Goal: Task Accomplishment & Management: Use online tool/utility

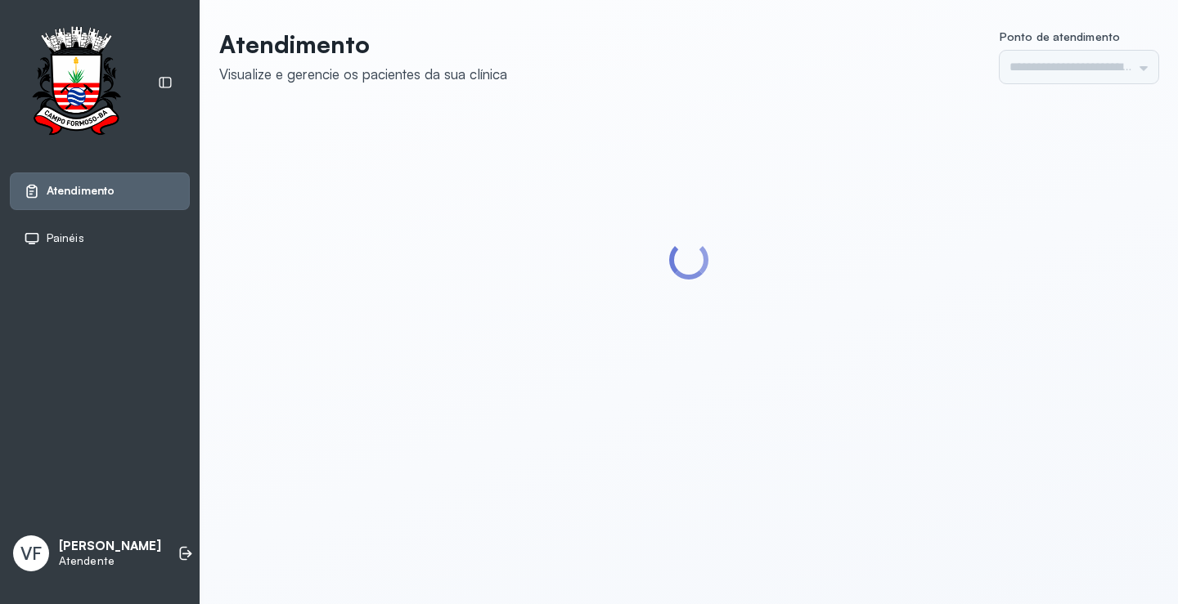
type input "*********"
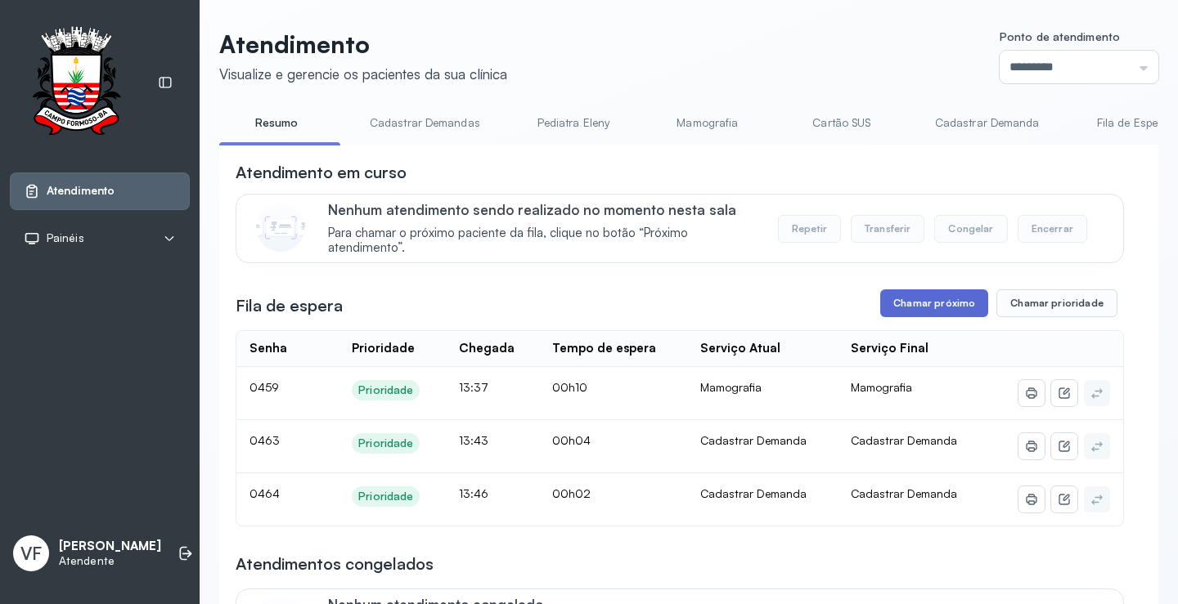
click at [918, 296] on button "Chamar próximo" at bounding box center [934, 304] width 108 height 28
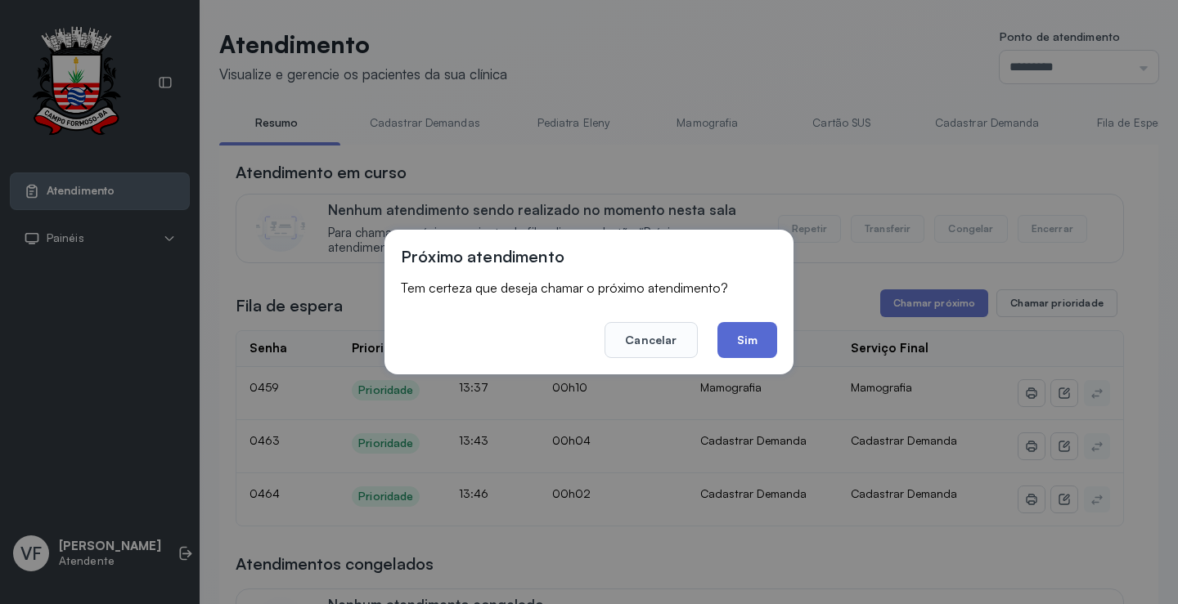
click at [748, 340] on button "Sim" at bounding box center [747, 340] width 60 height 36
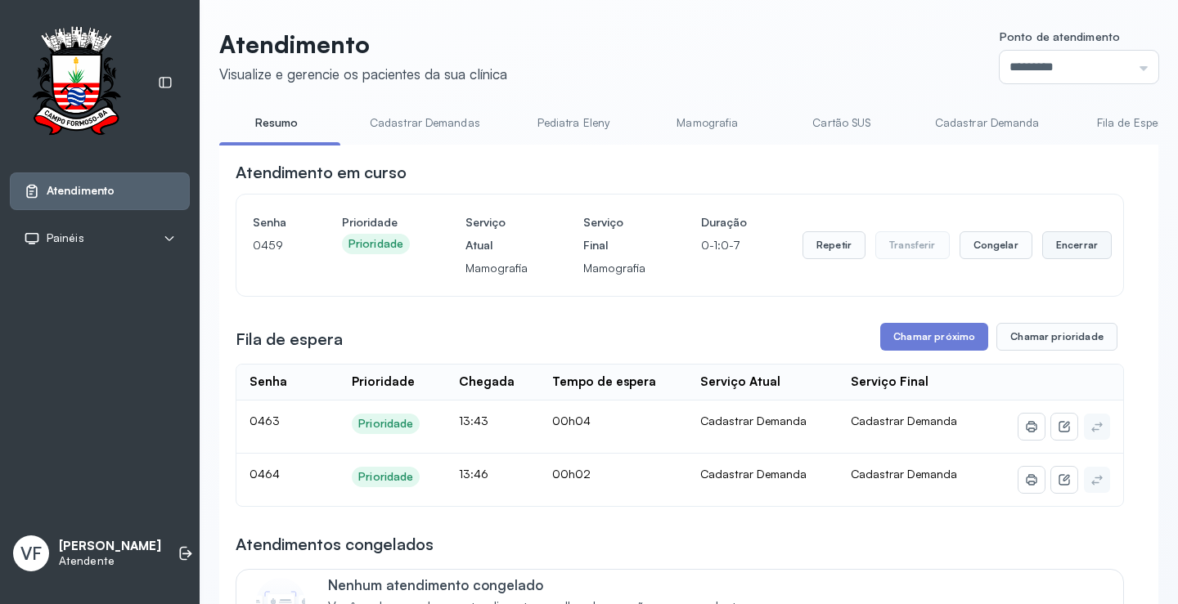
click at [1062, 244] on button "Encerrar" at bounding box center [1077, 245] width 70 height 28
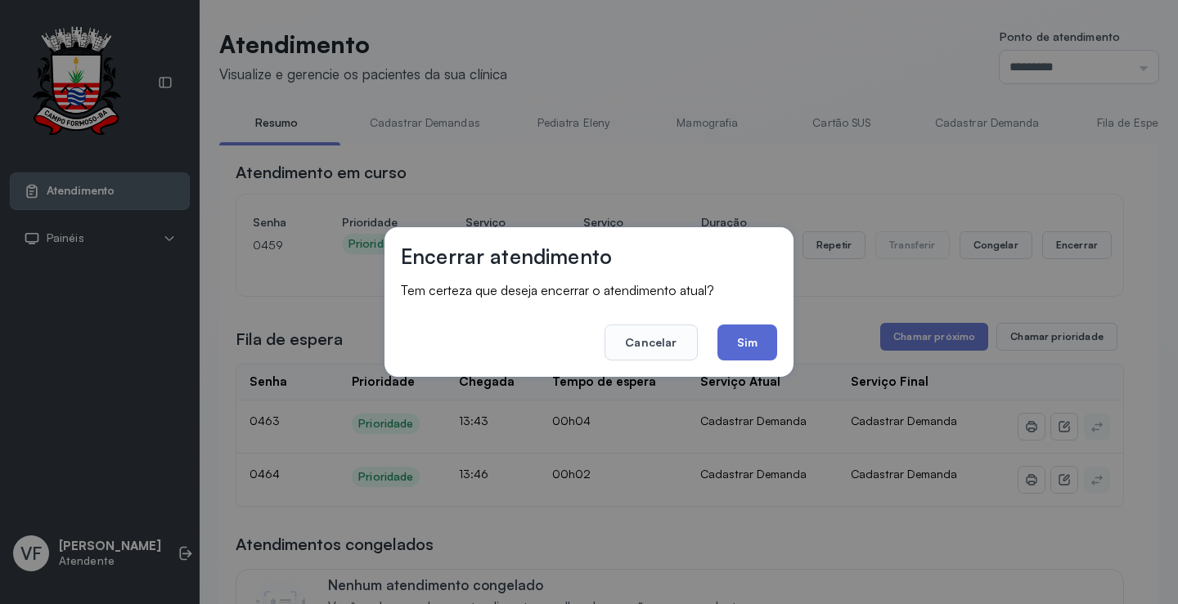
click at [747, 344] on button "Sim" at bounding box center [747, 343] width 60 height 36
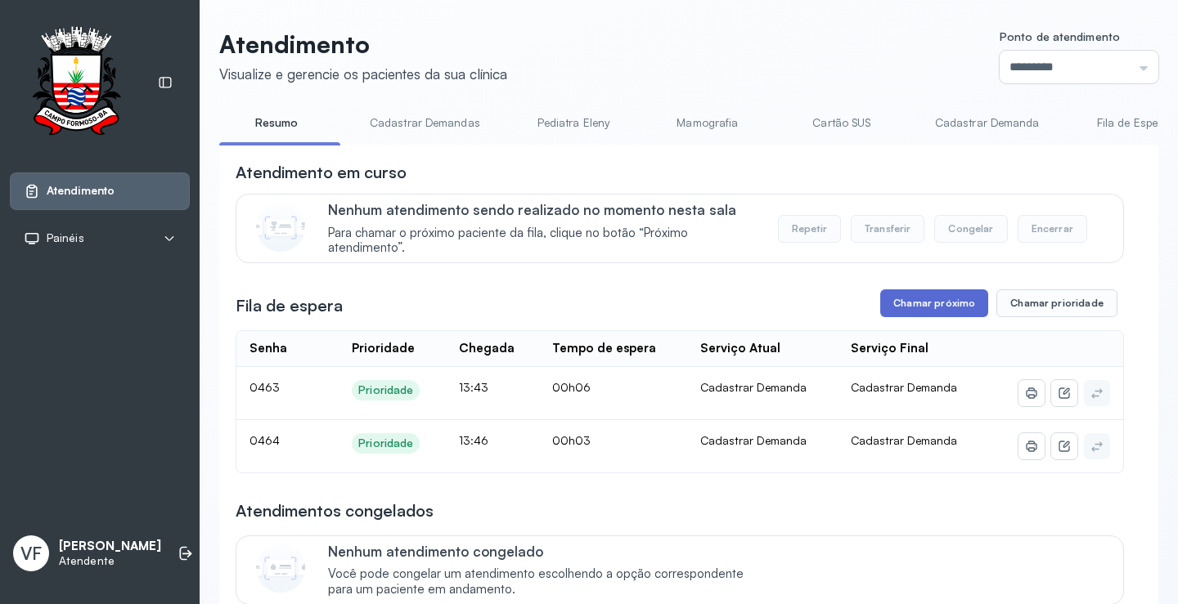
click at [906, 308] on button "Chamar próximo" at bounding box center [934, 304] width 108 height 28
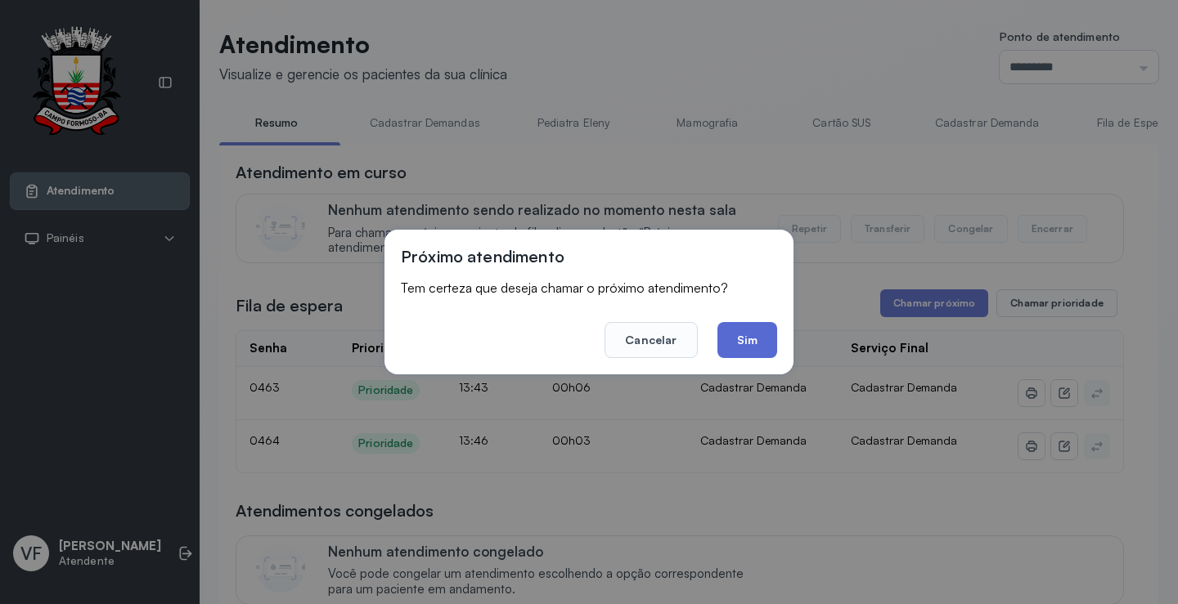
click at [762, 335] on button "Sim" at bounding box center [747, 340] width 60 height 36
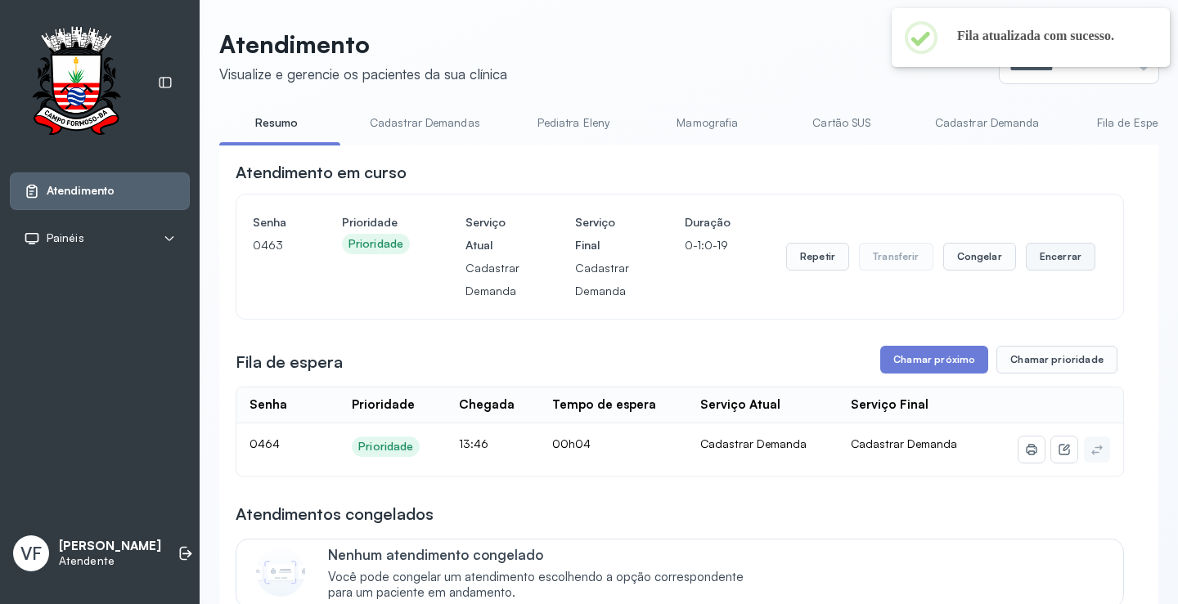
click at [1046, 258] on button "Encerrar" at bounding box center [1061, 257] width 70 height 28
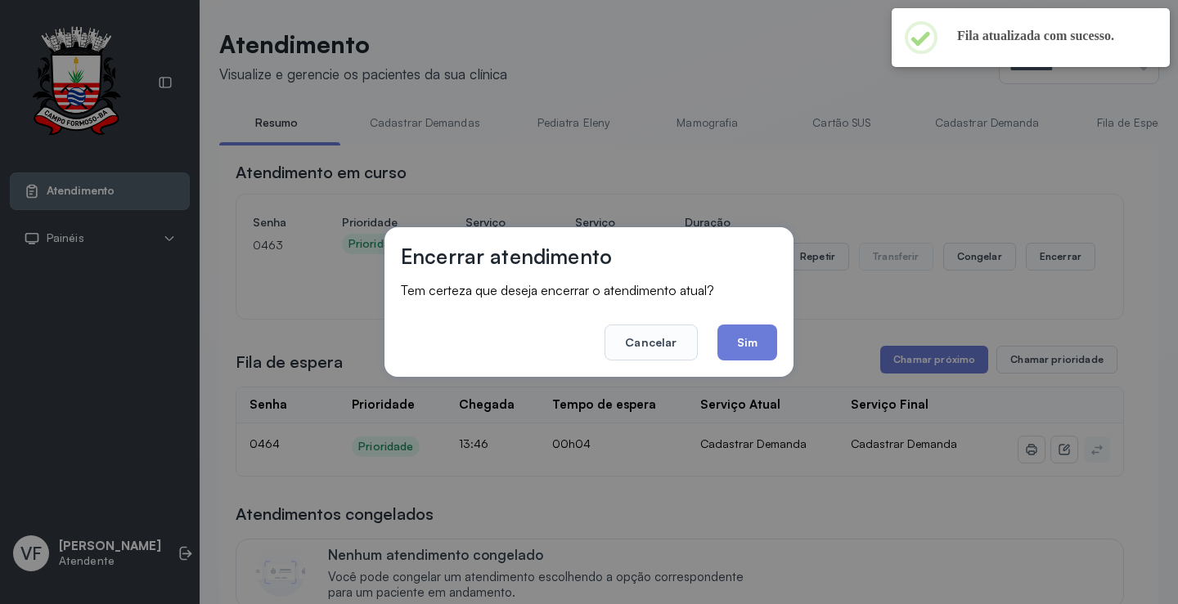
click at [762, 339] on button "Sim" at bounding box center [747, 343] width 60 height 36
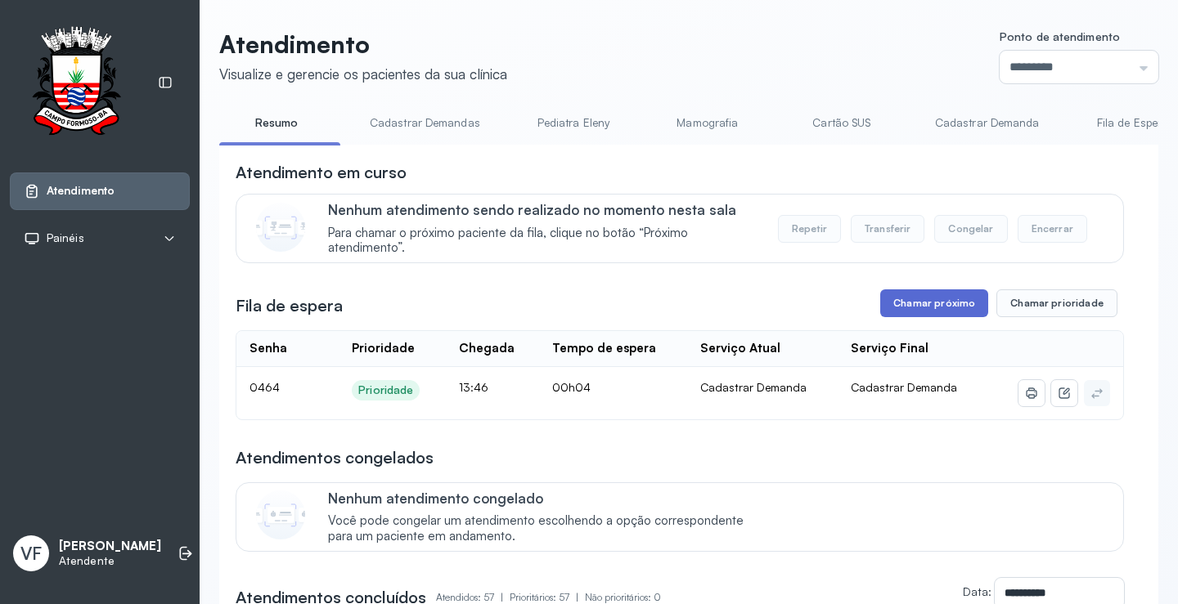
click at [921, 308] on button "Chamar próximo" at bounding box center [934, 304] width 108 height 28
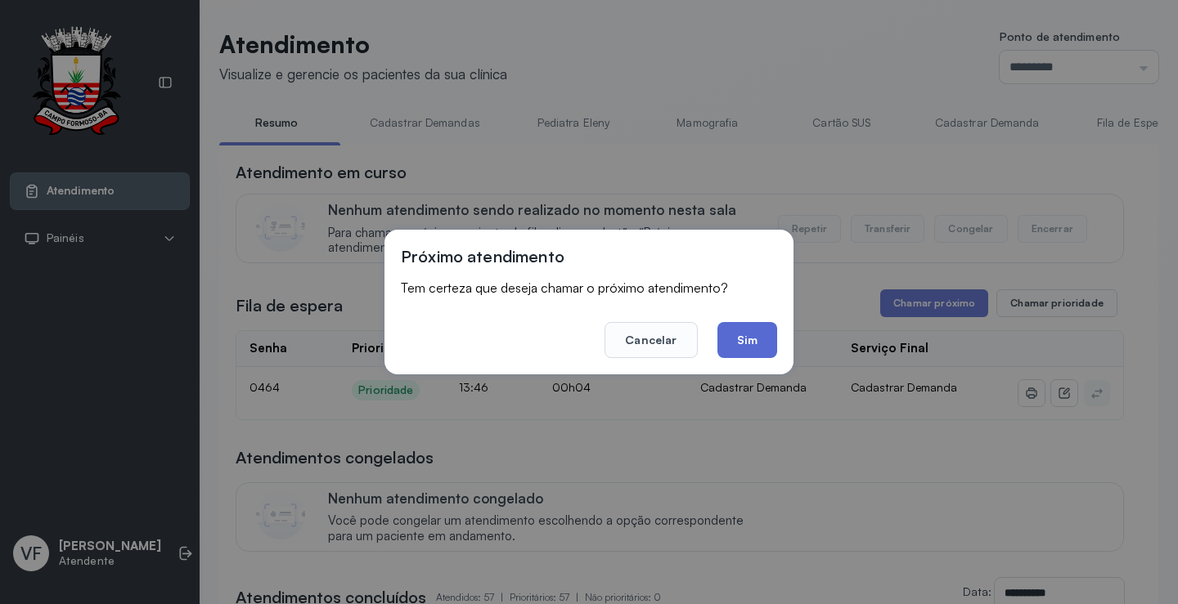
click at [755, 337] on button "Sim" at bounding box center [747, 340] width 60 height 36
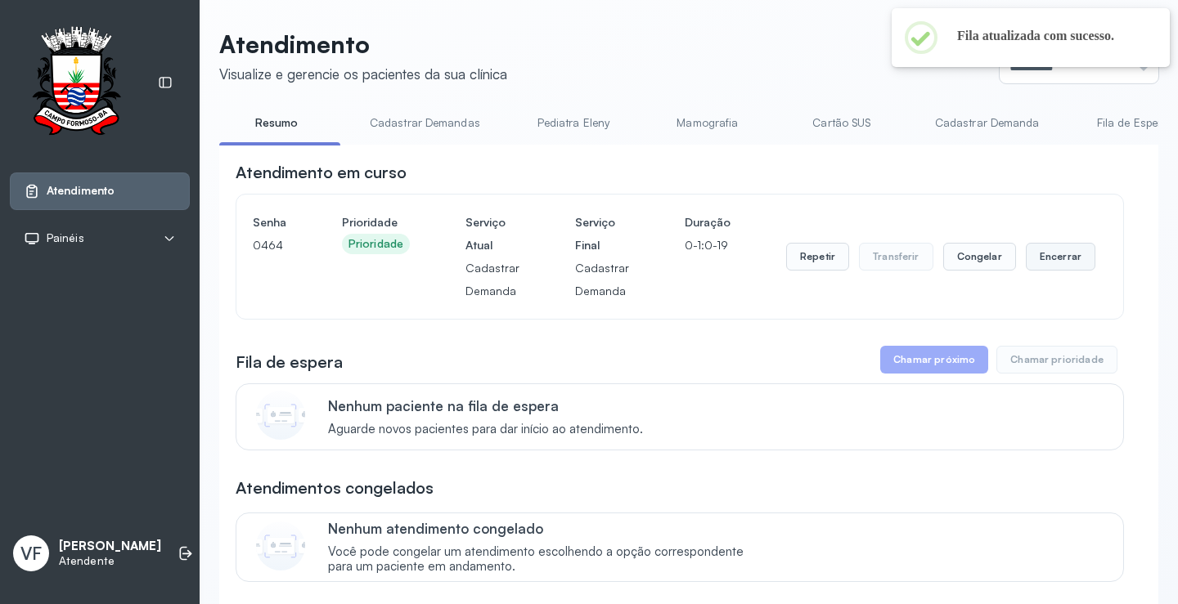
click at [1038, 254] on button "Encerrar" at bounding box center [1061, 257] width 70 height 28
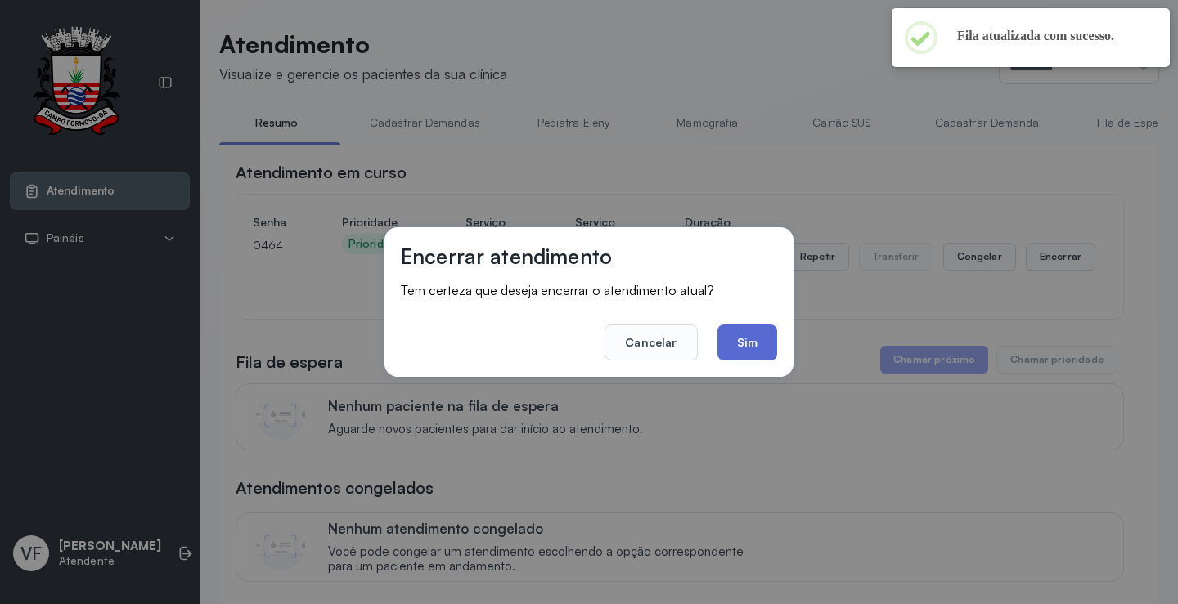
click at [749, 342] on button "Sim" at bounding box center [747, 343] width 60 height 36
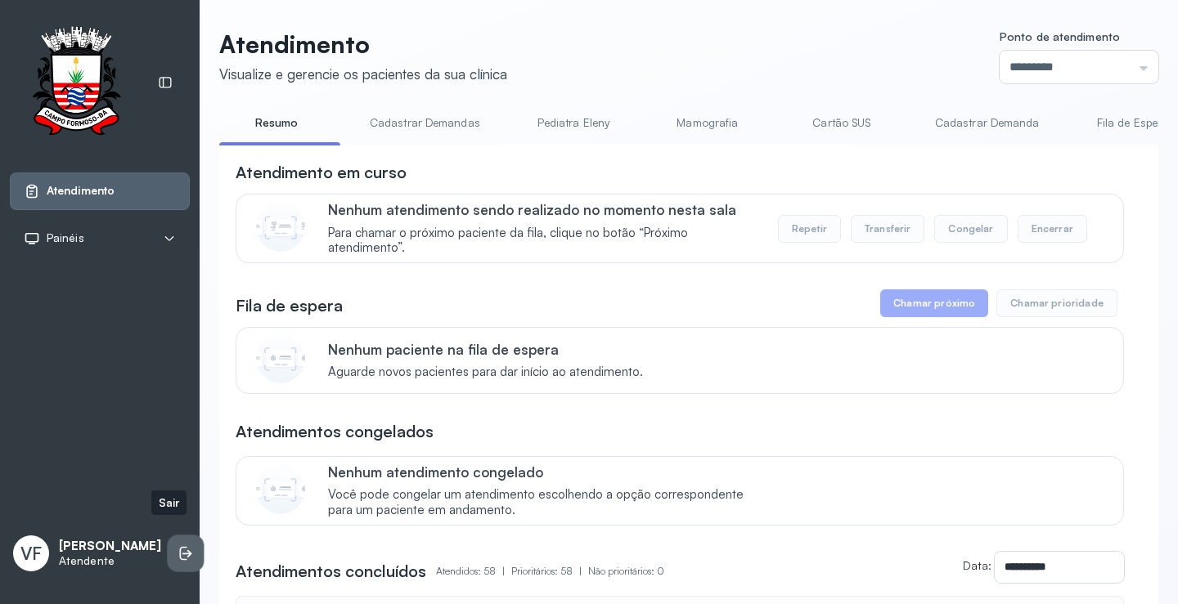
click at [177, 546] on icon at bounding box center [185, 554] width 16 height 16
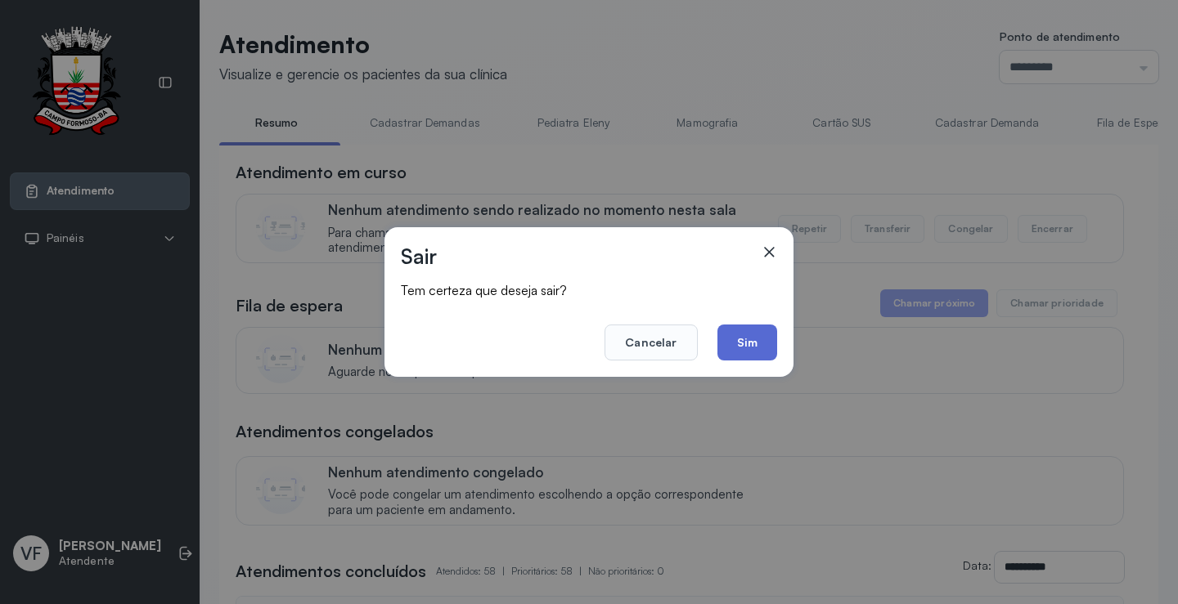
click at [757, 351] on button "Sim" at bounding box center [747, 343] width 60 height 36
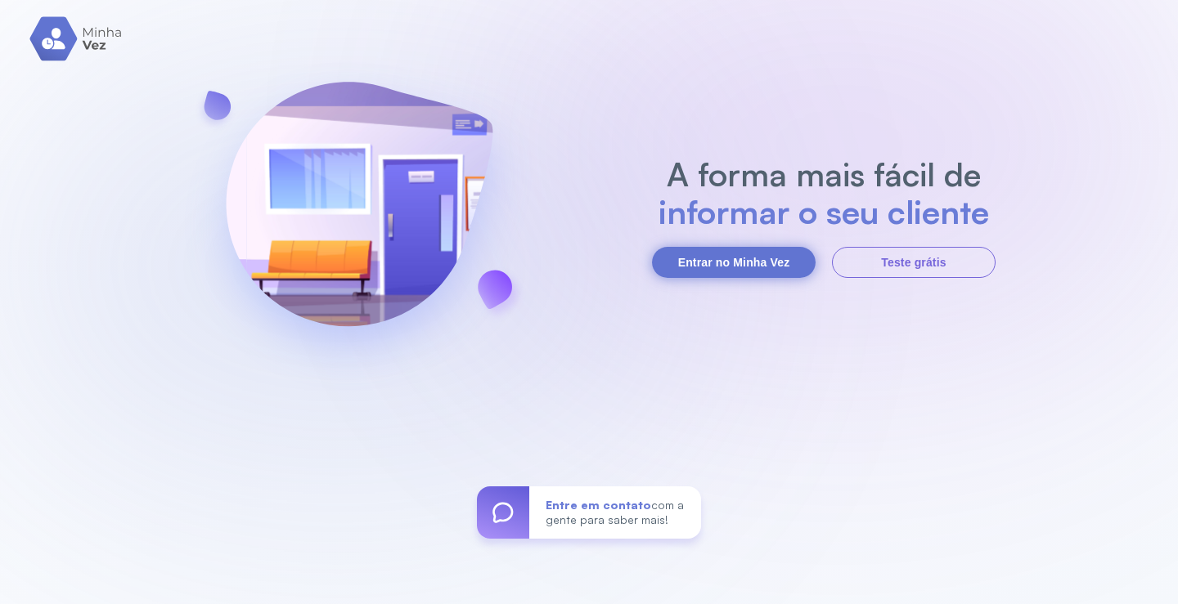
click at [744, 264] on button "Entrar no Minha Vez" at bounding box center [734, 262] width 164 height 31
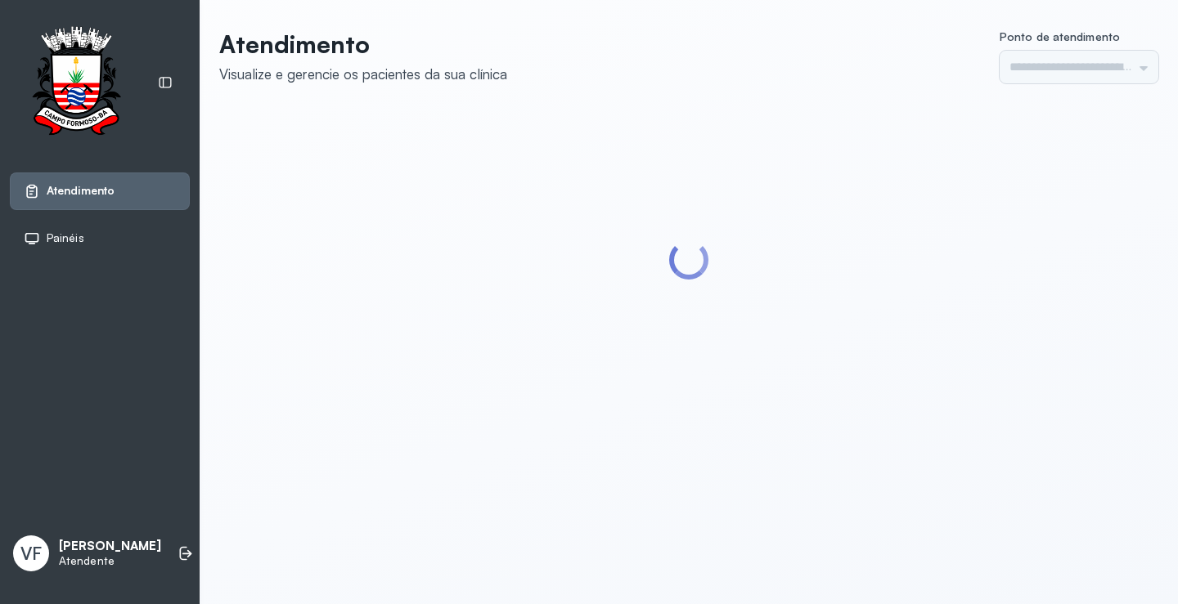
type input "*********"
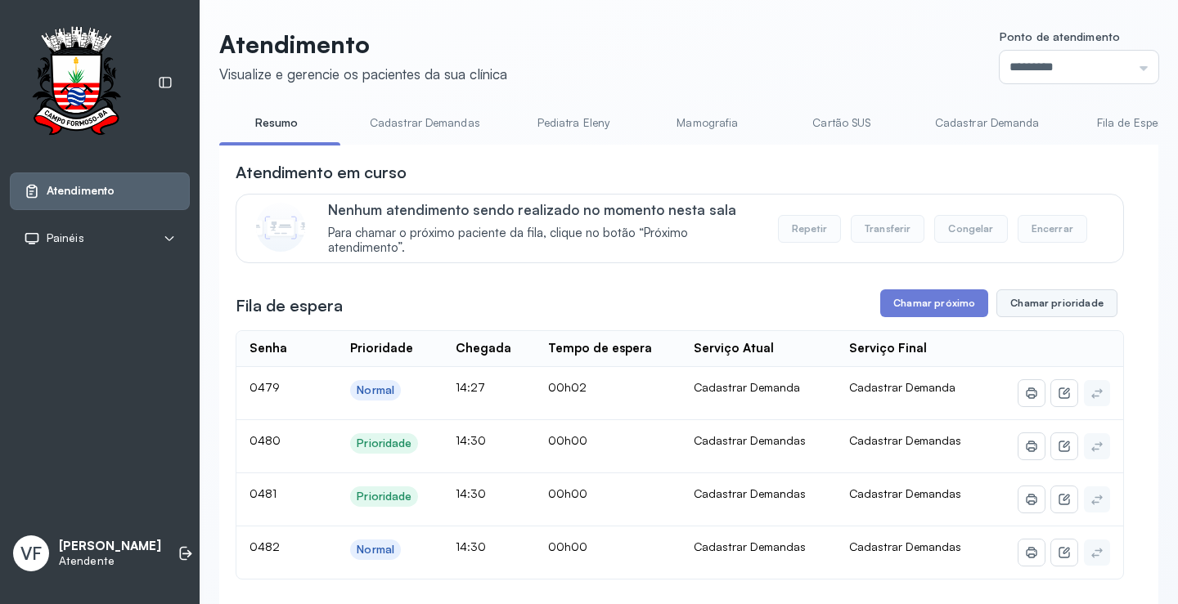
click at [1042, 304] on button "Chamar prioridade" at bounding box center [1056, 304] width 121 height 28
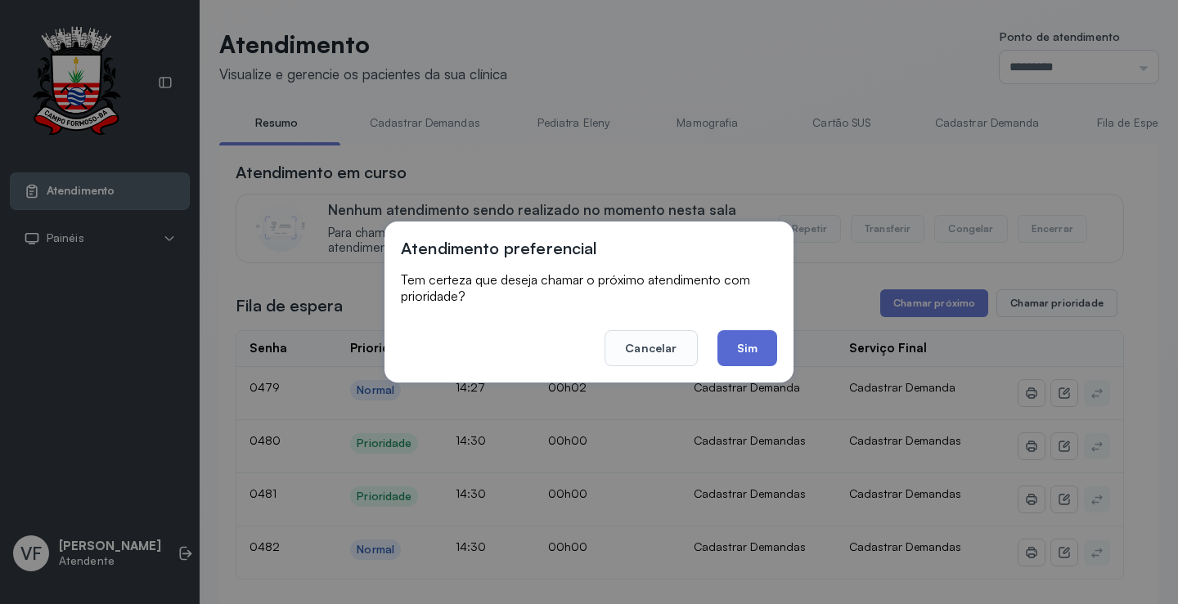
click at [750, 339] on button "Sim" at bounding box center [747, 348] width 60 height 36
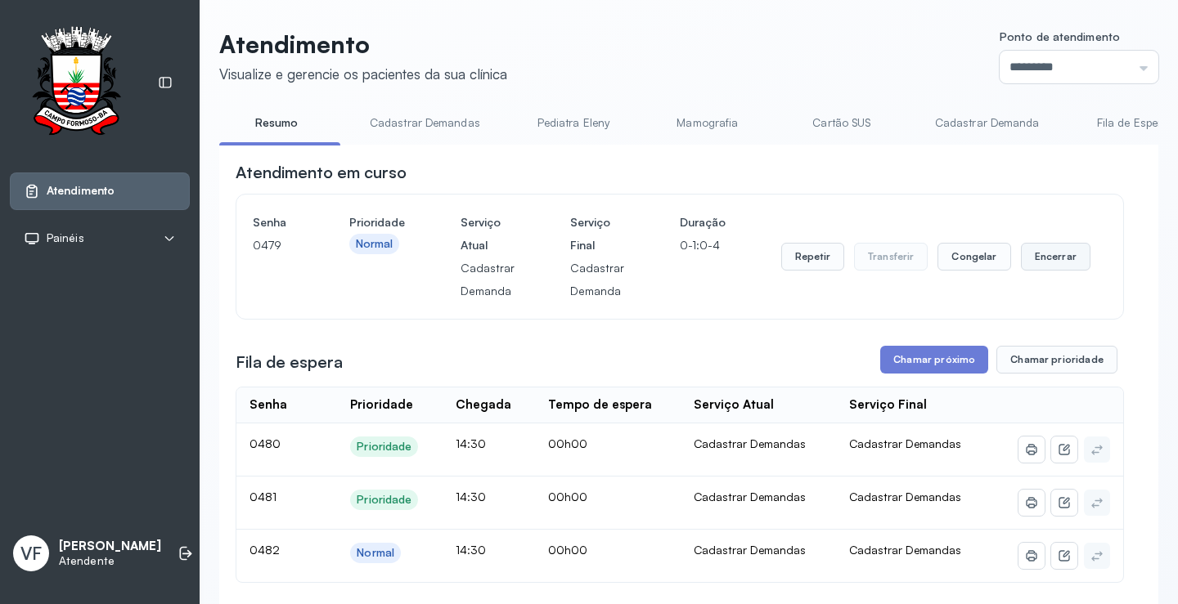
click at [1054, 257] on button "Encerrar" at bounding box center [1056, 257] width 70 height 28
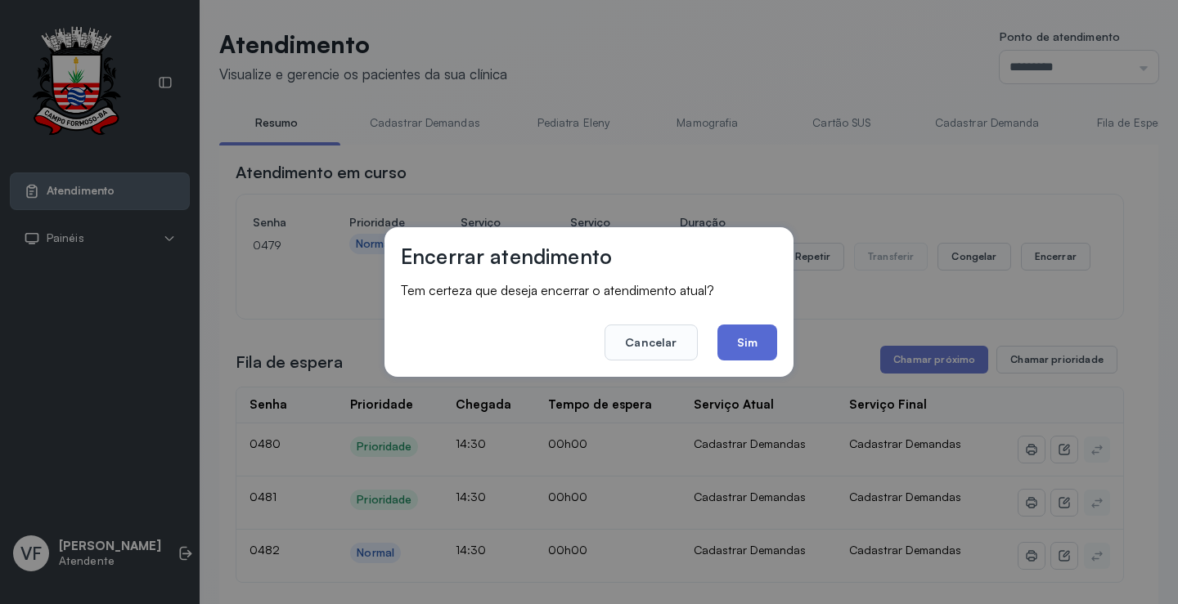
click at [740, 341] on button "Sim" at bounding box center [747, 343] width 60 height 36
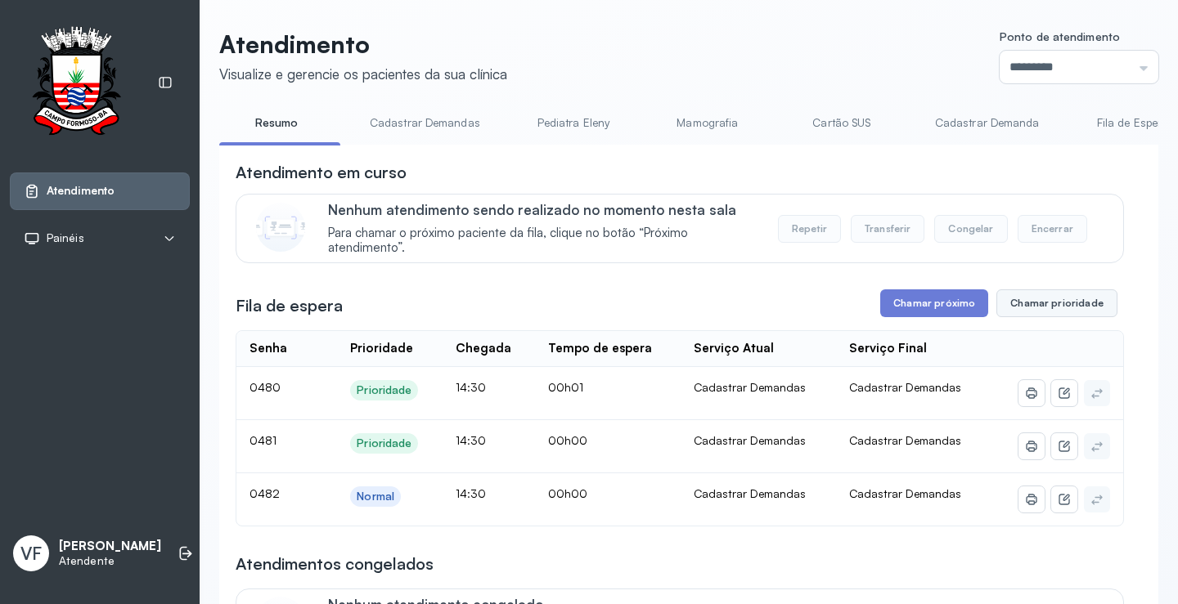
click at [1040, 305] on button "Chamar prioridade" at bounding box center [1056, 304] width 121 height 28
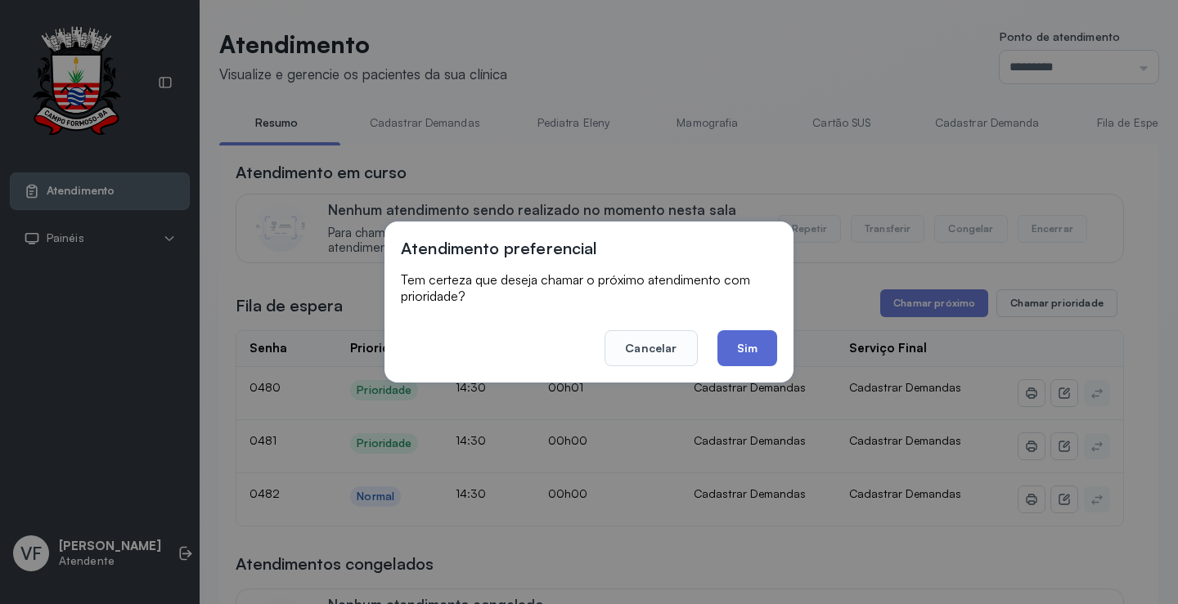
click at [744, 346] on button "Sim" at bounding box center [747, 348] width 60 height 36
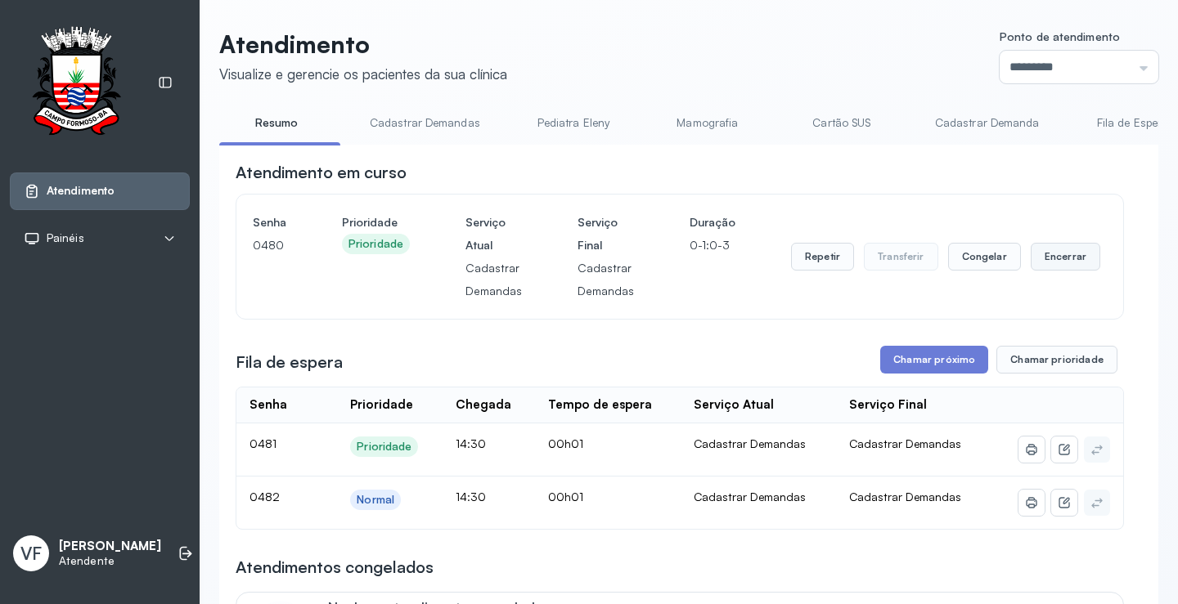
click at [1039, 257] on button "Encerrar" at bounding box center [1066, 257] width 70 height 28
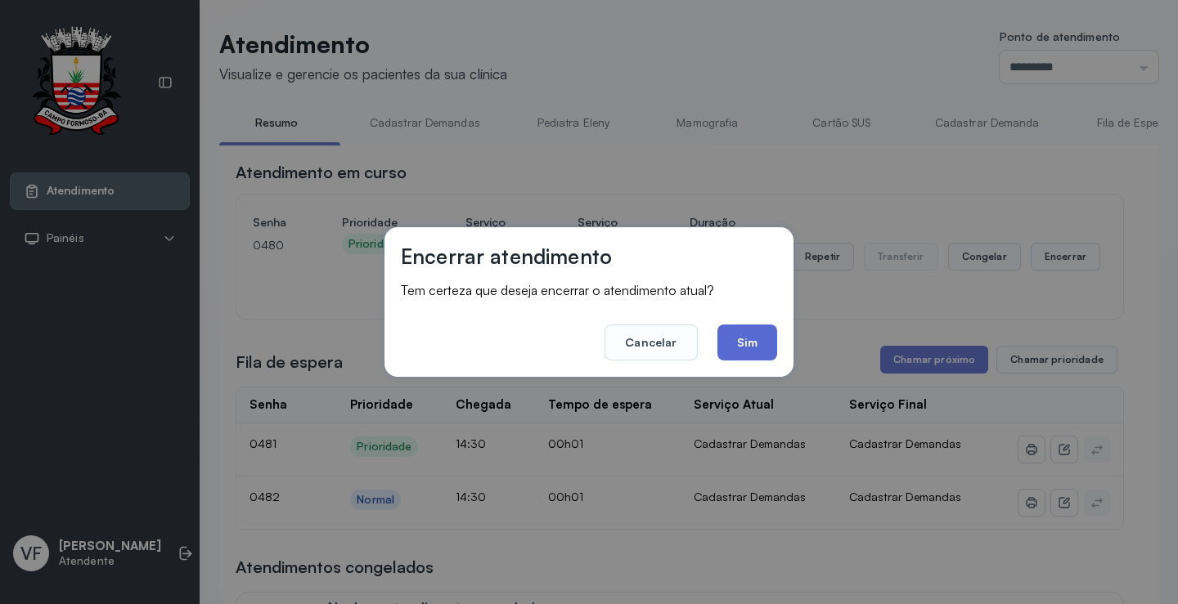
click at [757, 342] on button "Sim" at bounding box center [747, 343] width 60 height 36
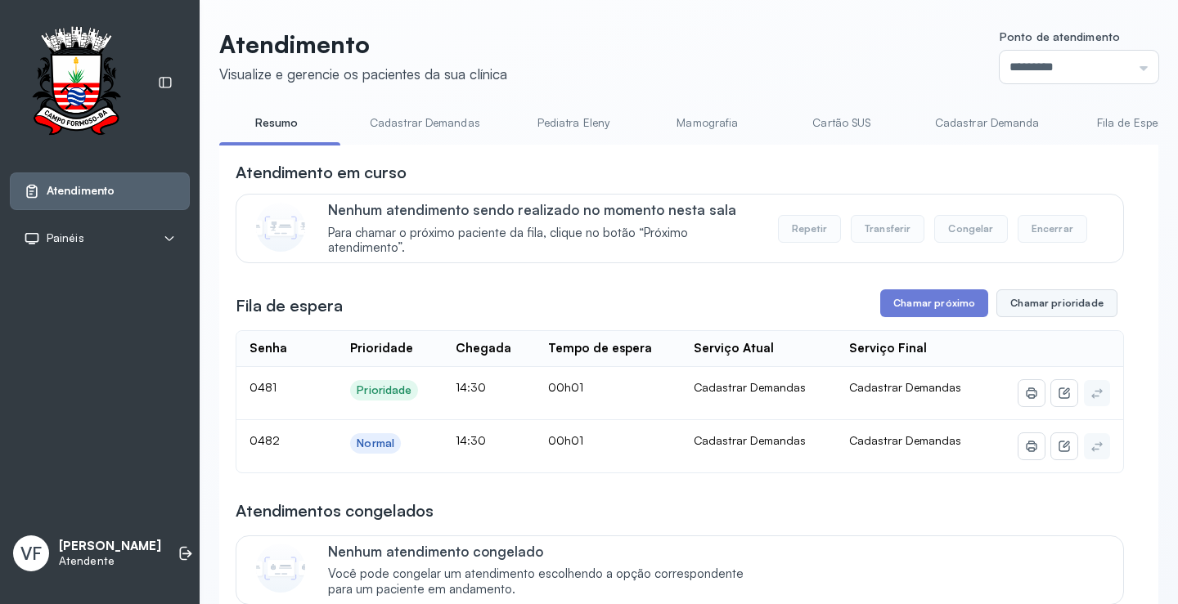
click at [1031, 303] on button "Chamar prioridade" at bounding box center [1056, 304] width 121 height 28
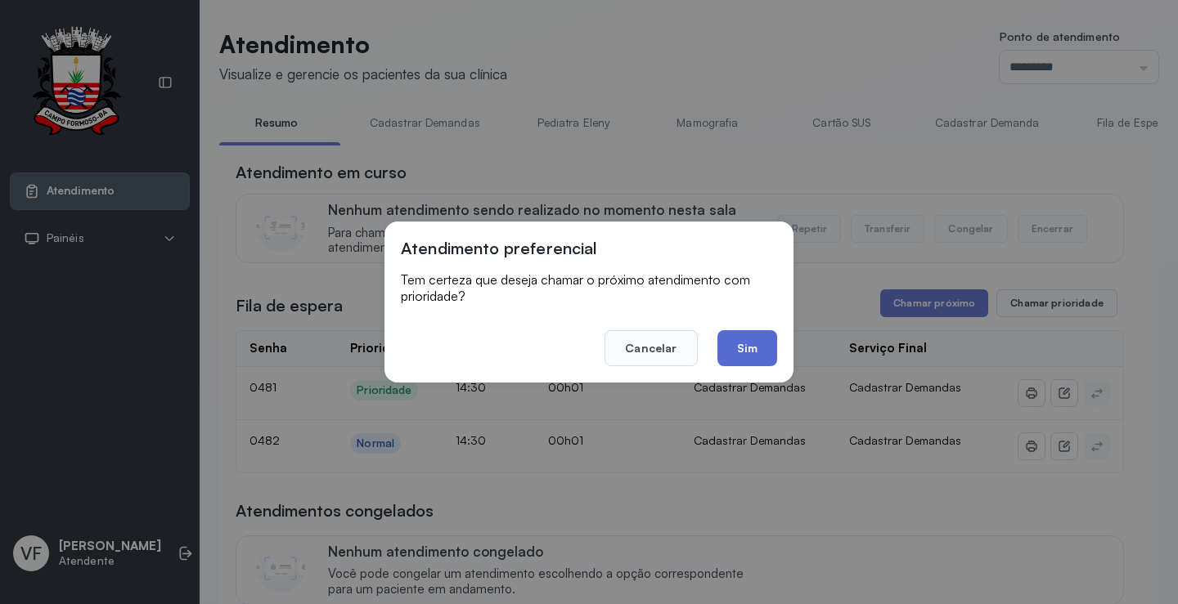
click at [739, 339] on button "Sim" at bounding box center [747, 348] width 60 height 36
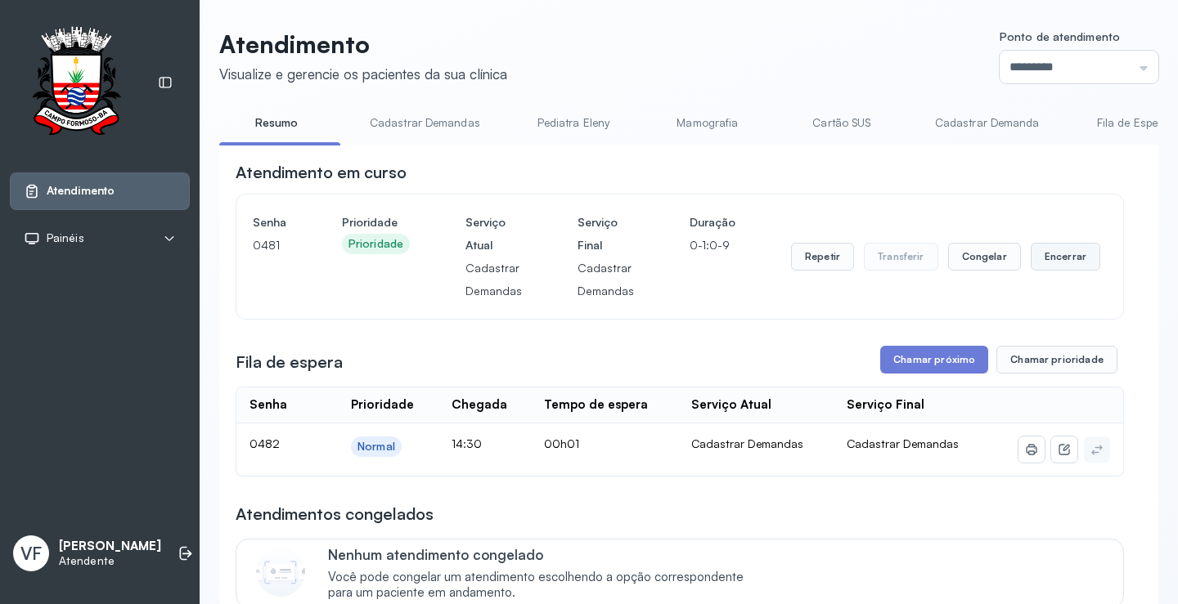
click at [1063, 260] on button "Encerrar" at bounding box center [1066, 257] width 70 height 28
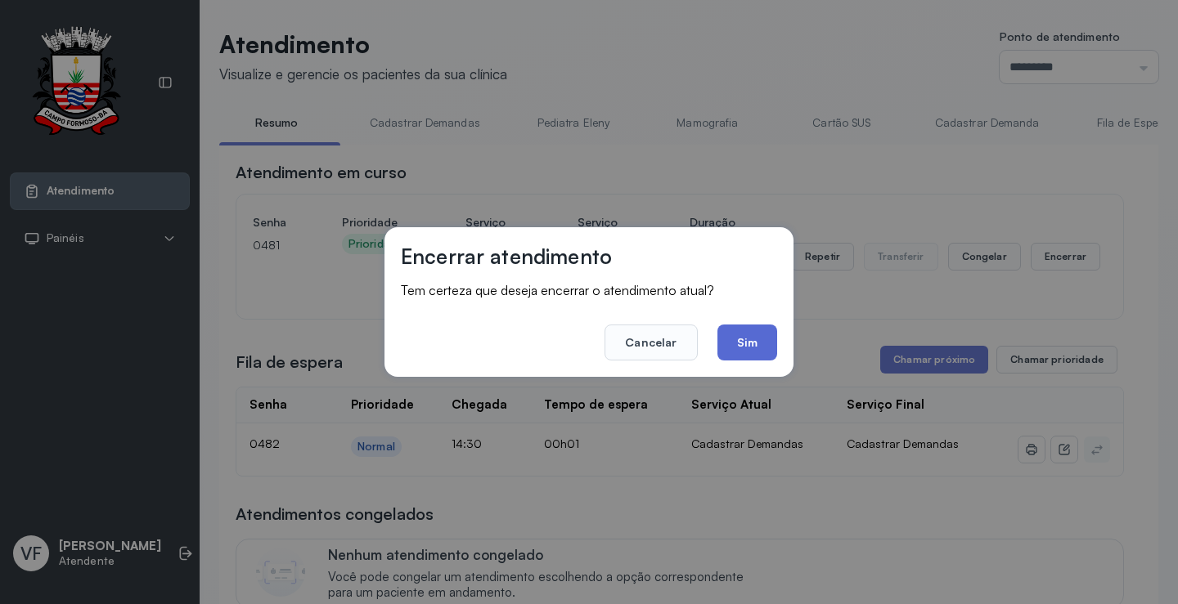
click at [751, 344] on button "Sim" at bounding box center [747, 343] width 60 height 36
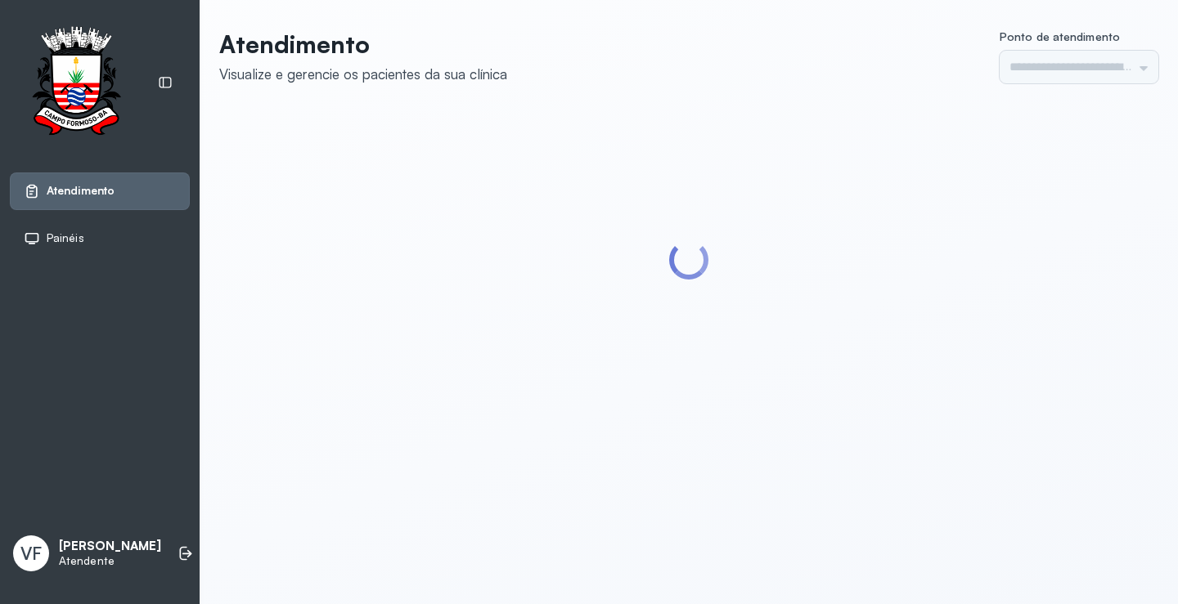
type input "*********"
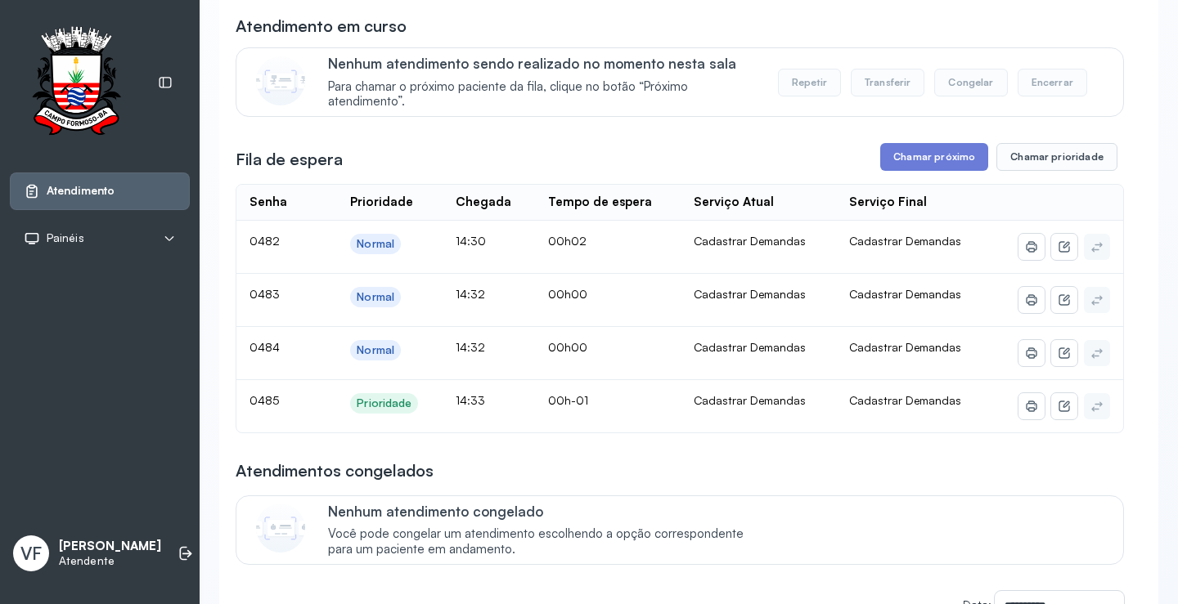
scroll to position [164, 0]
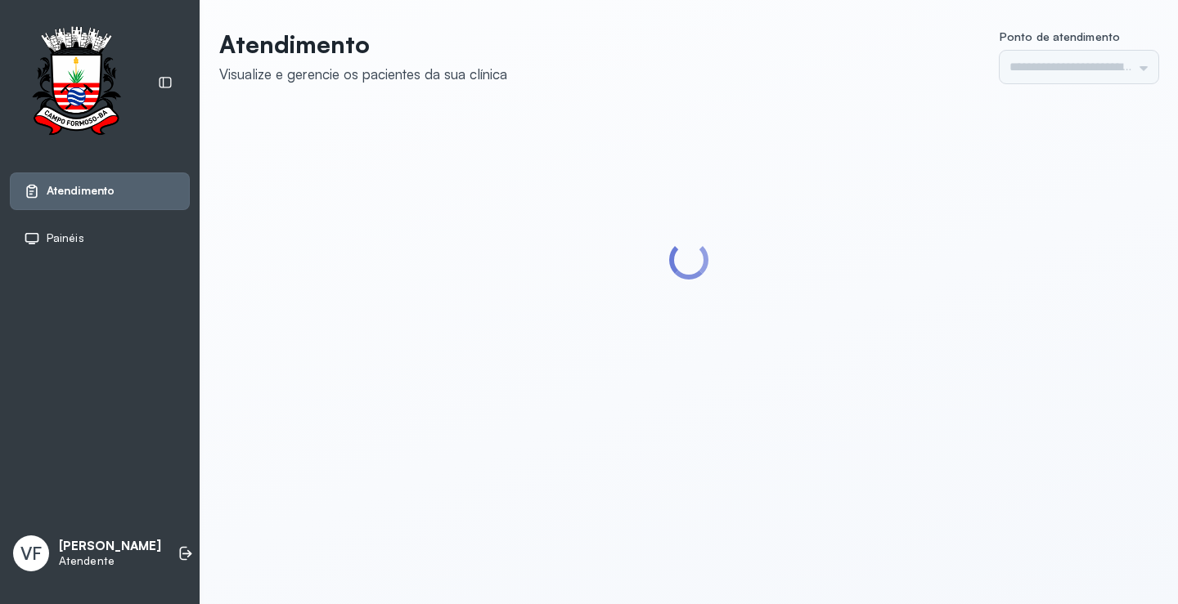
type input "*********"
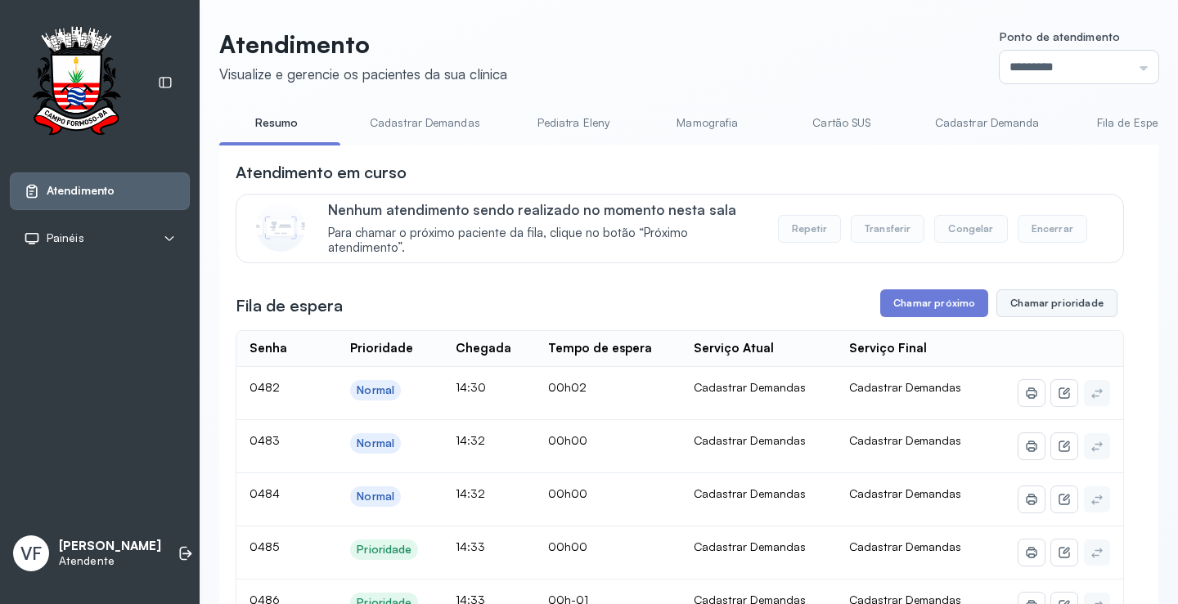
click at [1044, 303] on button "Chamar prioridade" at bounding box center [1056, 304] width 121 height 28
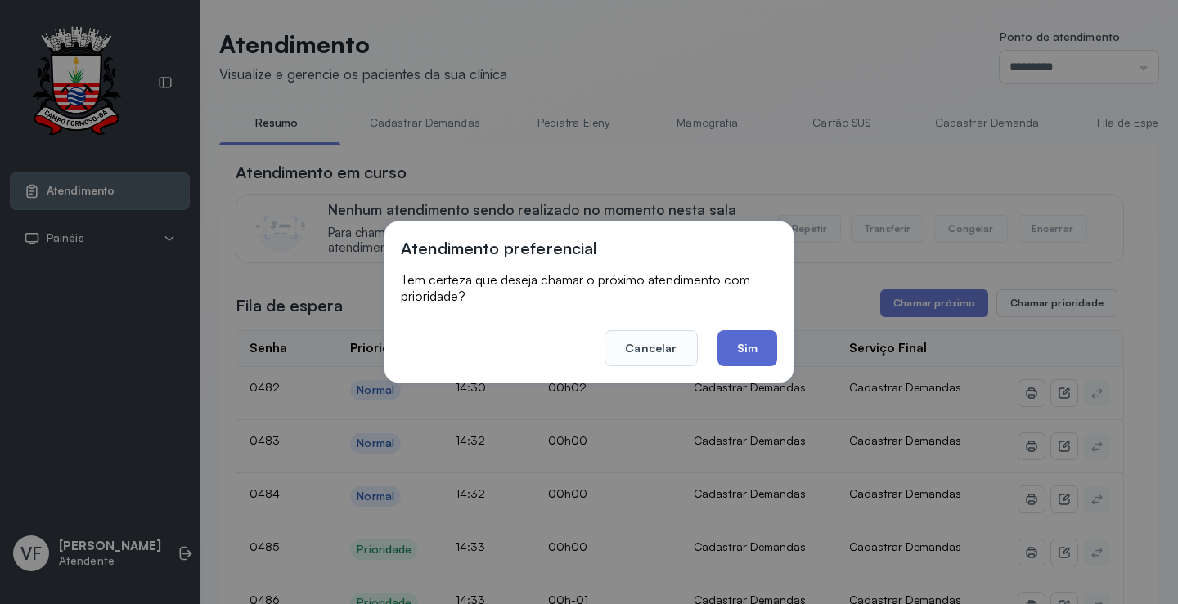
click at [748, 345] on button "Sim" at bounding box center [747, 348] width 60 height 36
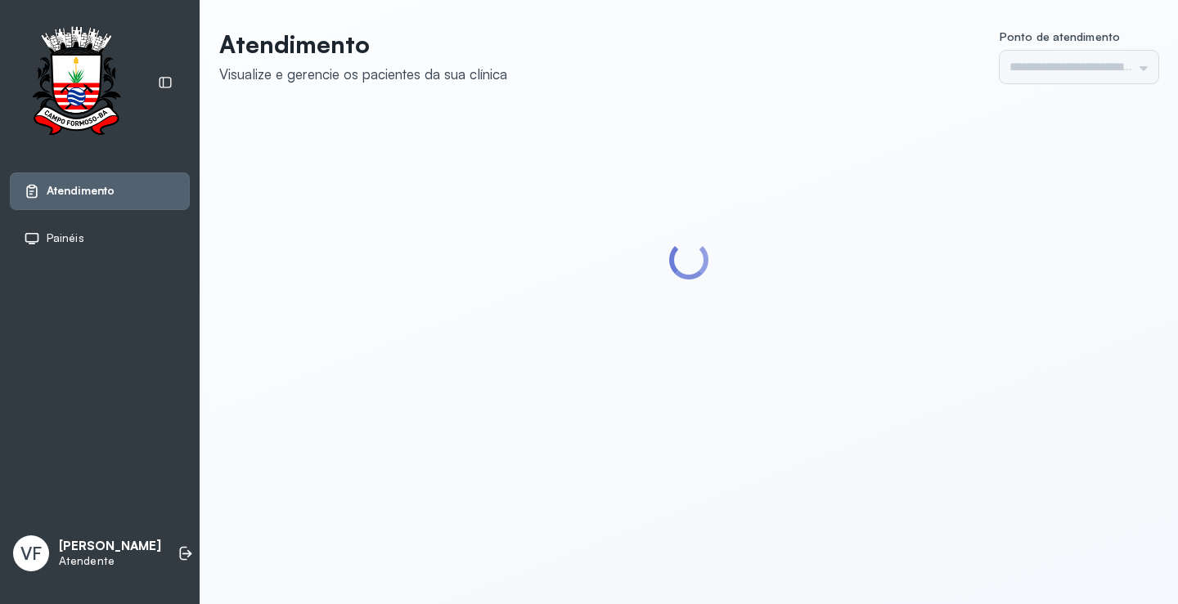
type input "*********"
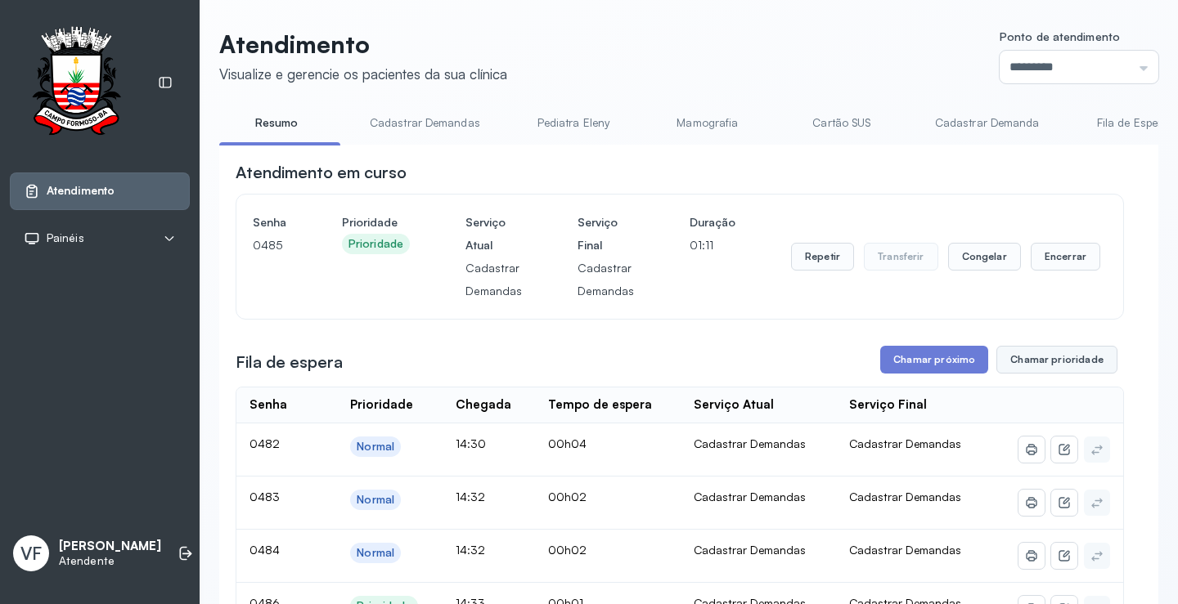
click at [1050, 363] on button "Chamar prioridade" at bounding box center [1056, 360] width 121 height 28
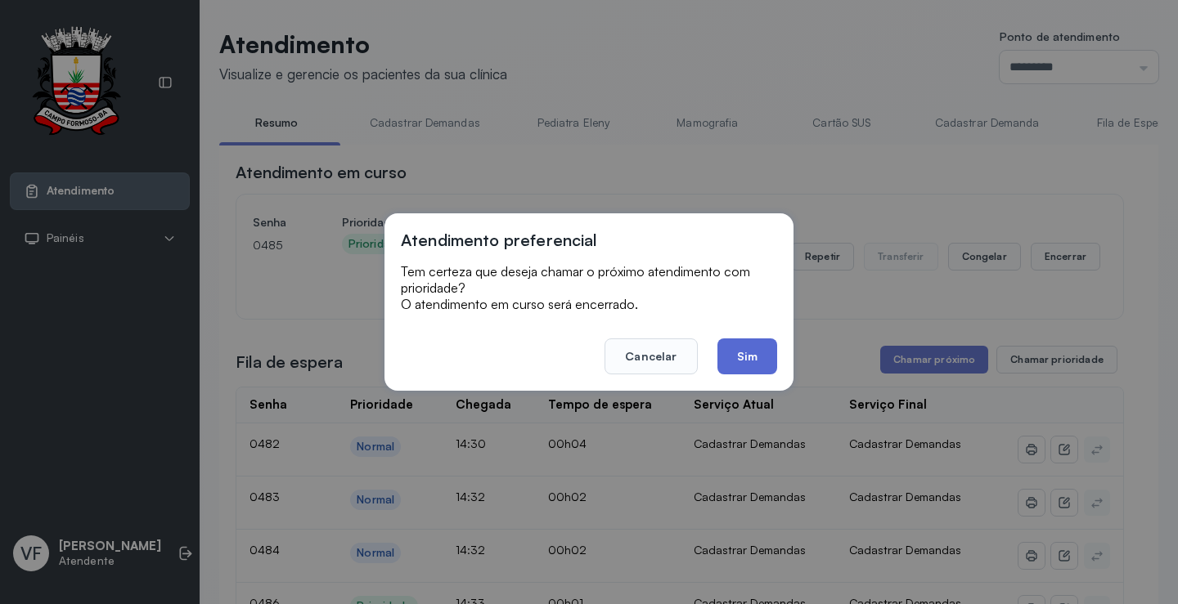
click at [742, 353] on button "Sim" at bounding box center [747, 357] width 60 height 36
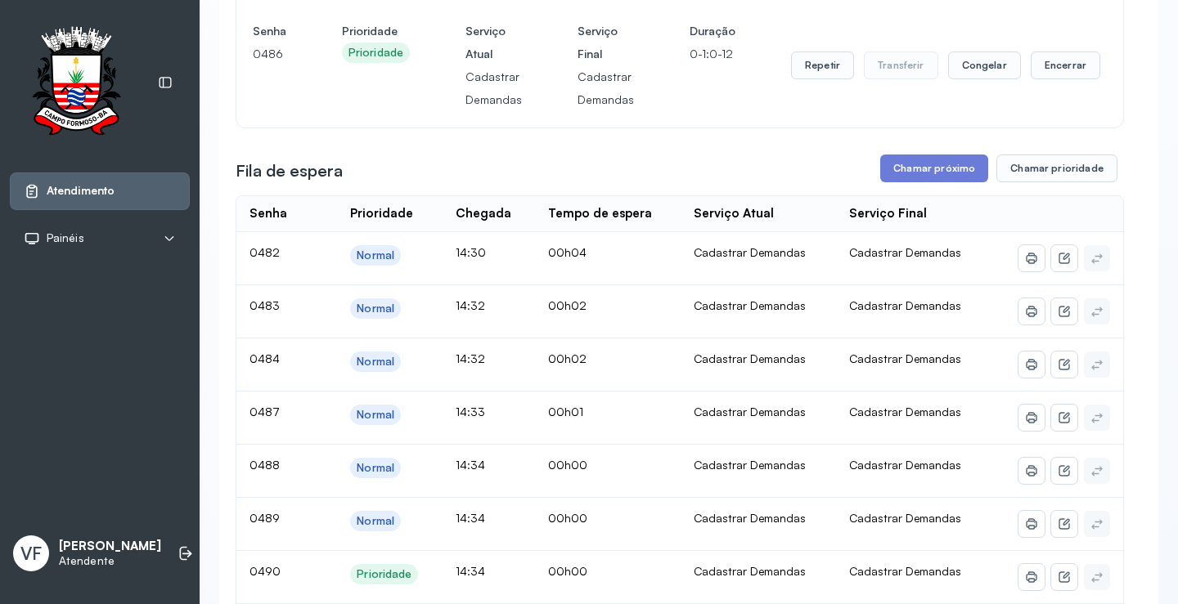
scroll to position [409, 0]
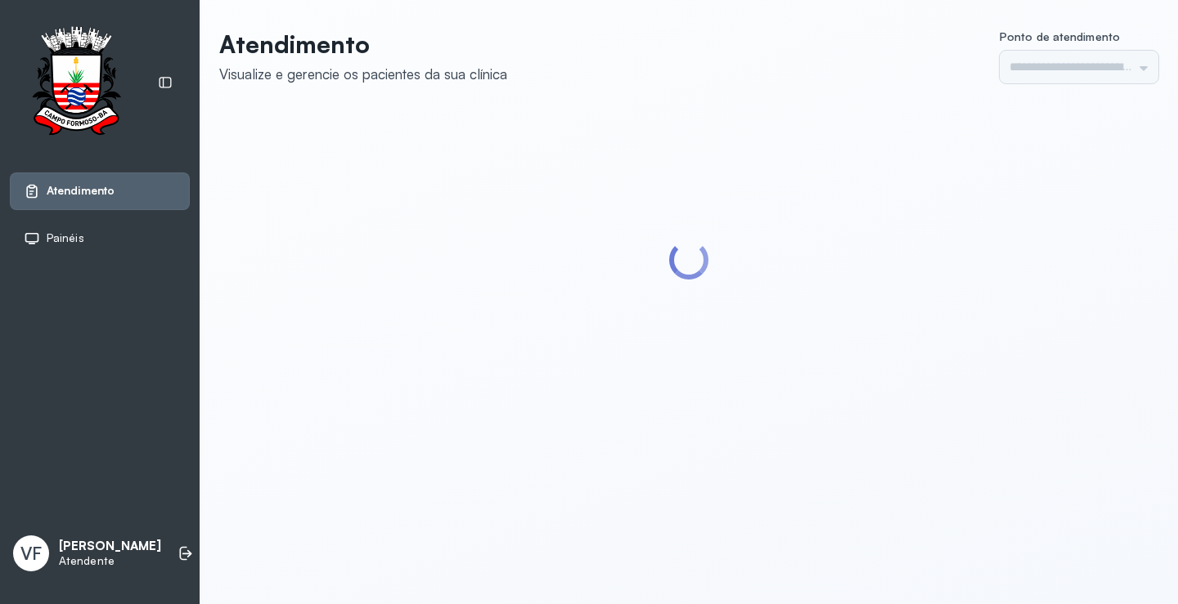
type input "*********"
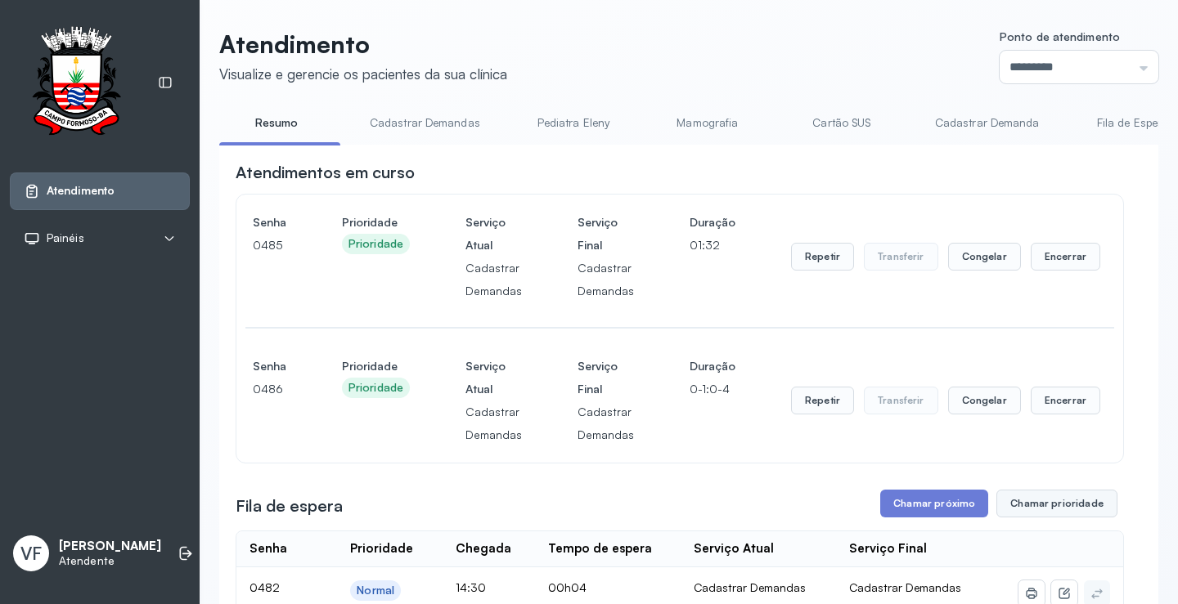
click at [1050, 506] on button "Chamar prioridade" at bounding box center [1056, 504] width 121 height 28
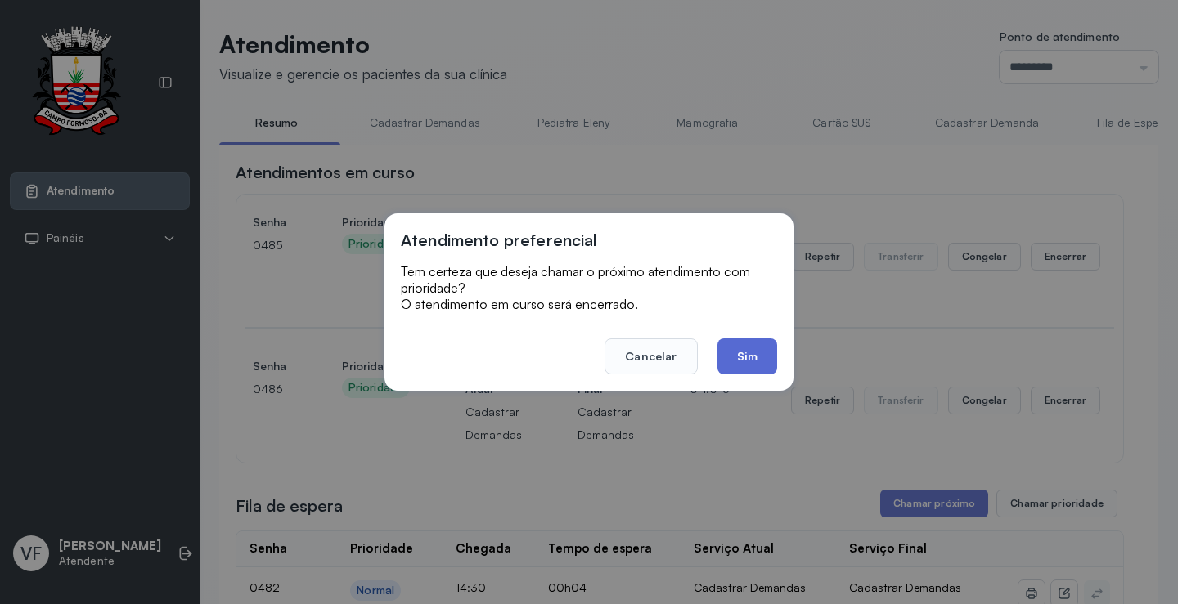
click at [742, 357] on button "Sim" at bounding box center [747, 357] width 60 height 36
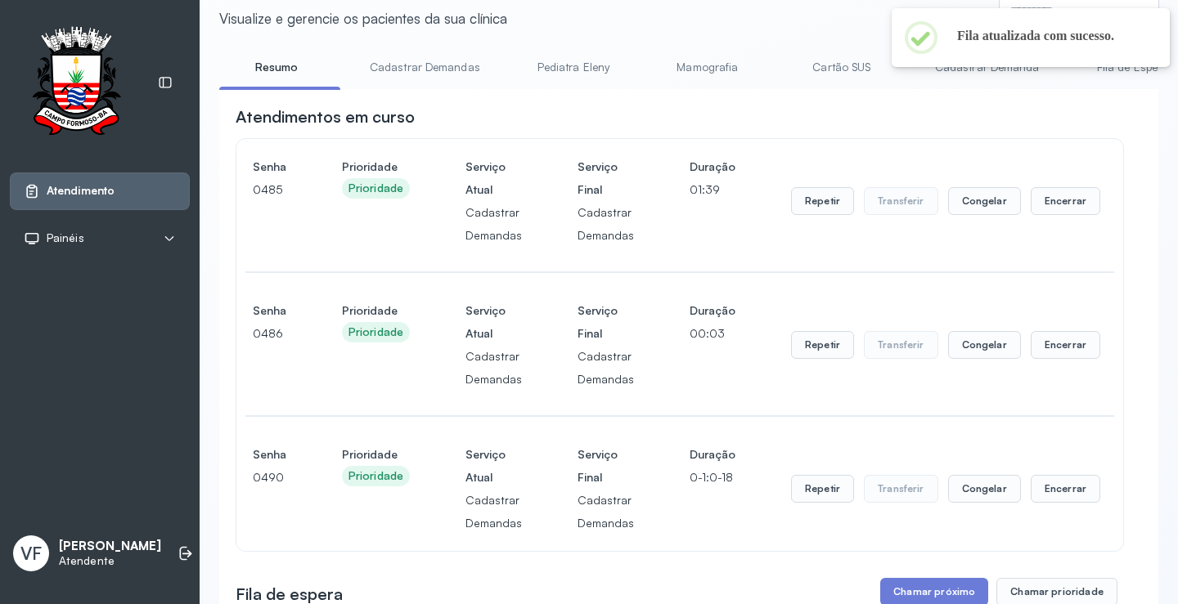
scroll to position [245, 0]
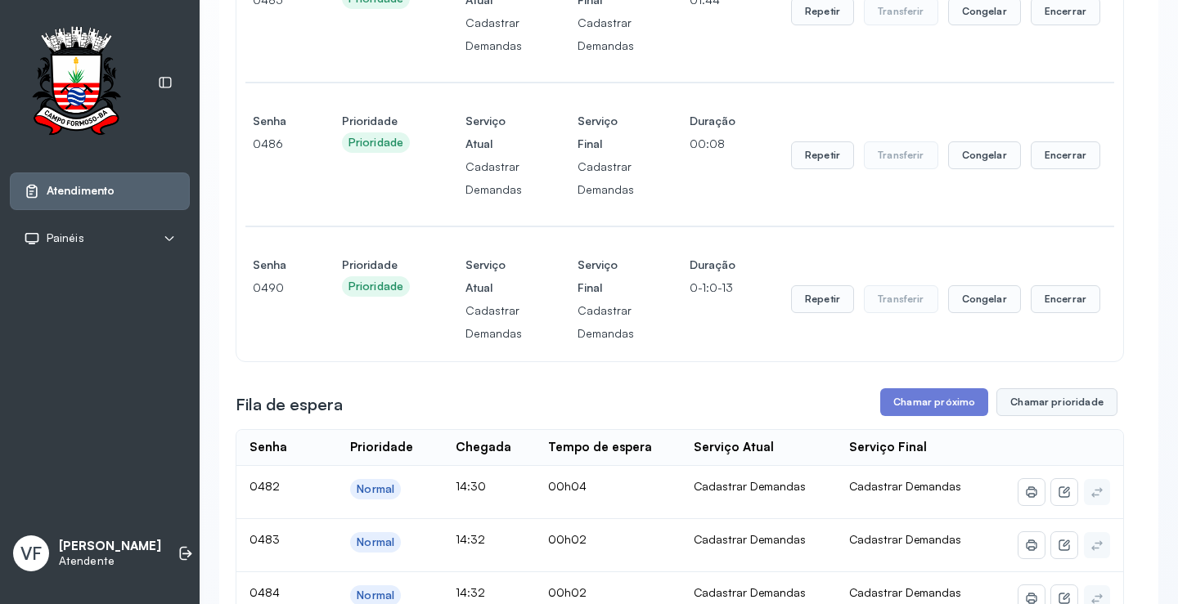
click at [1043, 400] on button "Chamar prioridade" at bounding box center [1056, 403] width 121 height 28
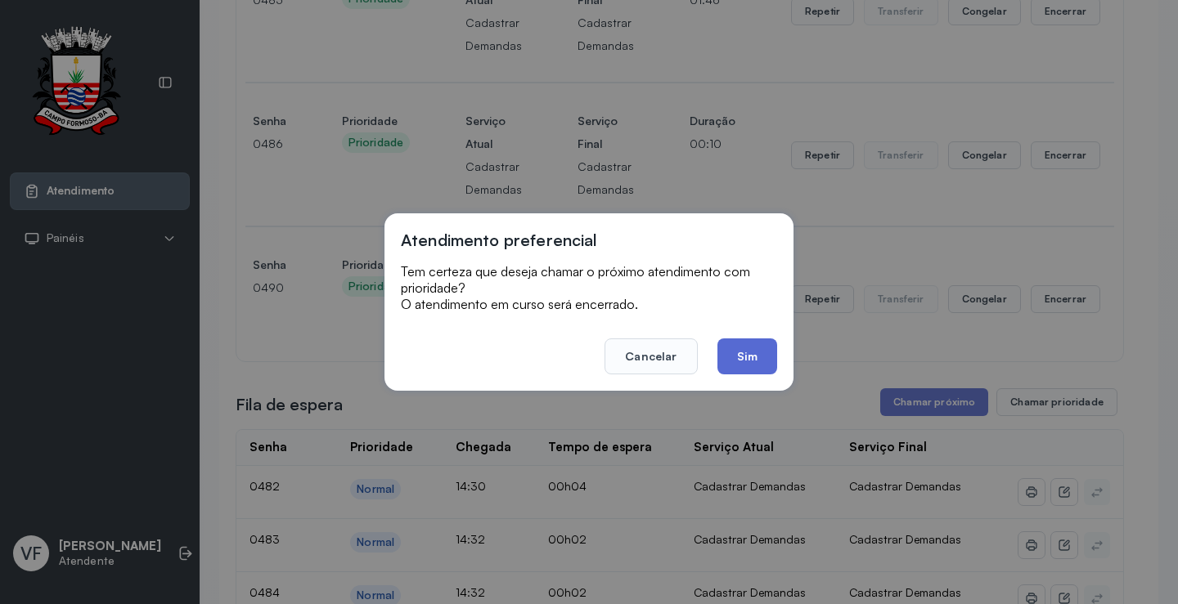
click at [744, 353] on button "Sim" at bounding box center [747, 357] width 60 height 36
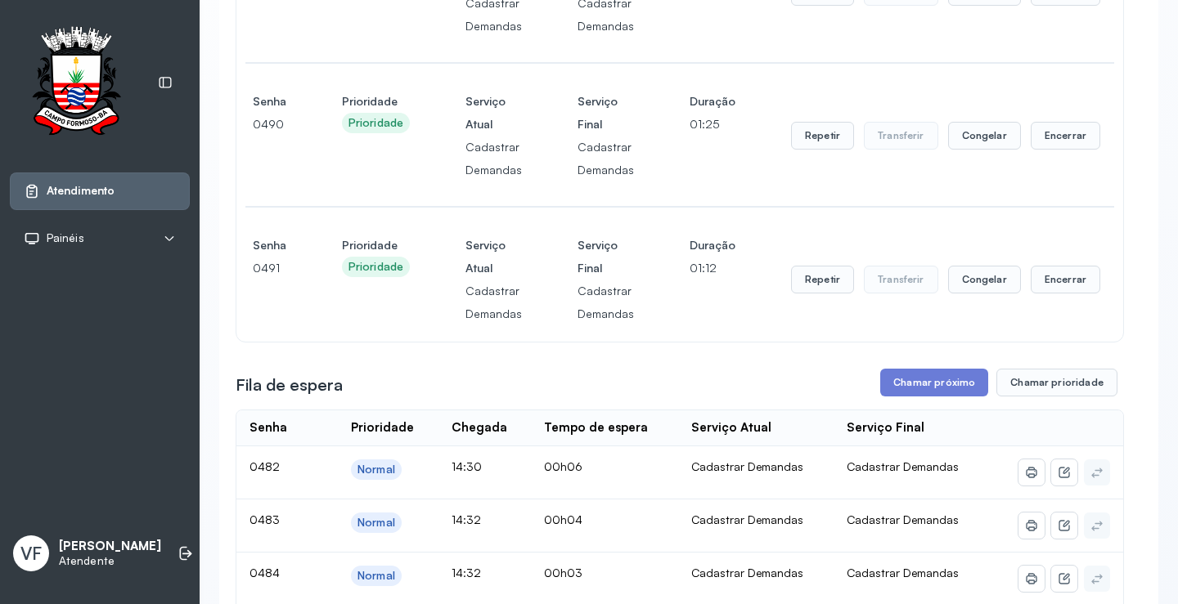
scroll to position [0, 0]
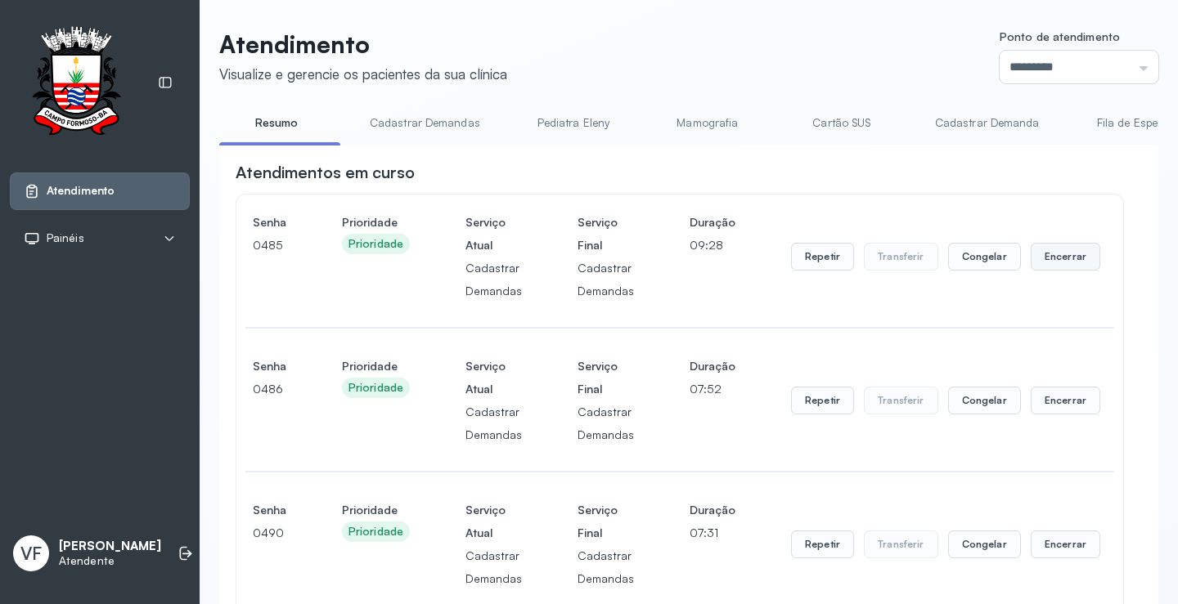
click at [1067, 263] on button "Encerrar" at bounding box center [1066, 257] width 70 height 28
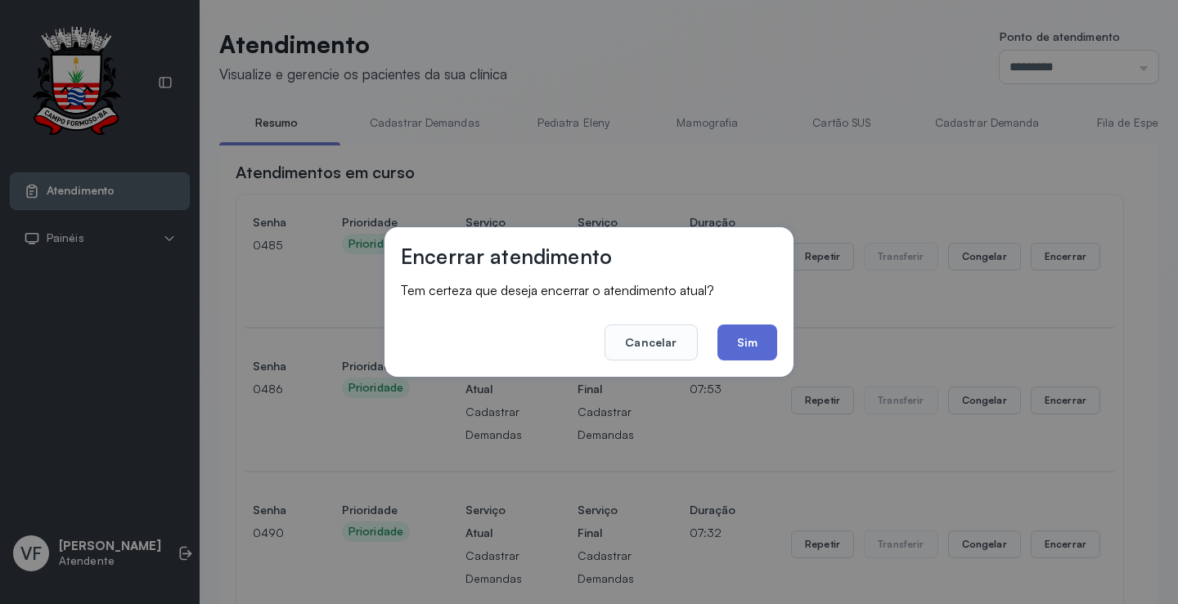
click at [745, 347] on button "Sim" at bounding box center [747, 343] width 60 height 36
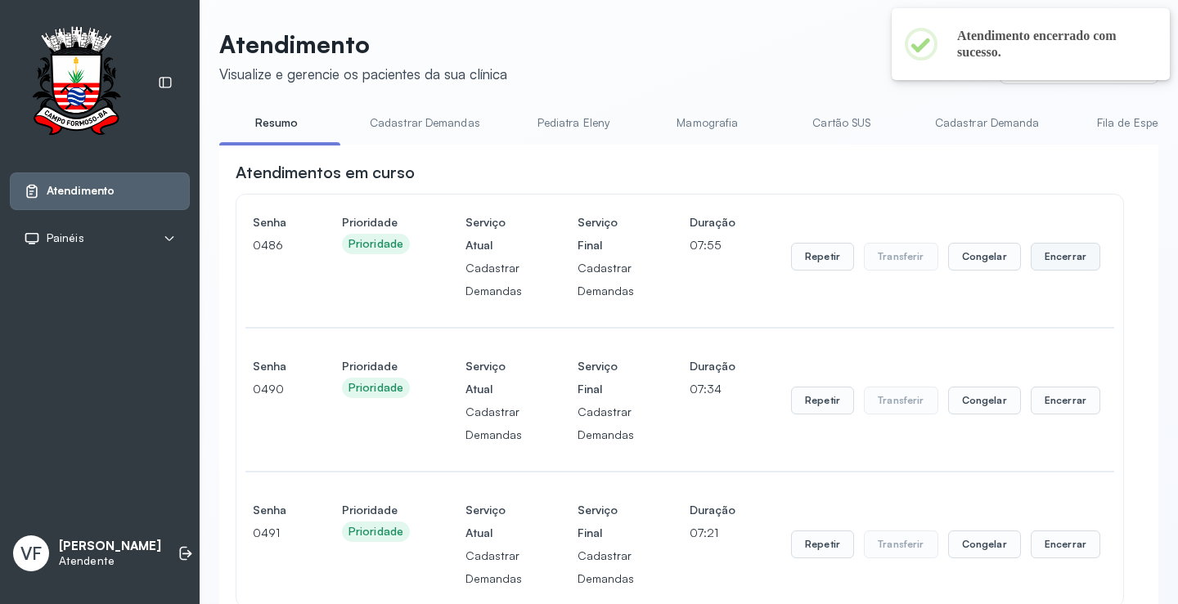
click at [1046, 260] on button "Encerrar" at bounding box center [1066, 257] width 70 height 28
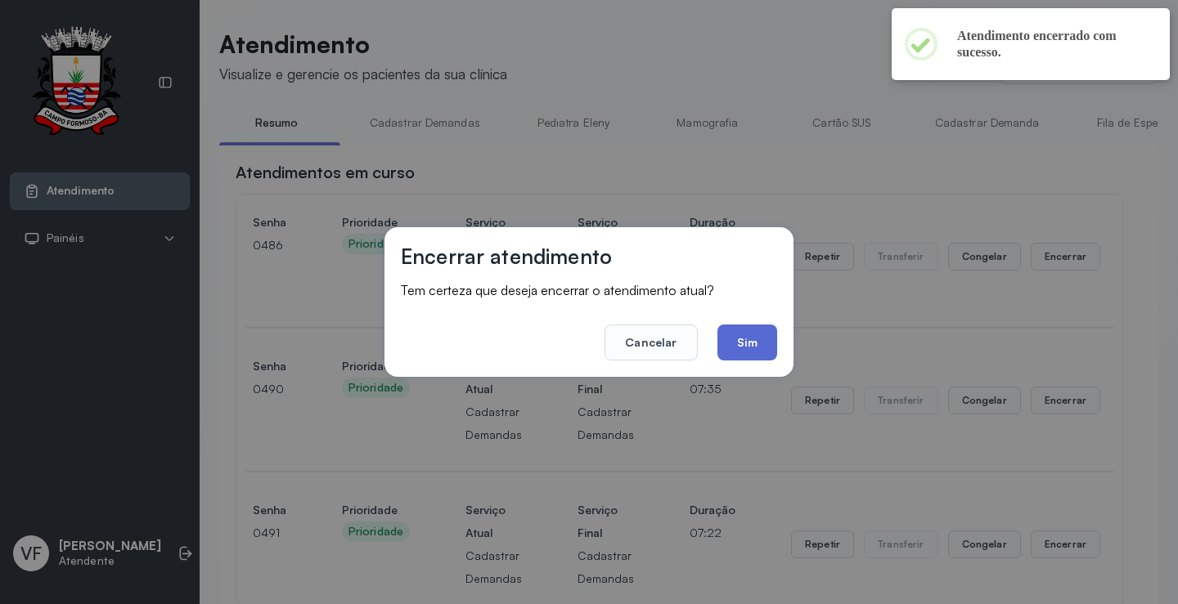
click at [753, 337] on button "Sim" at bounding box center [747, 343] width 60 height 36
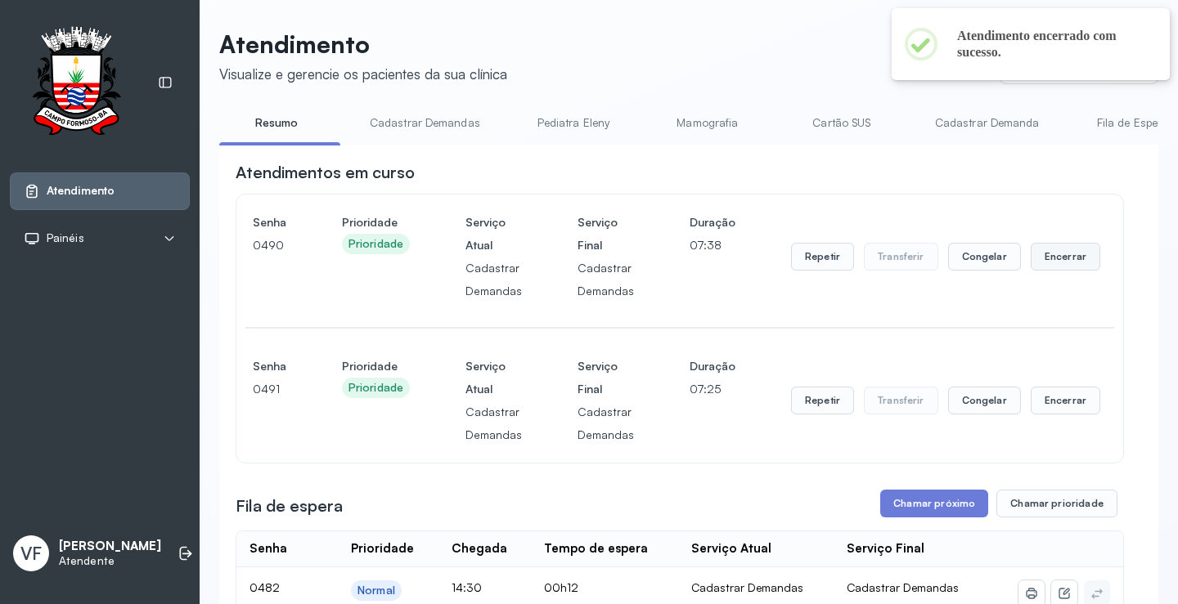
click at [1045, 258] on button "Encerrar" at bounding box center [1066, 257] width 70 height 28
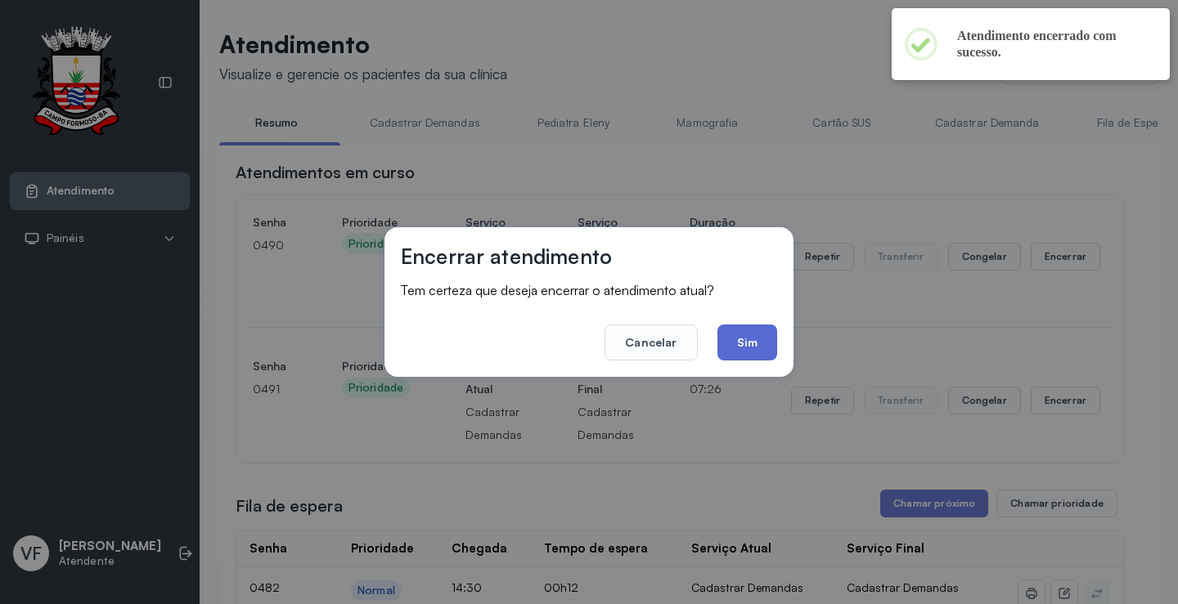
click at [746, 339] on button "Sim" at bounding box center [747, 343] width 60 height 36
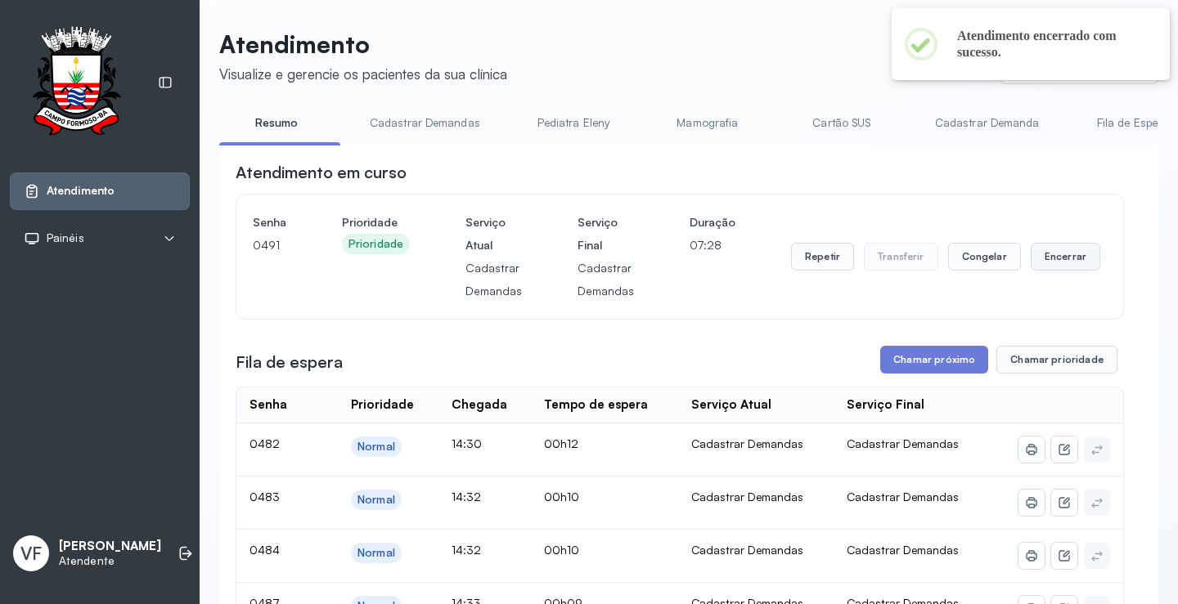
click at [1059, 258] on button "Encerrar" at bounding box center [1066, 257] width 70 height 28
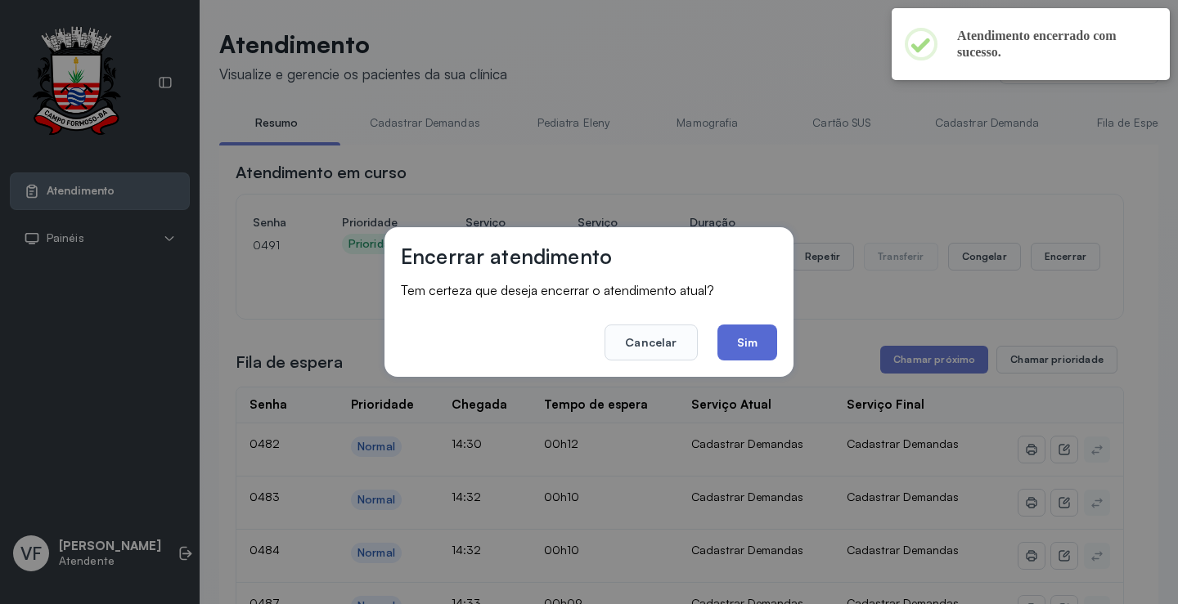
click at [754, 341] on button "Sim" at bounding box center [747, 343] width 60 height 36
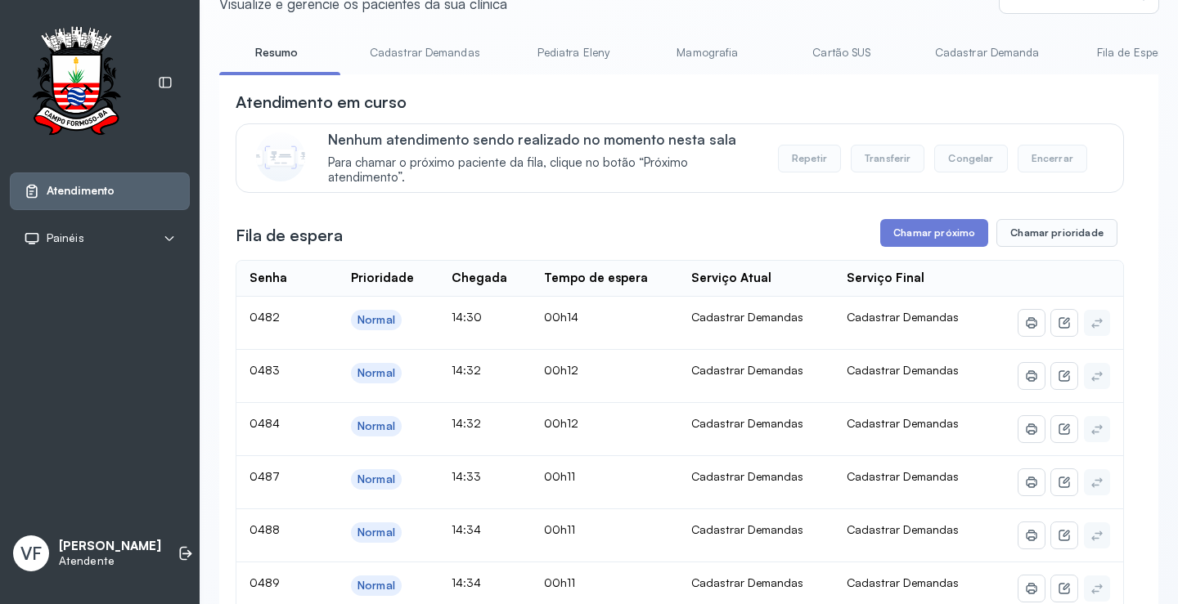
scroll to position [164, 0]
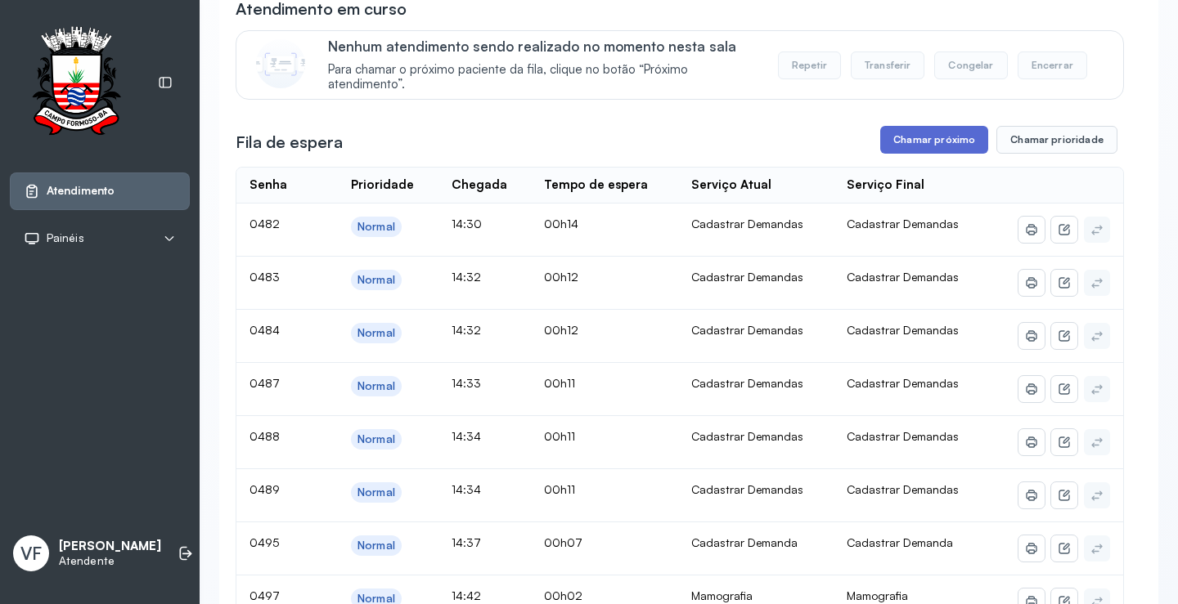
click at [922, 139] on button "Chamar próximo" at bounding box center [934, 140] width 108 height 28
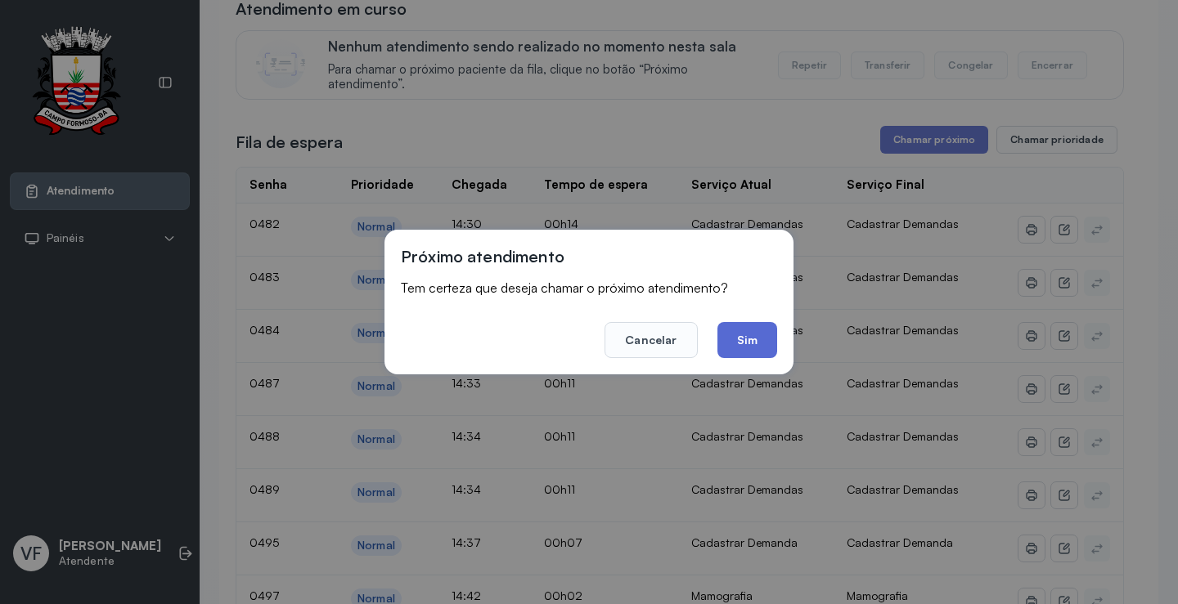
click at [748, 339] on button "Sim" at bounding box center [747, 340] width 60 height 36
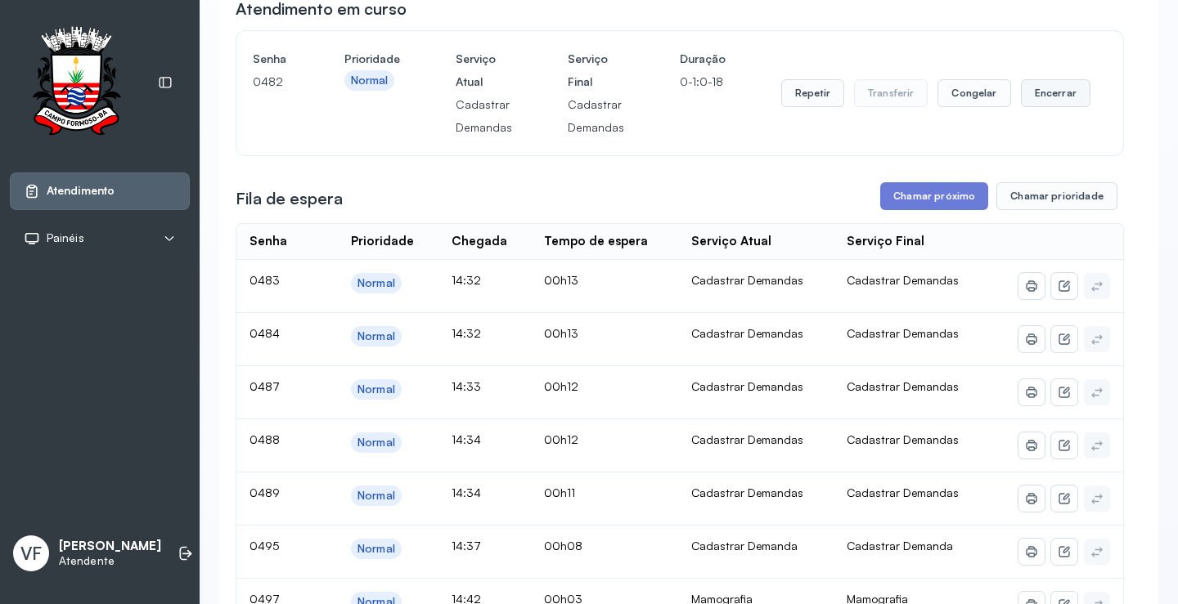
click at [1041, 94] on button "Encerrar" at bounding box center [1056, 93] width 70 height 28
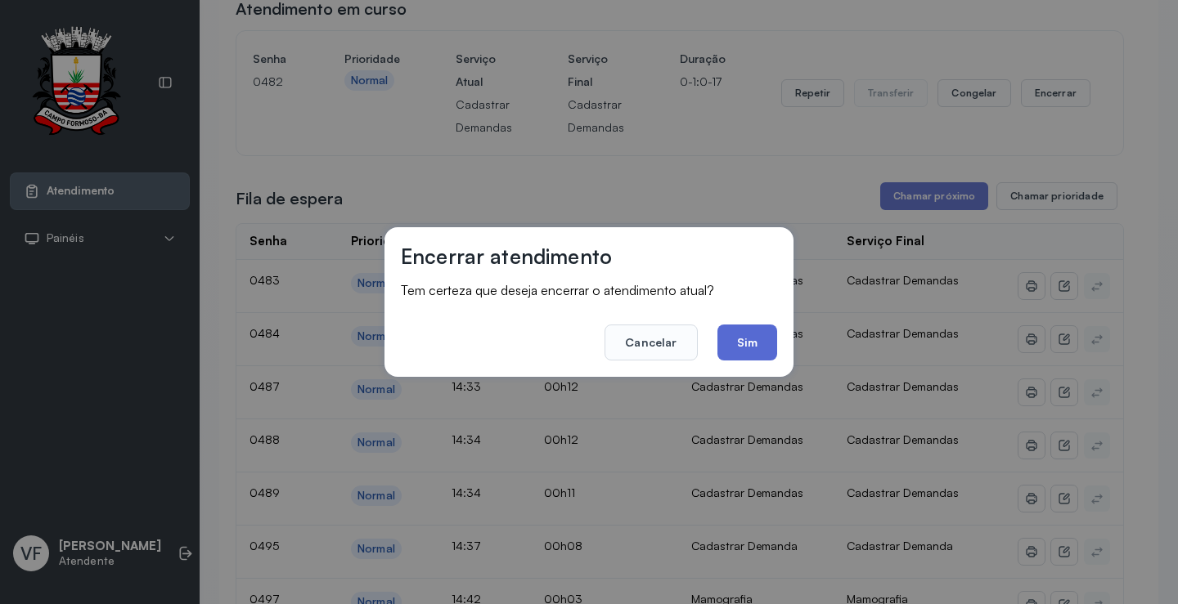
click at [762, 337] on button "Sim" at bounding box center [747, 343] width 60 height 36
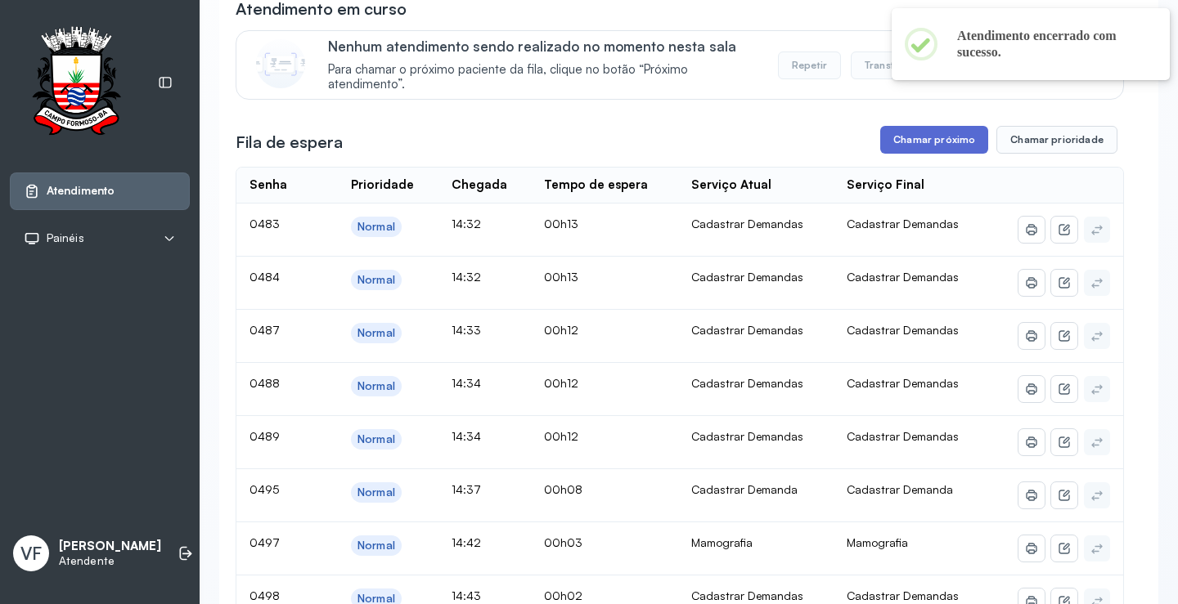
click at [928, 133] on button "Chamar próximo" at bounding box center [934, 140] width 108 height 28
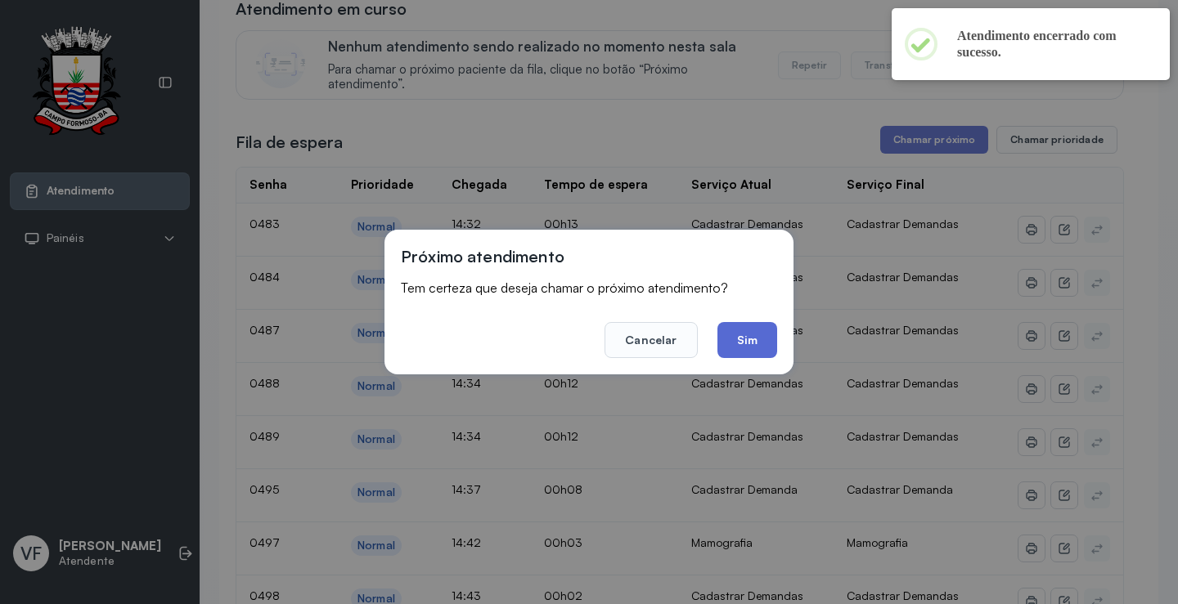
click at [756, 343] on button "Sim" at bounding box center [747, 340] width 60 height 36
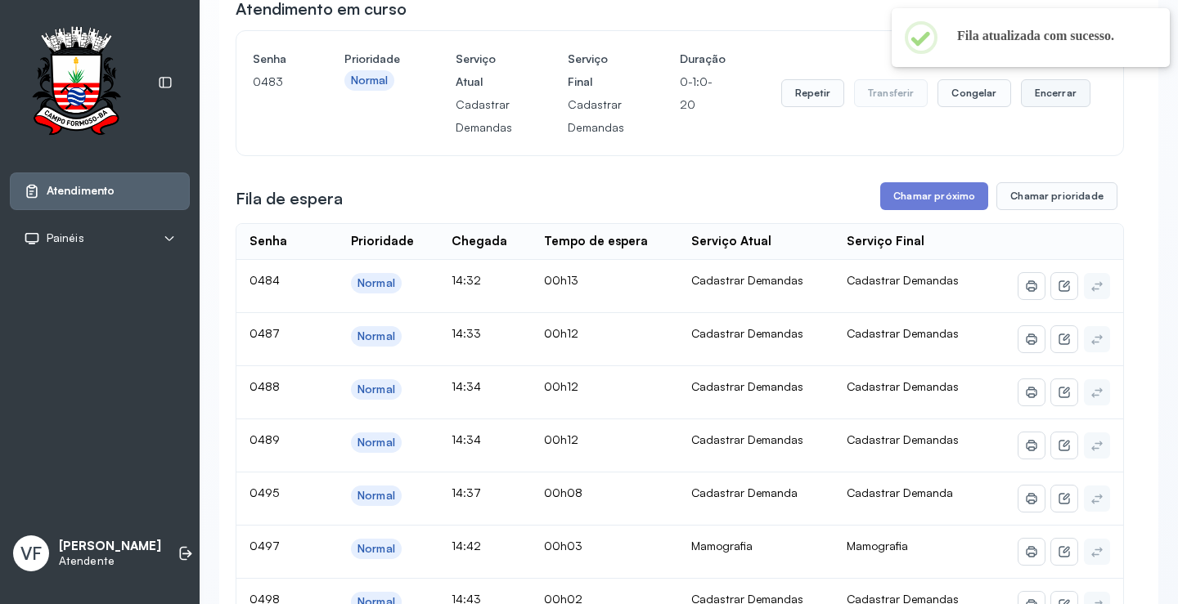
click at [1041, 95] on button "Encerrar" at bounding box center [1056, 93] width 70 height 28
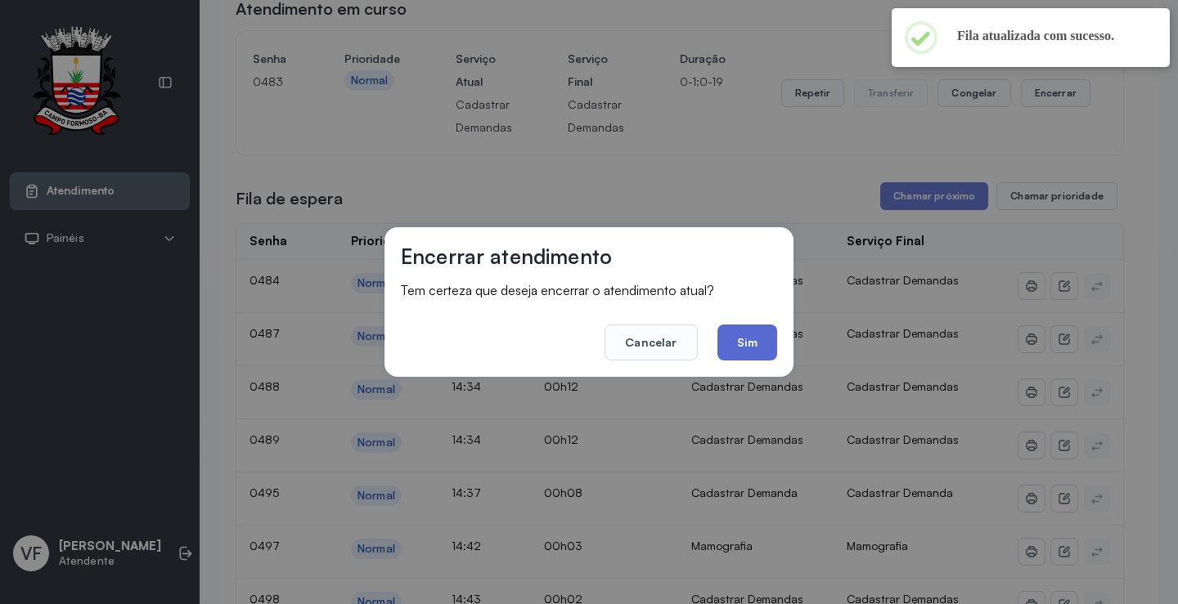
click at [757, 332] on button "Sim" at bounding box center [747, 343] width 60 height 36
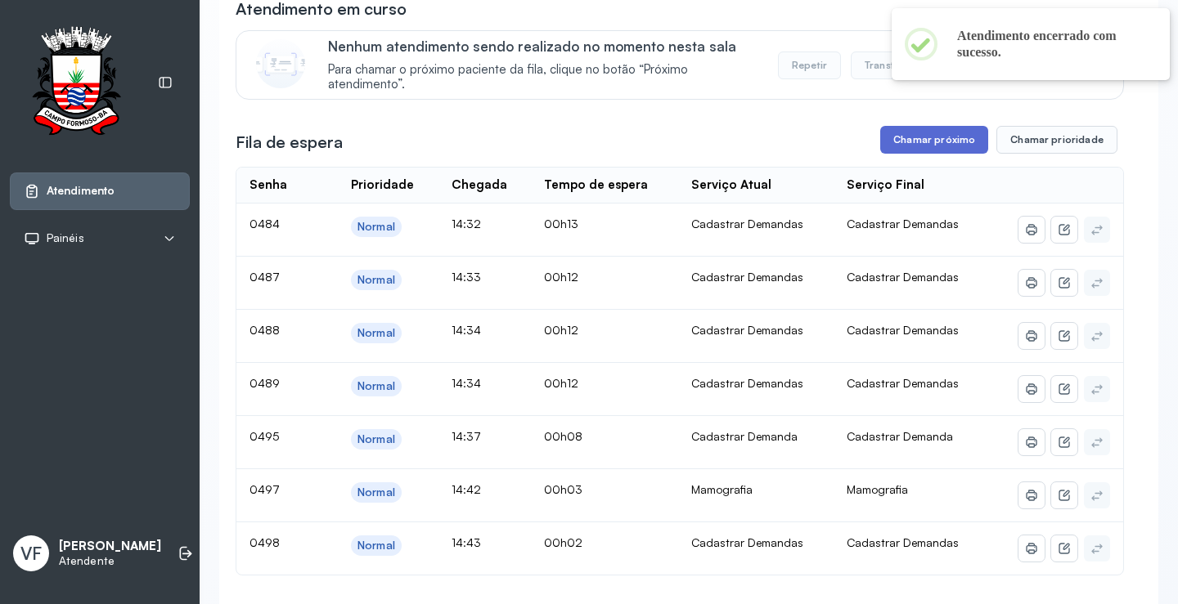
click at [944, 142] on button "Chamar próximo" at bounding box center [934, 140] width 108 height 28
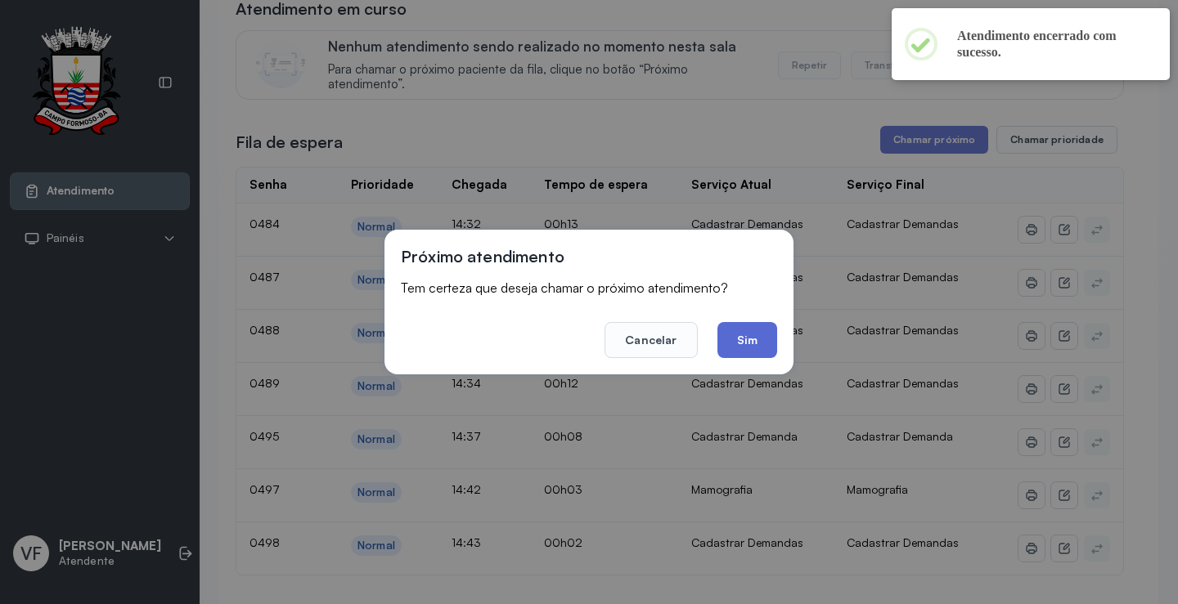
click at [742, 339] on button "Sim" at bounding box center [747, 340] width 60 height 36
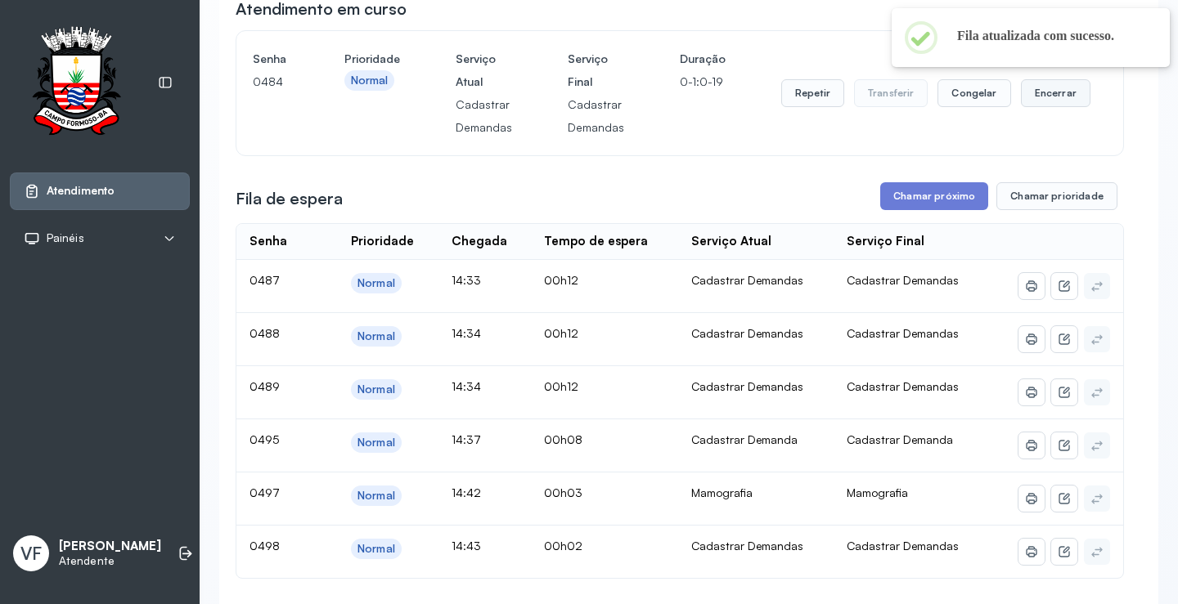
click at [1044, 93] on button "Encerrar" at bounding box center [1056, 93] width 70 height 28
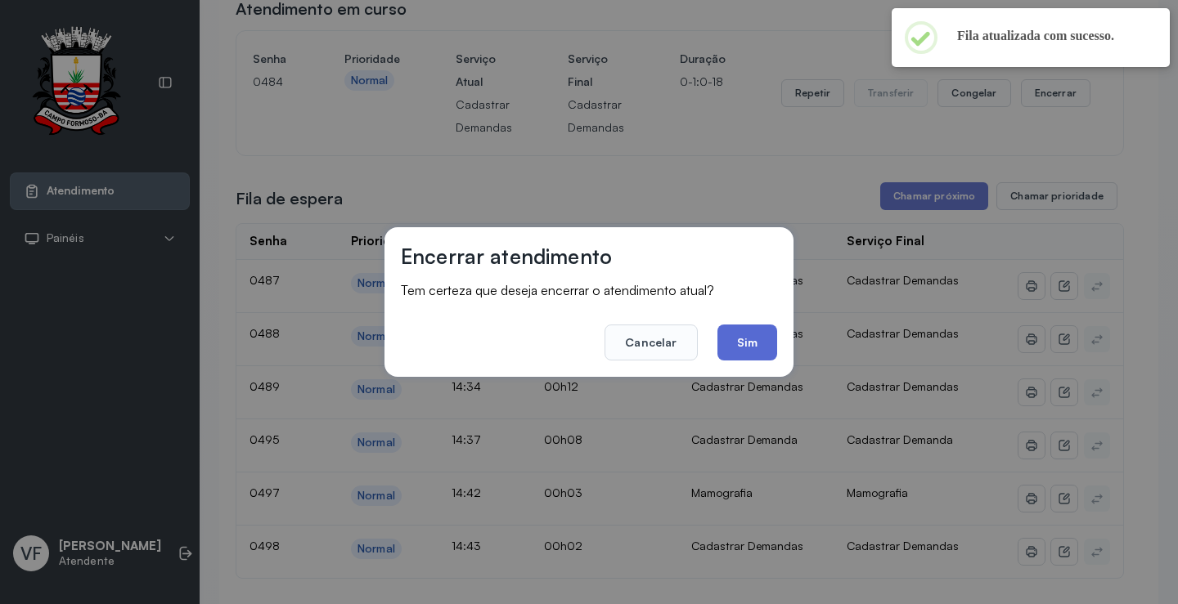
click at [750, 335] on button "Sim" at bounding box center [747, 343] width 60 height 36
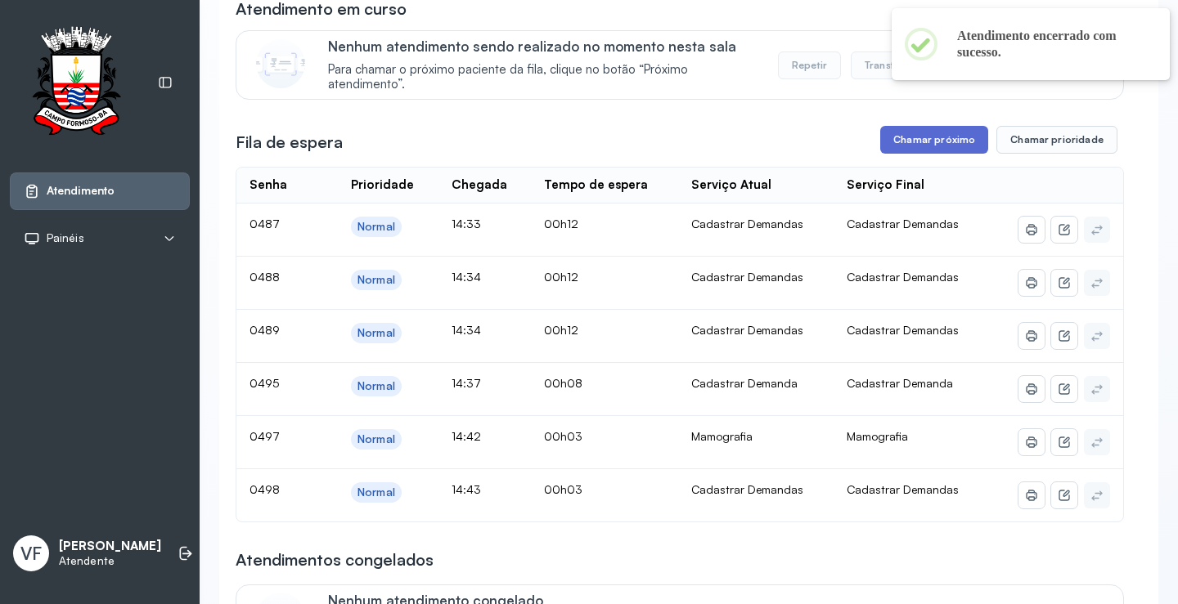
click at [923, 134] on button "Chamar próximo" at bounding box center [934, 140] width 108 height 28
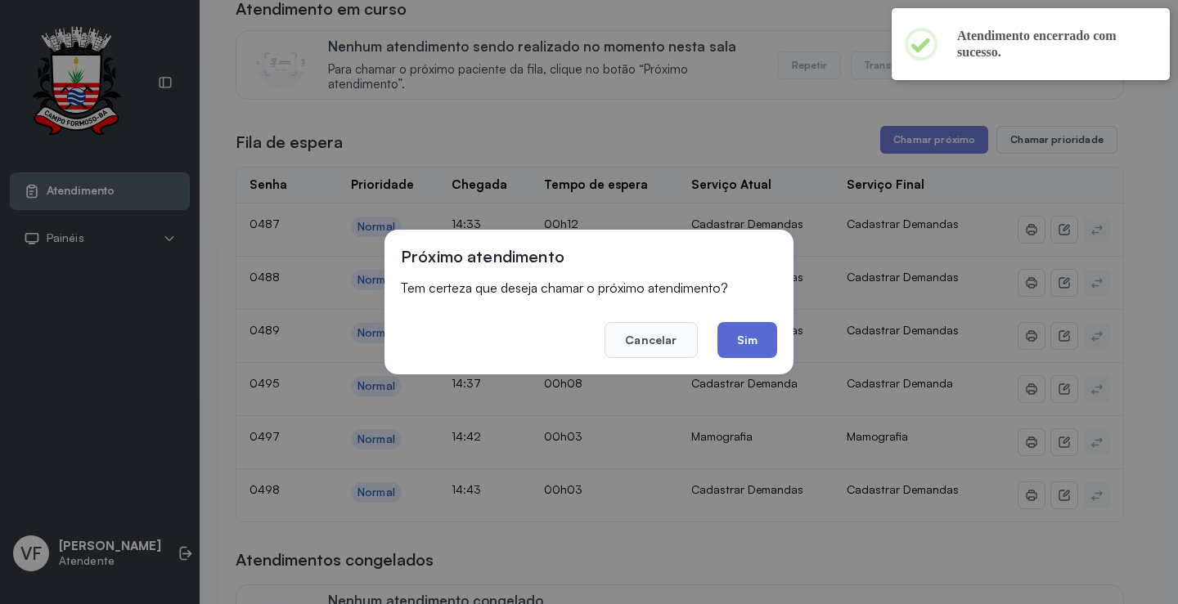
click at [730, 335] on button "Sim" at bounding box center [747, 340] width 60 height 36
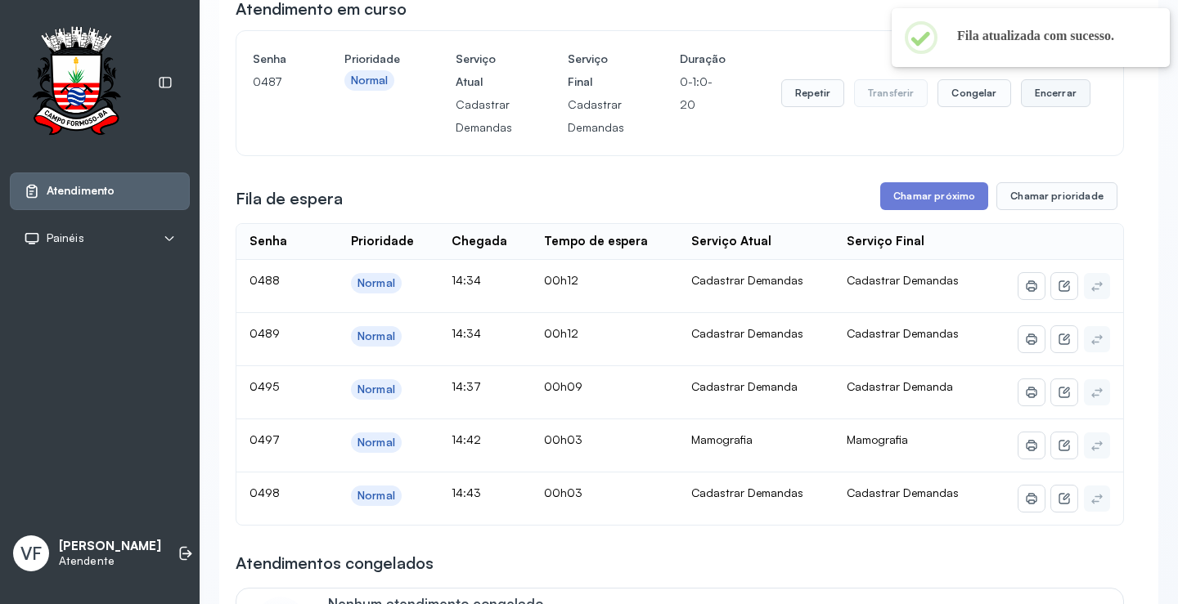
click at [1041, 94] on button "Encerrar" at bounding box center [1056, 93] width 70 height 28
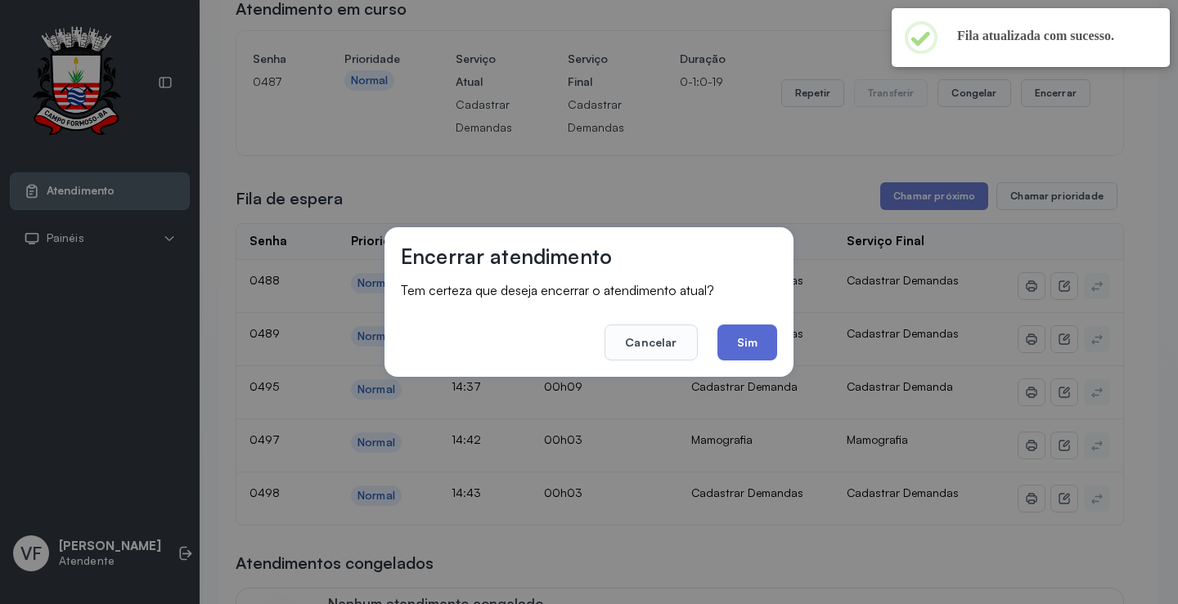
click at [757, 335] on button "Sim" at bounding box center [747, 343] width 60 height 36
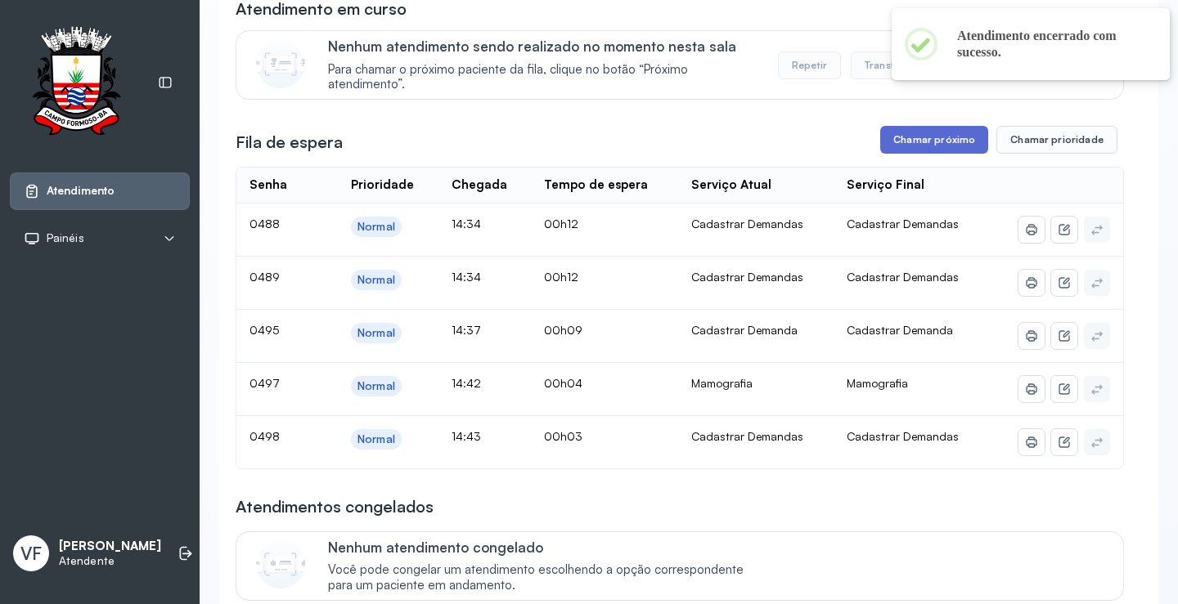
click at [909, 142] on button "Chamar próximo" at bounding box center [934, 140] width 108 height 28
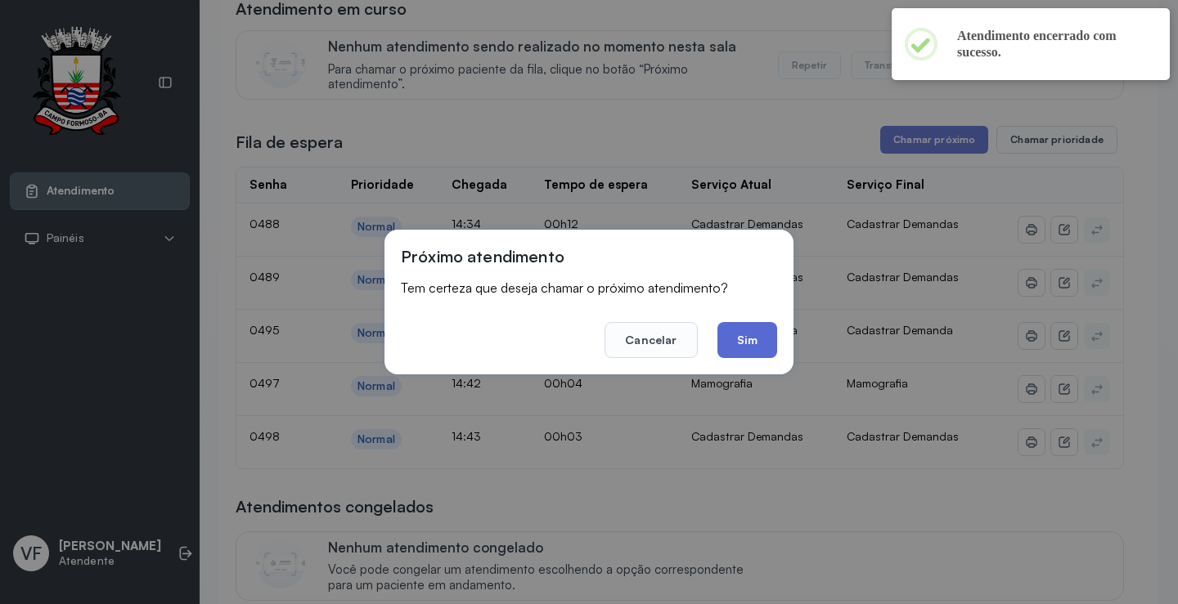
click at [741, 332] on button "Sim" at bounding box center [747, 340] width 60 height 36
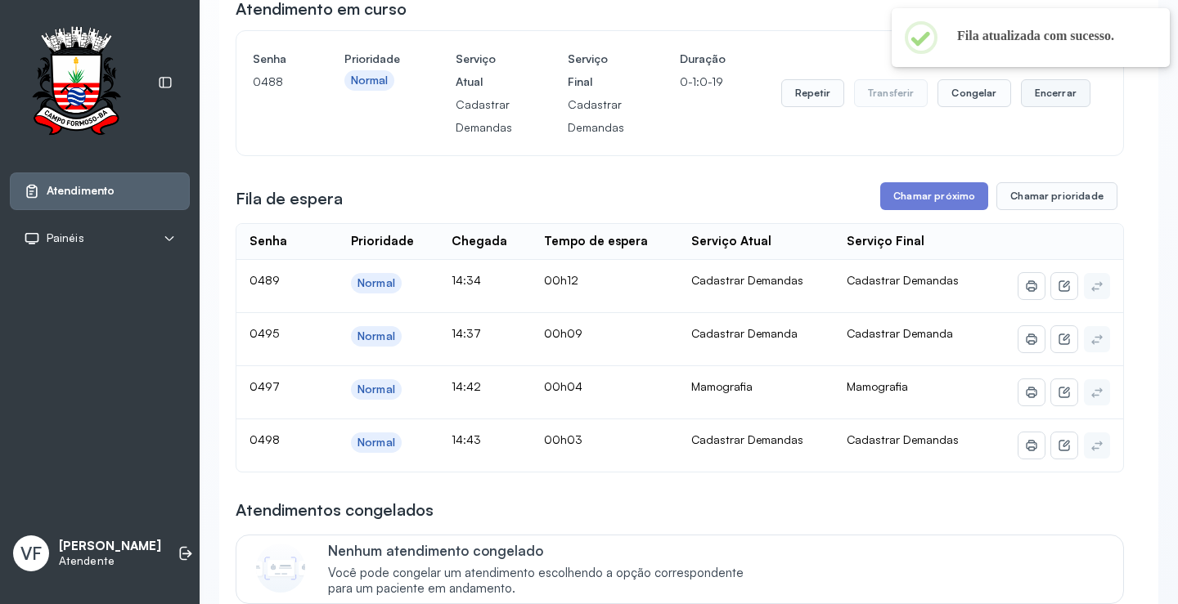
click at [1031, 92] on button "Encerrar" at bounding box center [1056, 93] width 70 height 28
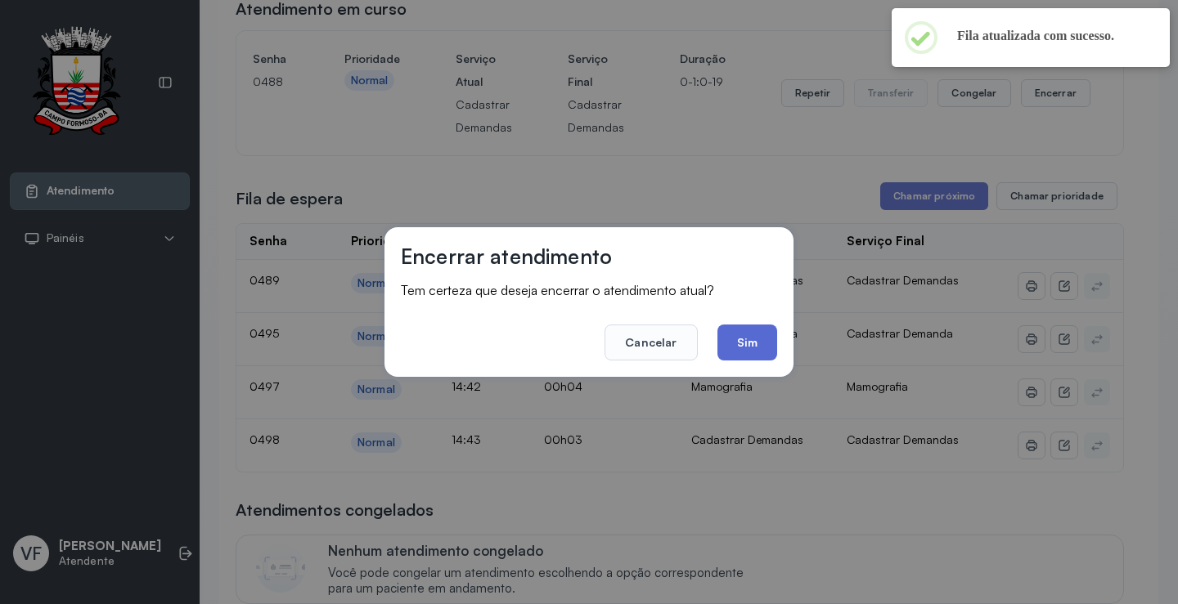
click at [742, 331] on button "Sim" at bounding box center [747, 343] width 60 height 36
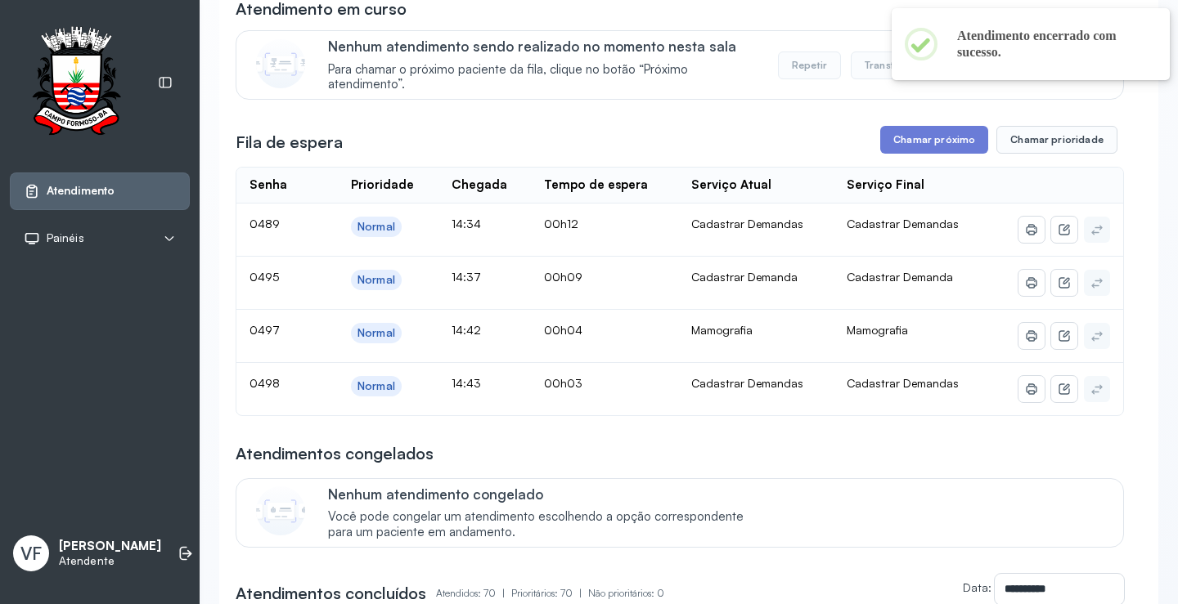
click at [910, 139] on button "Chamar próximo" at bounding box center [934, 140] width 108 height 28
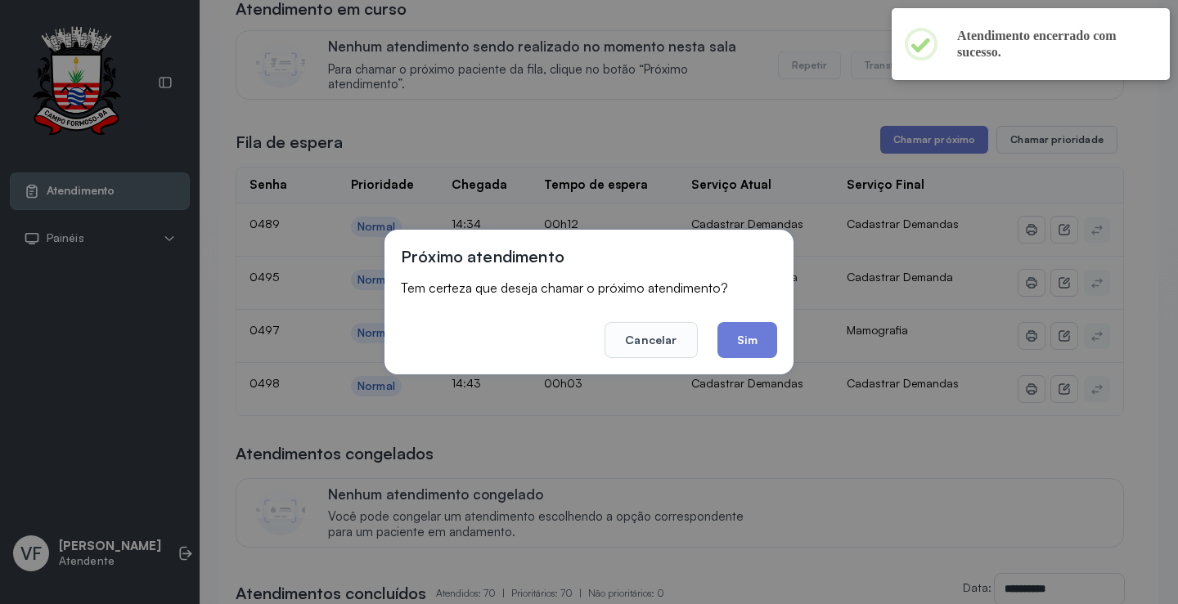
click at [749, 321] on footer "Cancelar Sim" at bounding box center [589, 328] width 376 height 59
click at [750, 341] on button "Sim" at bounding box center [747, 340] width 60 height 36
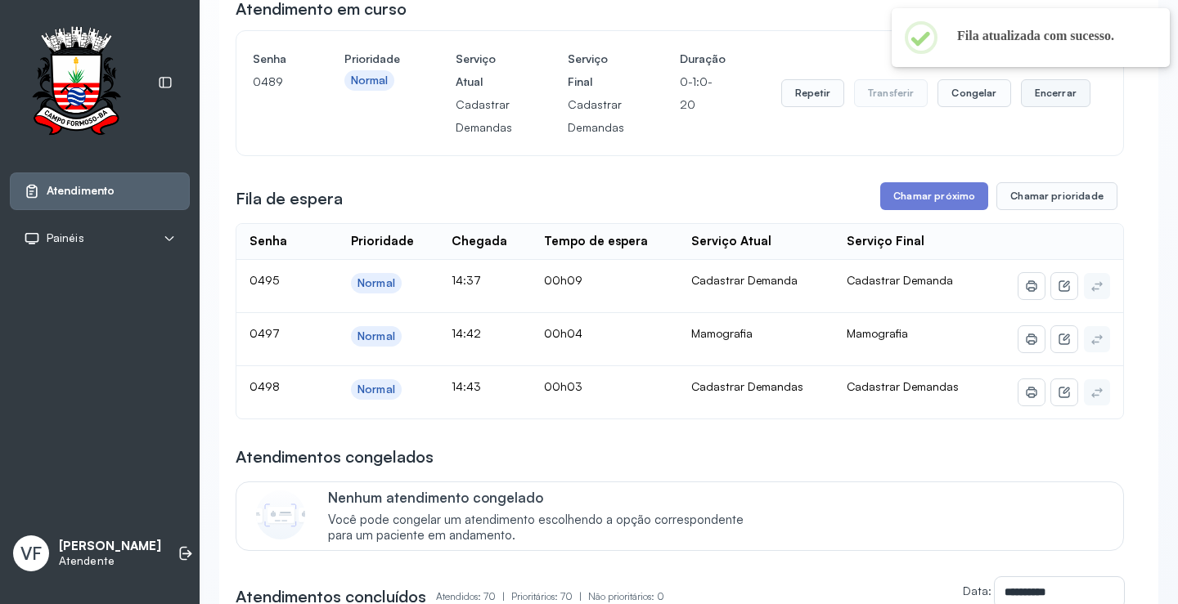
click at [1031, 91] on button "Encerrar" at bounding box center [1056, 93] width 70 height 28
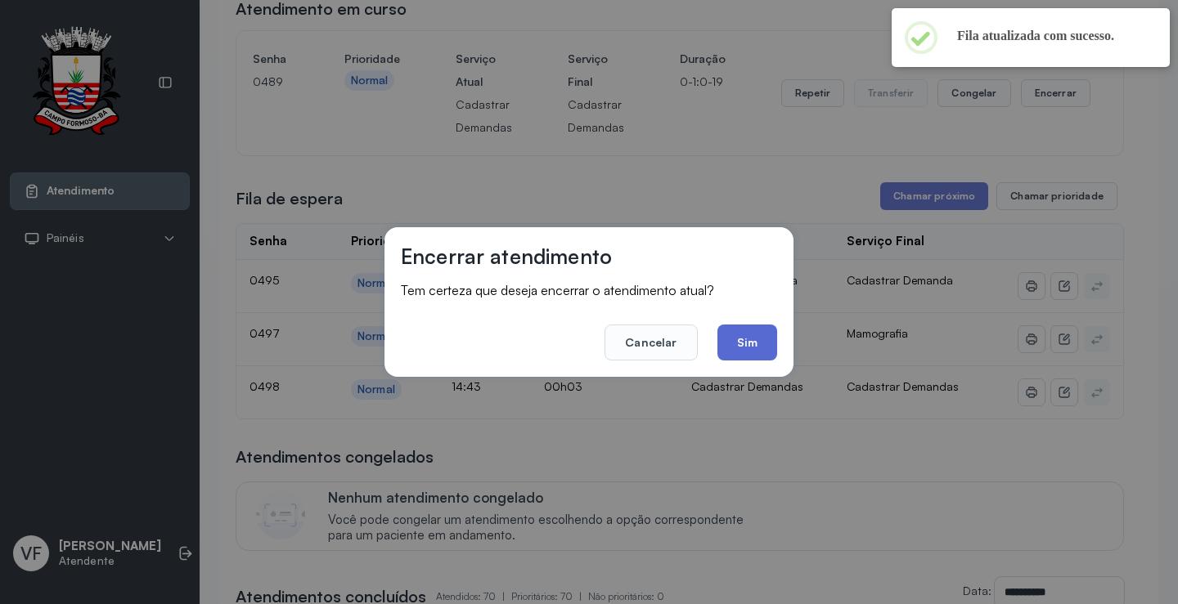
click at [748, 335] on button "Sim" at bounding box center [747, 343] width 60 height 36
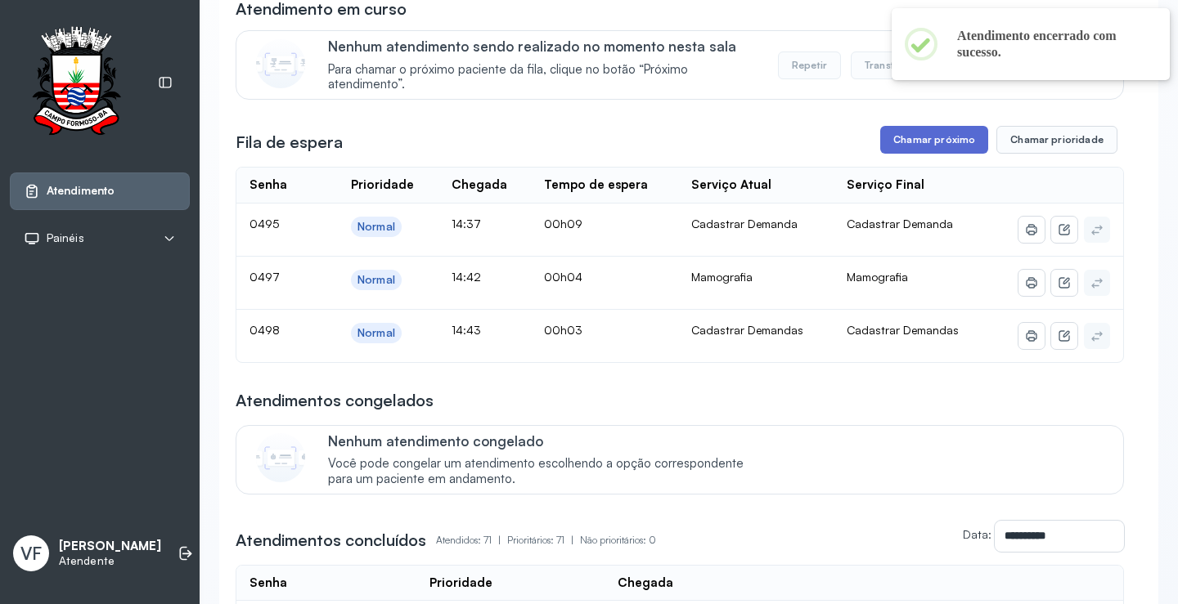
click at [928, 137] on button "Chamar próximo" at bounding box center [934, 140] width 108 height 28
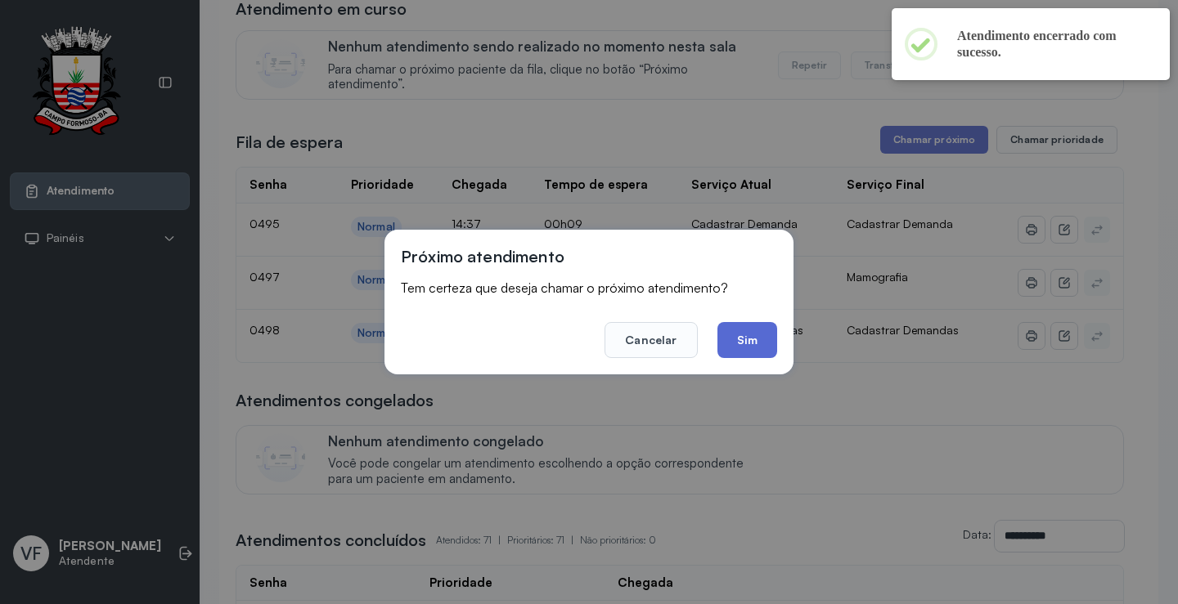
click at [730, 344] on button "Sim" at bounding box center [747, 340] width 60 height 36
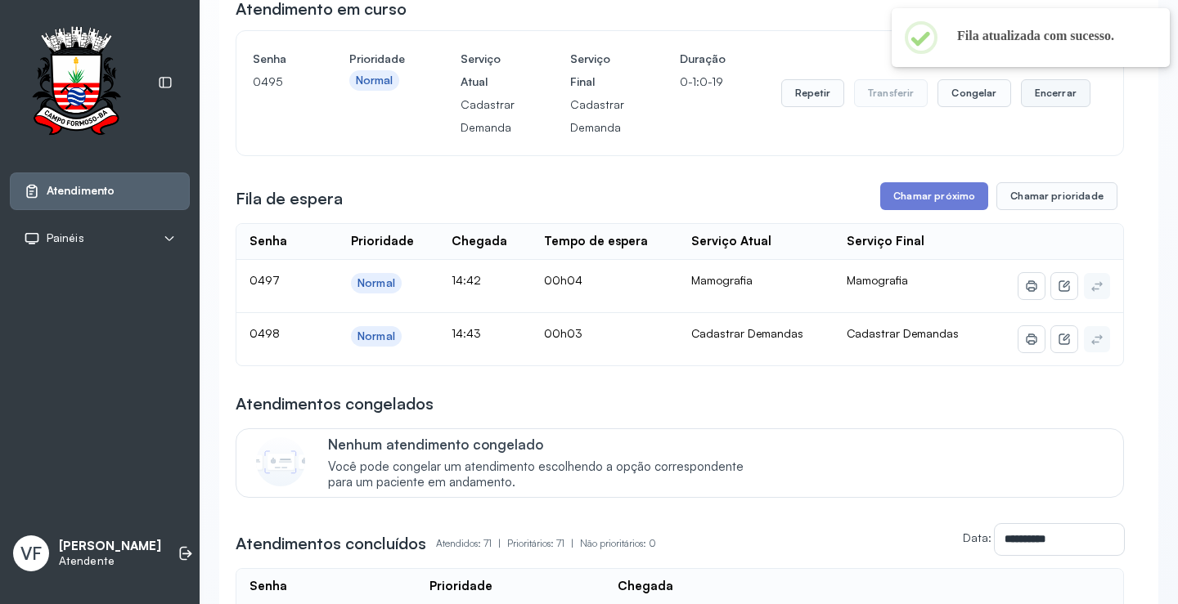
click at [1038, 86] on button "Encerrar" at bounding box center [1056, 93] width 70 height 28
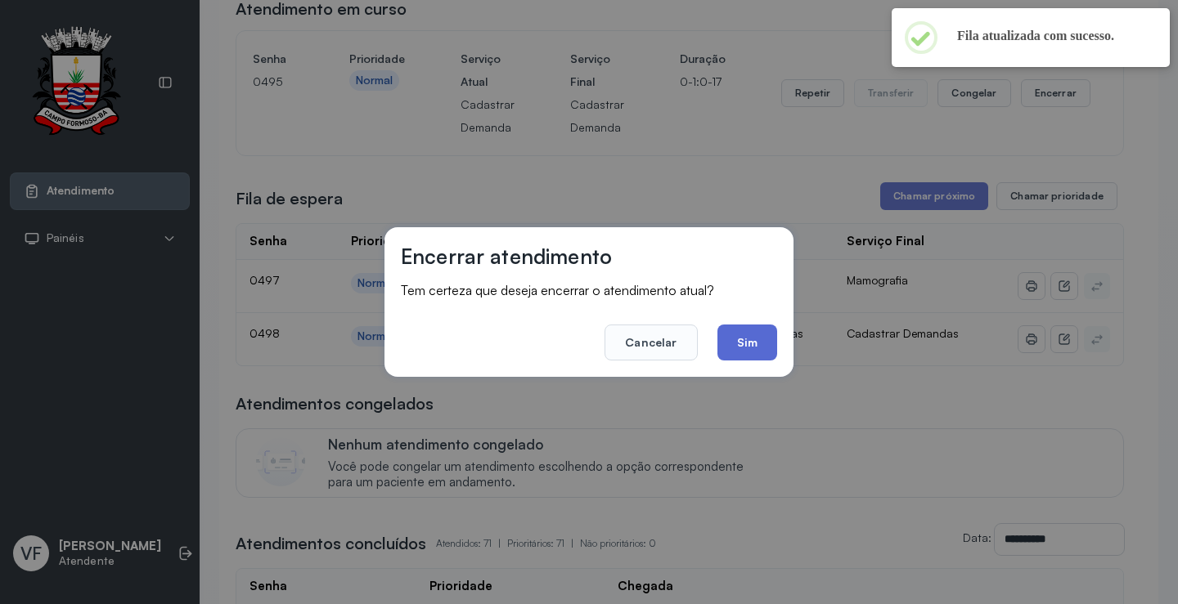
click at [750, 339] on button "Sim" at bounding box center [747, 343] width 60 height 36
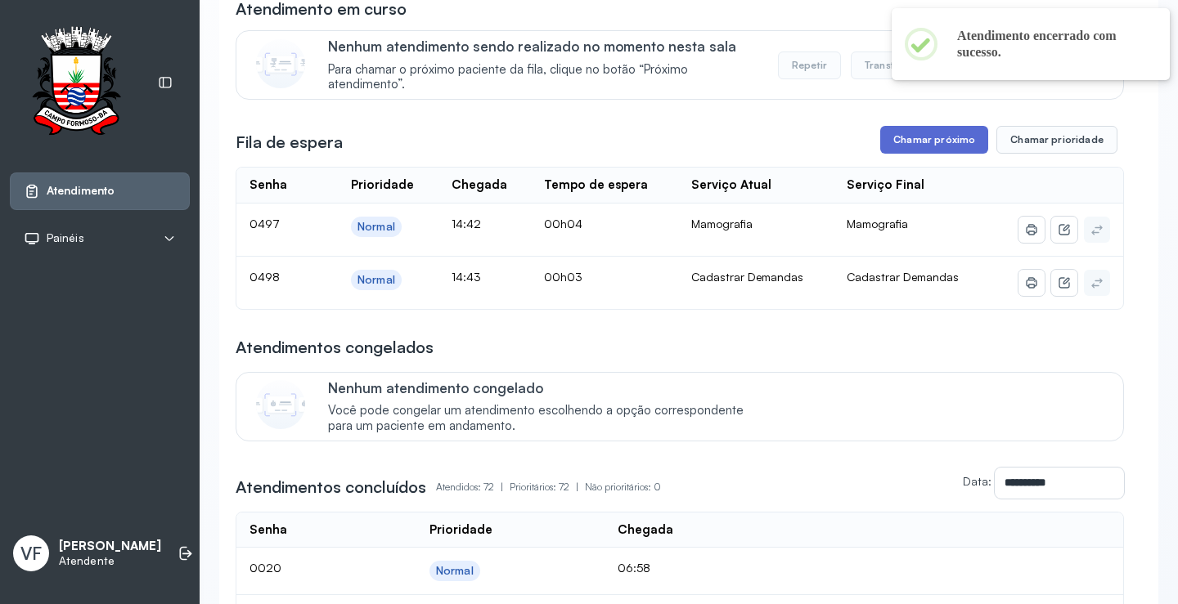
click at [924, 137] on button "Chamar próximo" at bounding box center [934, 140] width 108 height 28
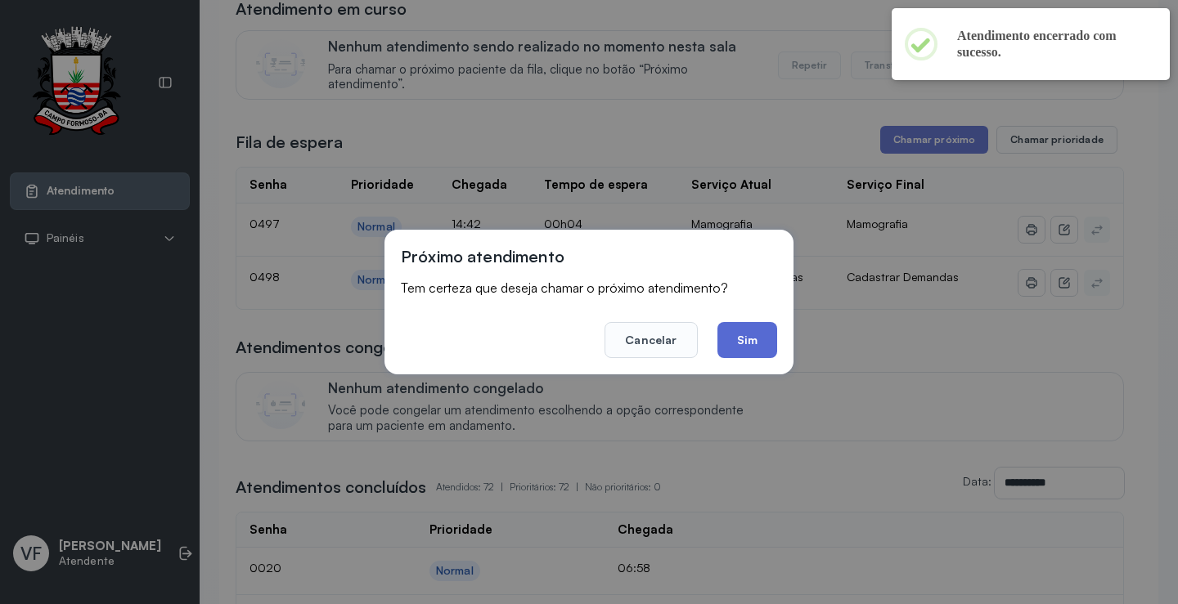
click at [744, 341] on button "Sim" at bounding box center [747, 340] width 60 height 36
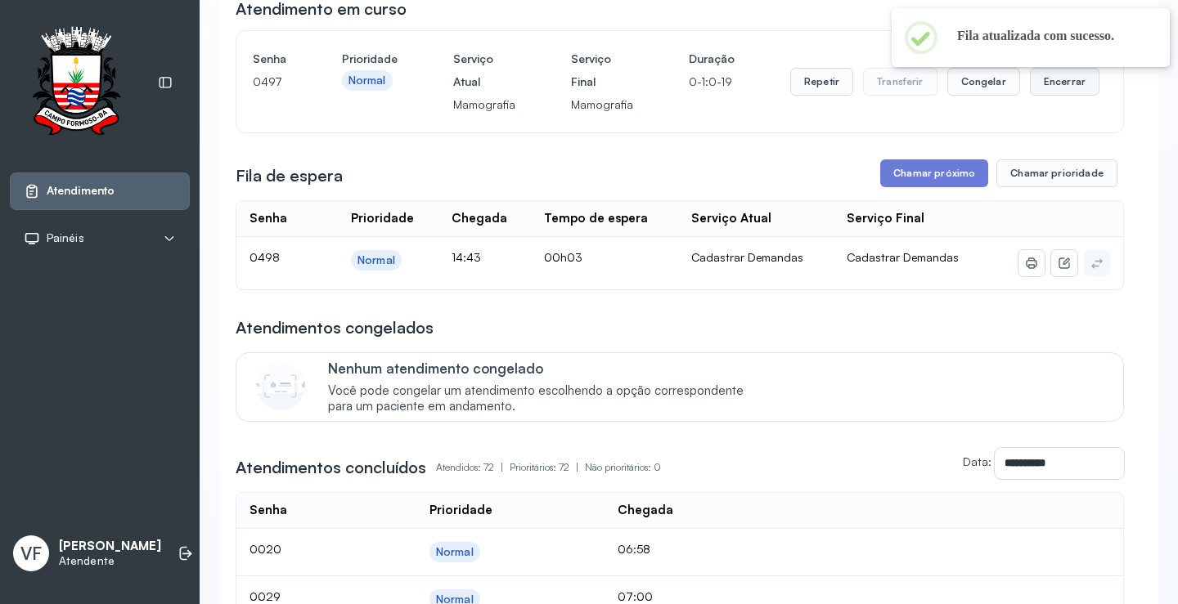
click at [1038, 79] on button "Encerrar" at bounding box center [1065, 82] width 70 height 28
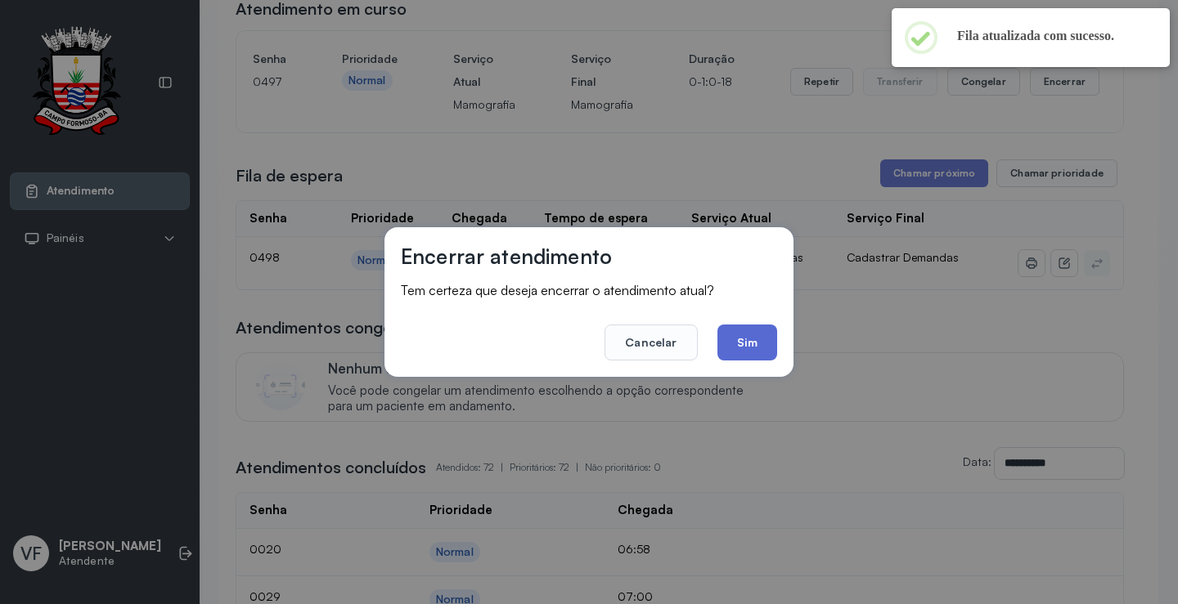
click at [748, 342] on button "Sim" at bounding box center [747, 343] width 60 height 36
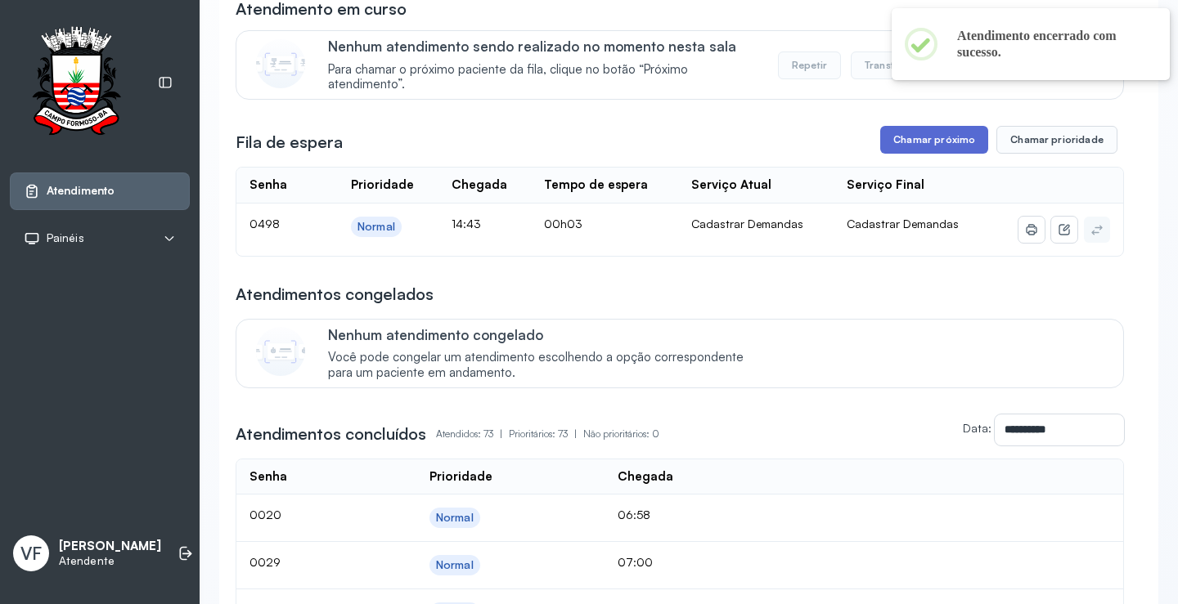
click at [914, 140] on button "Chamar próximo" at bounding box center [934, 140] width 108 height 28
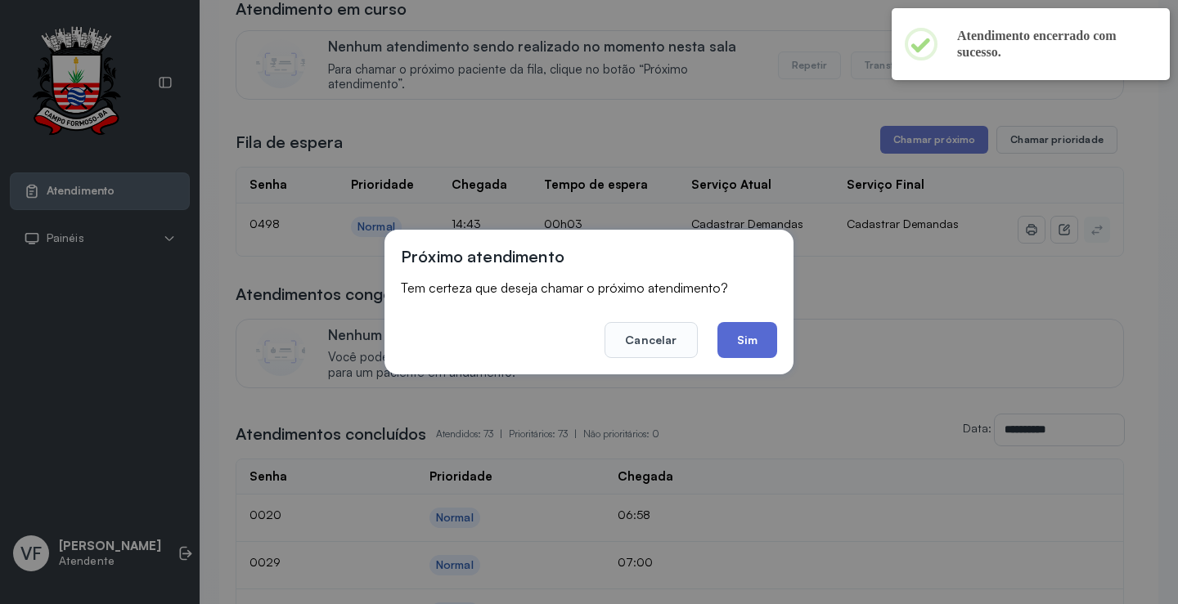
click at [732, 340] on button "Sim" at bounding box center [747, 340] width 60 height 36
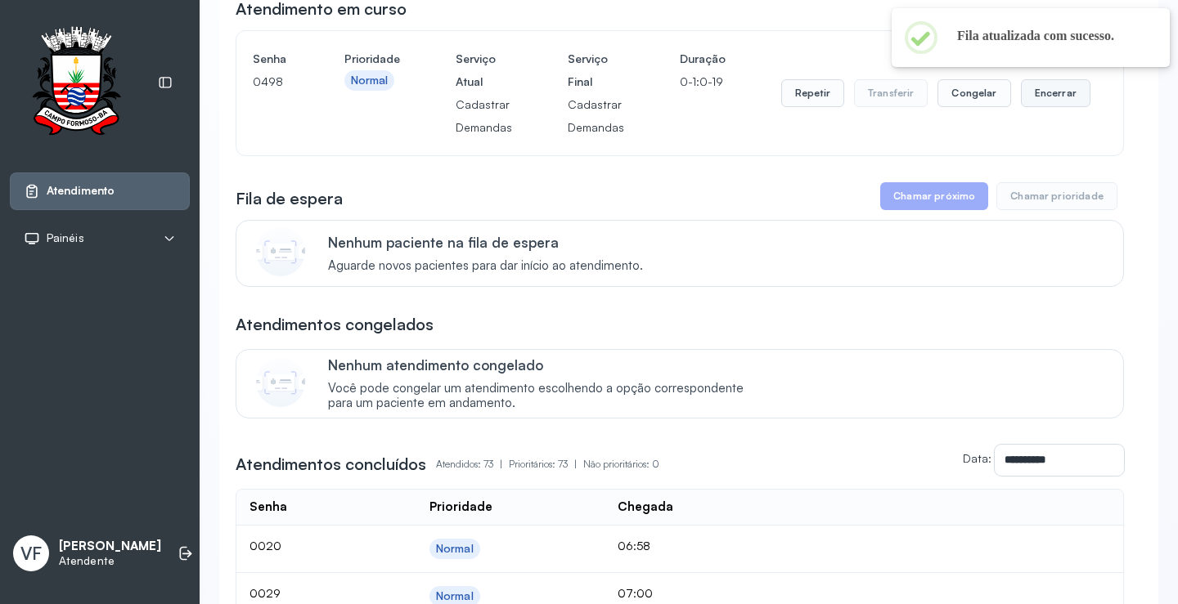
click at [1043, 92] on button "Encerrar" at bounding box center [1056, 93] width 70 height 28
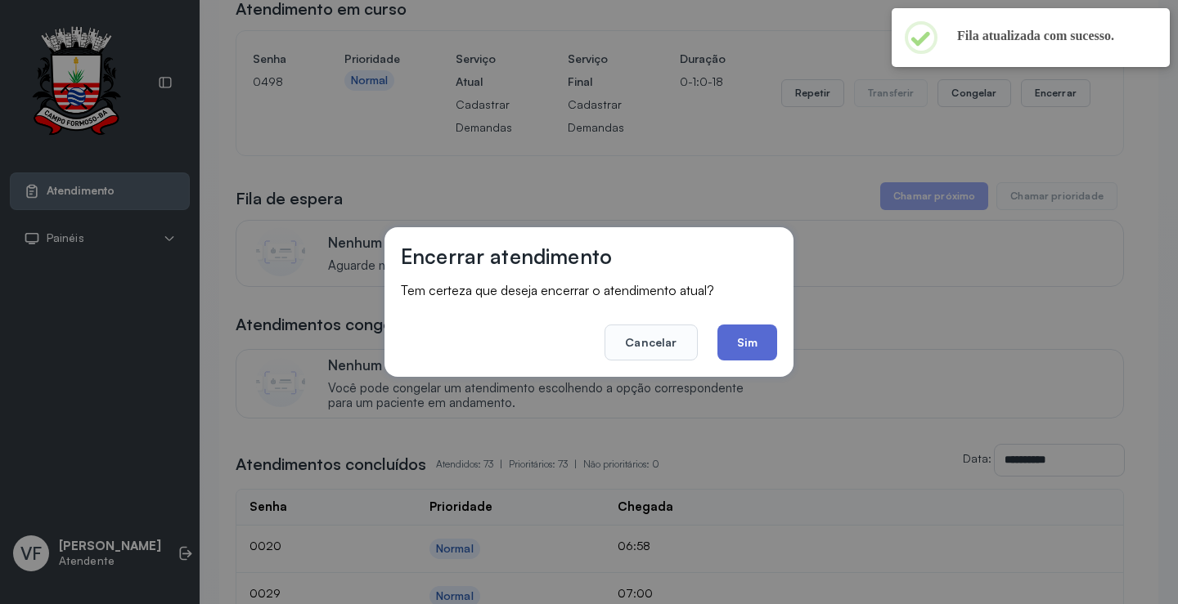
click at [759, 333] on button "Sim" at bounding box center [747, 343] width 60 height 36
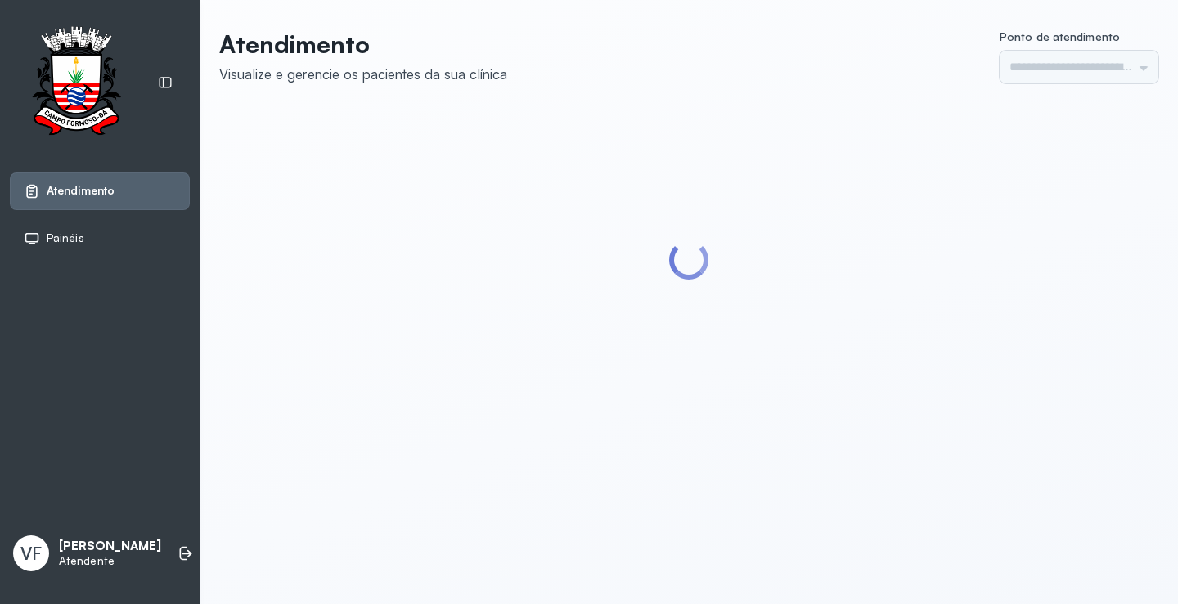
type input "*********"
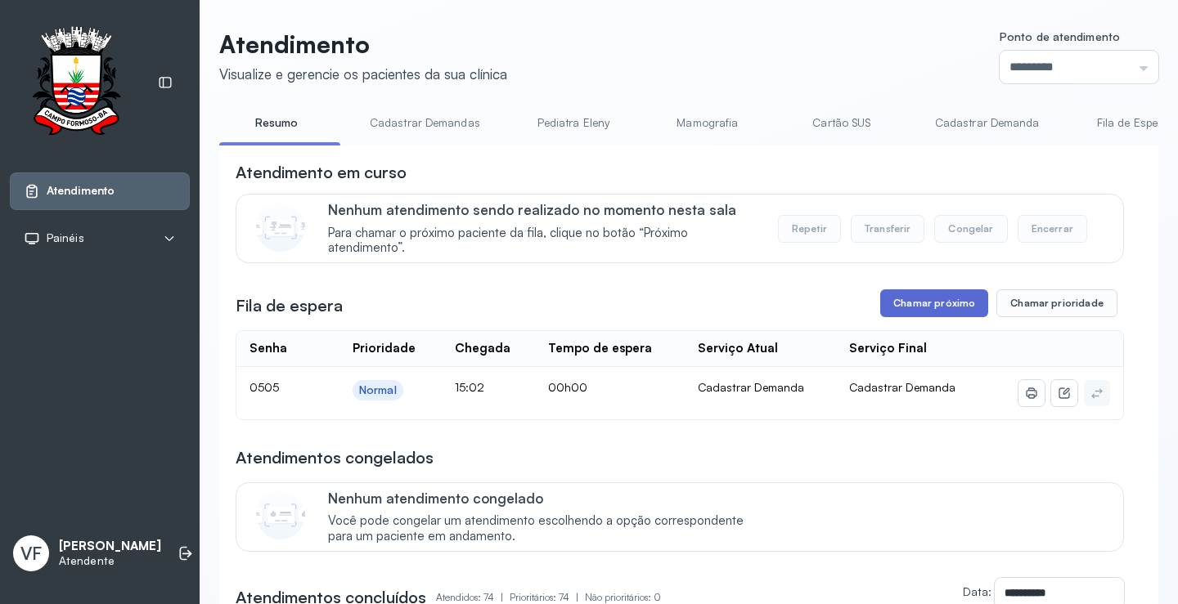
click at [937, 308] on button "Chamar próximo" at bounding box center [934, 304] width 108 height 28
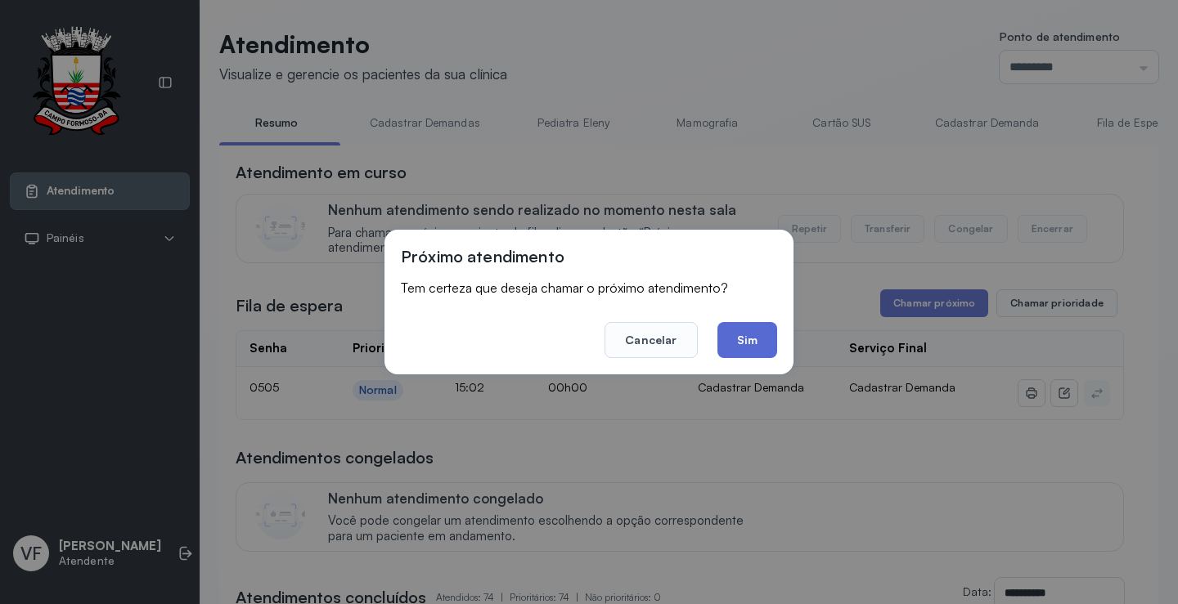
click at [752, 333] on button "Sim" at bounding box center [747, 340] width 60 height 36
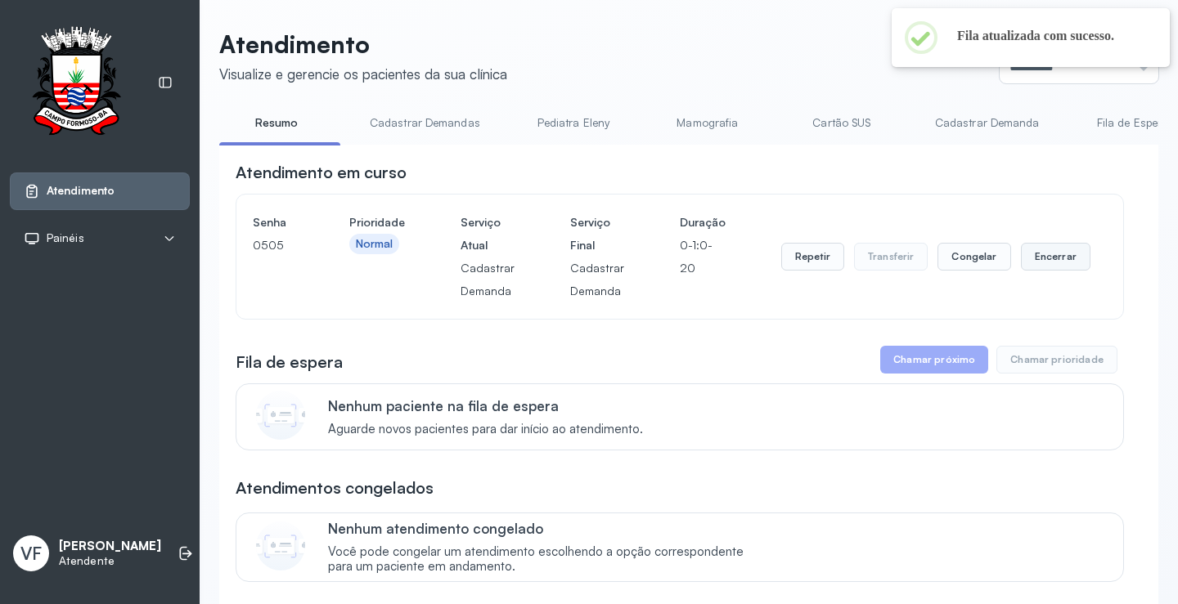
click at [1046, 260] on button "Encerrar" at bounding box center [1056, 257] width 70 height 28
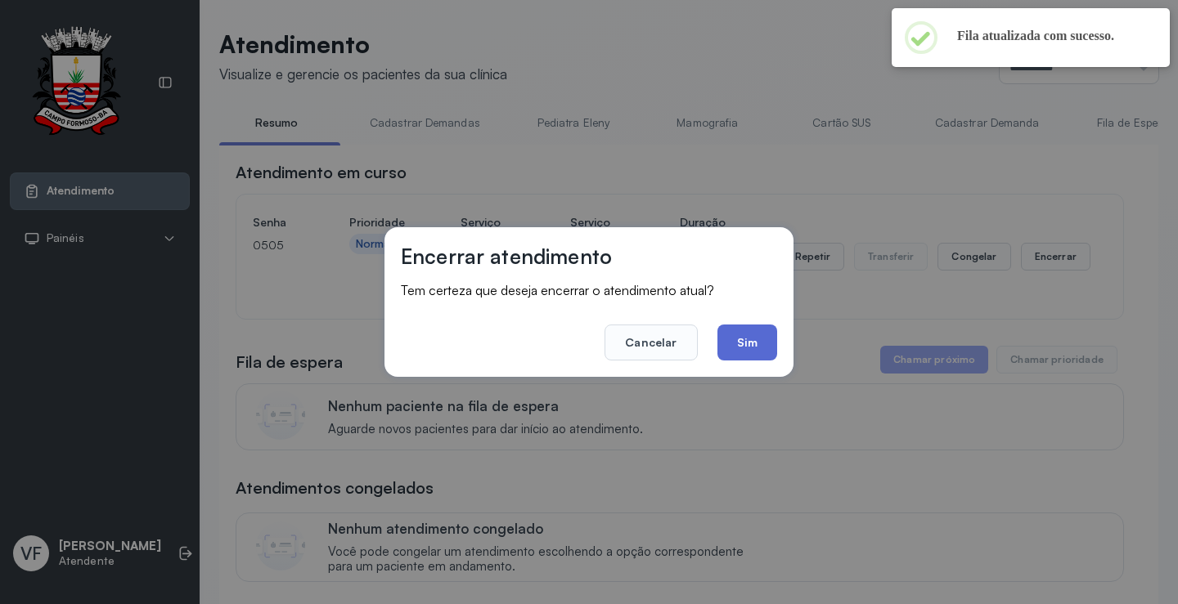
click at [762, 346] on button "Sim" at bounding box center [747, 343] width 60 height 36
